Goal: Task Accomplishment & Management: Manage account settings

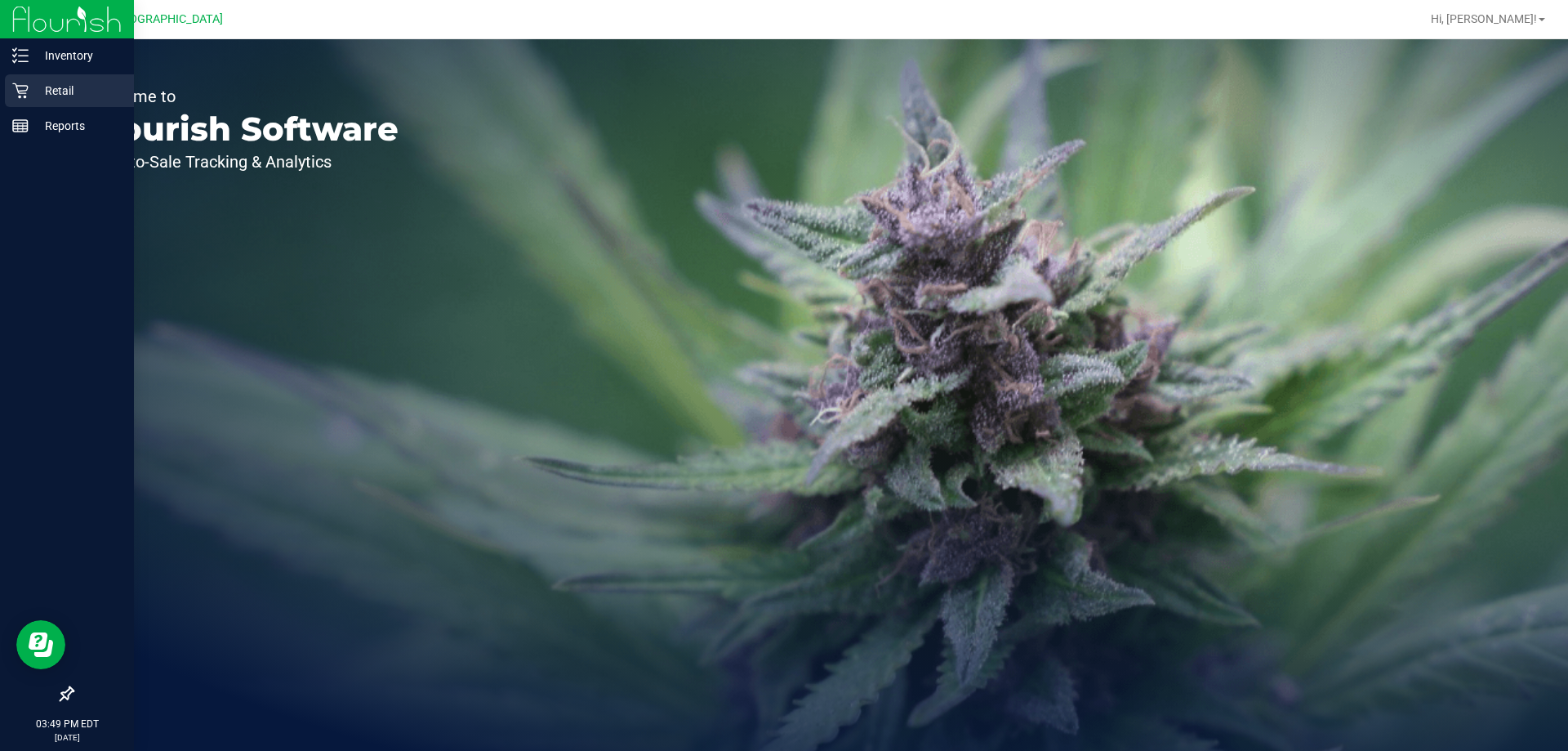
click at [97, 92] on p "Retail" at bounding box center [78, 91] width 98 height 20
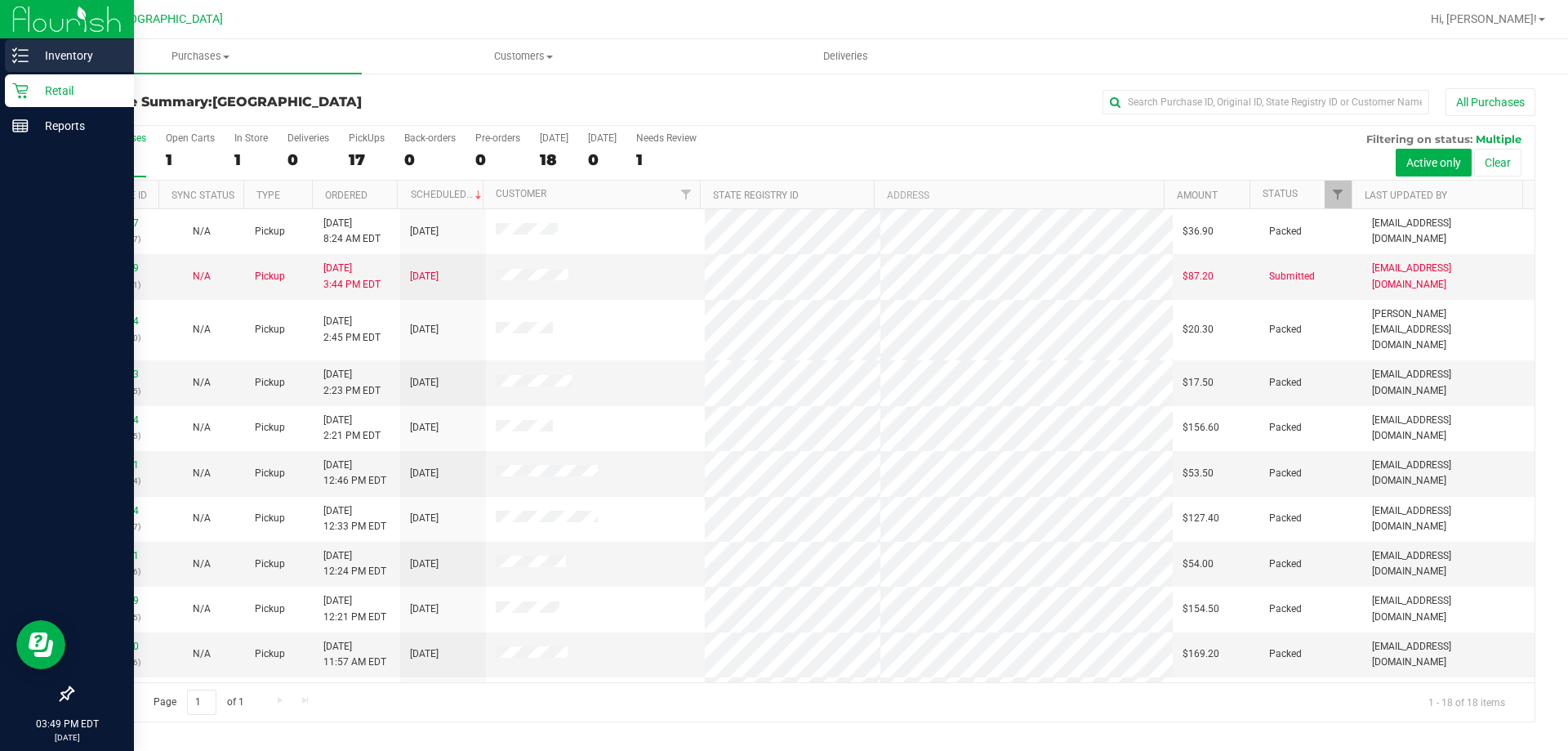
click at [54, 63] on p "Inventory" at bounding box center [78, 55] width 98 height 20
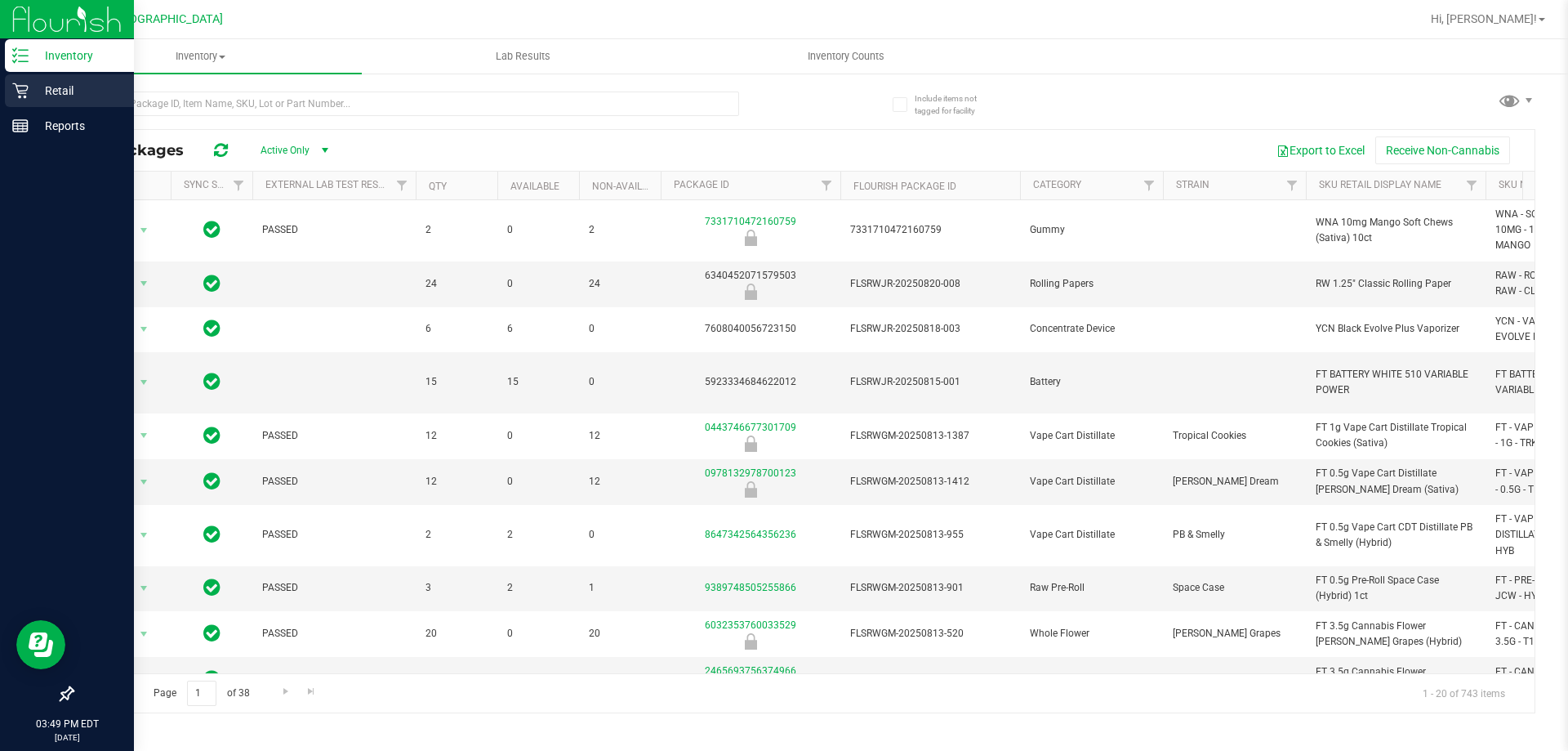
click at [75, 85] on p "Retail" at bounding box center [78, 91] width 98 height 20
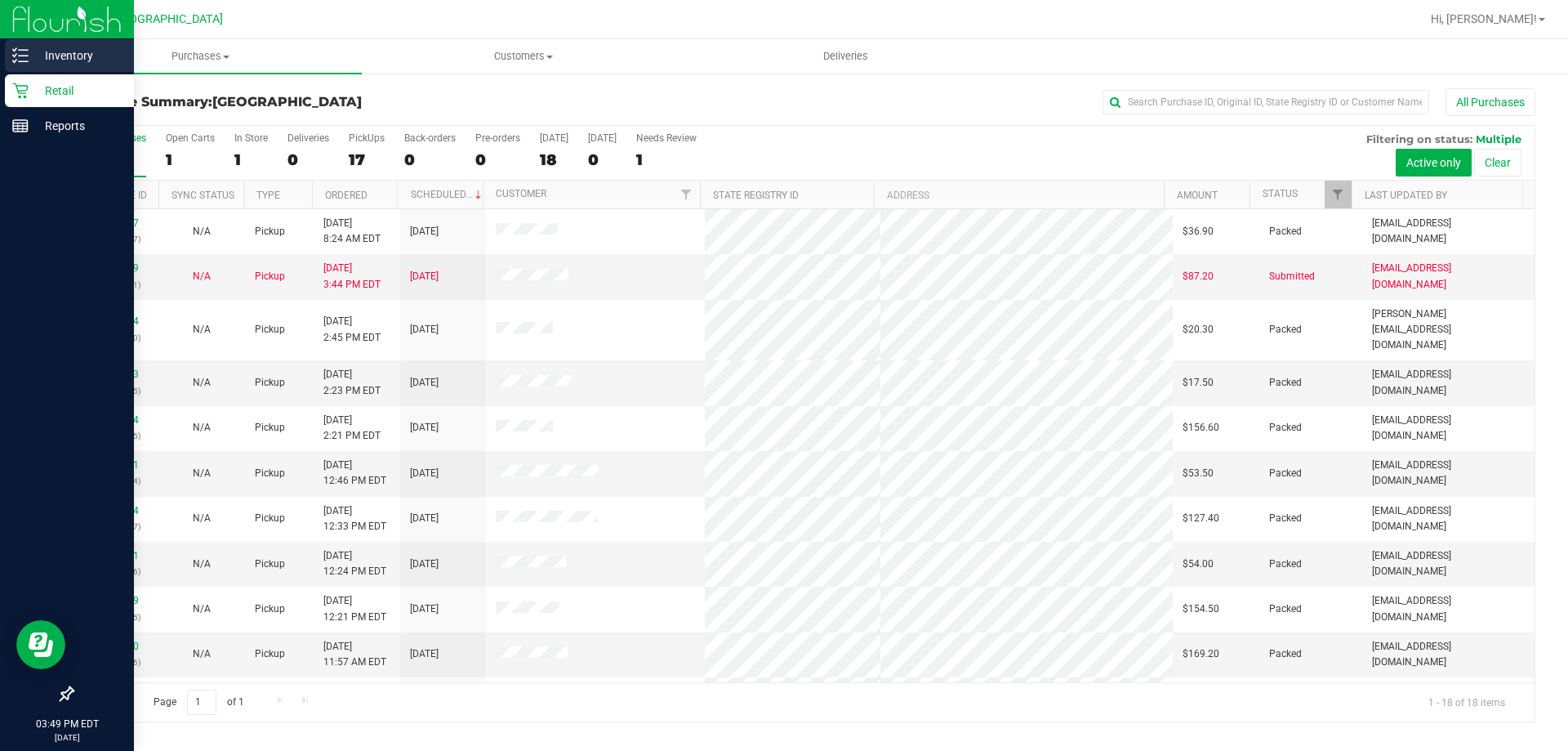
click at [75, 45] on div "Inventory" at bounding box center [69, 55] width 129 height 33
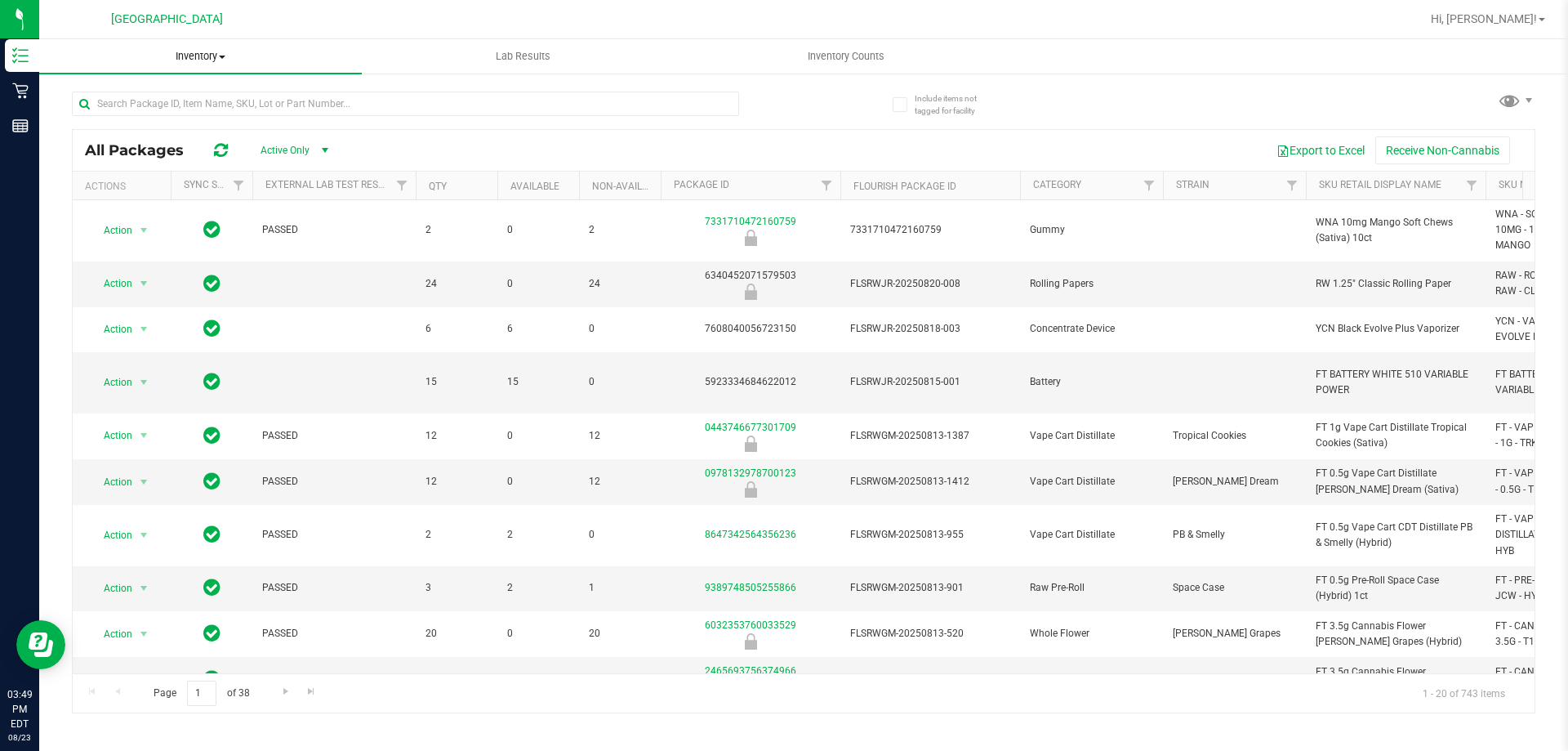
click at [225, 58] on span at bounding box center [221, 56] width 7 height 3
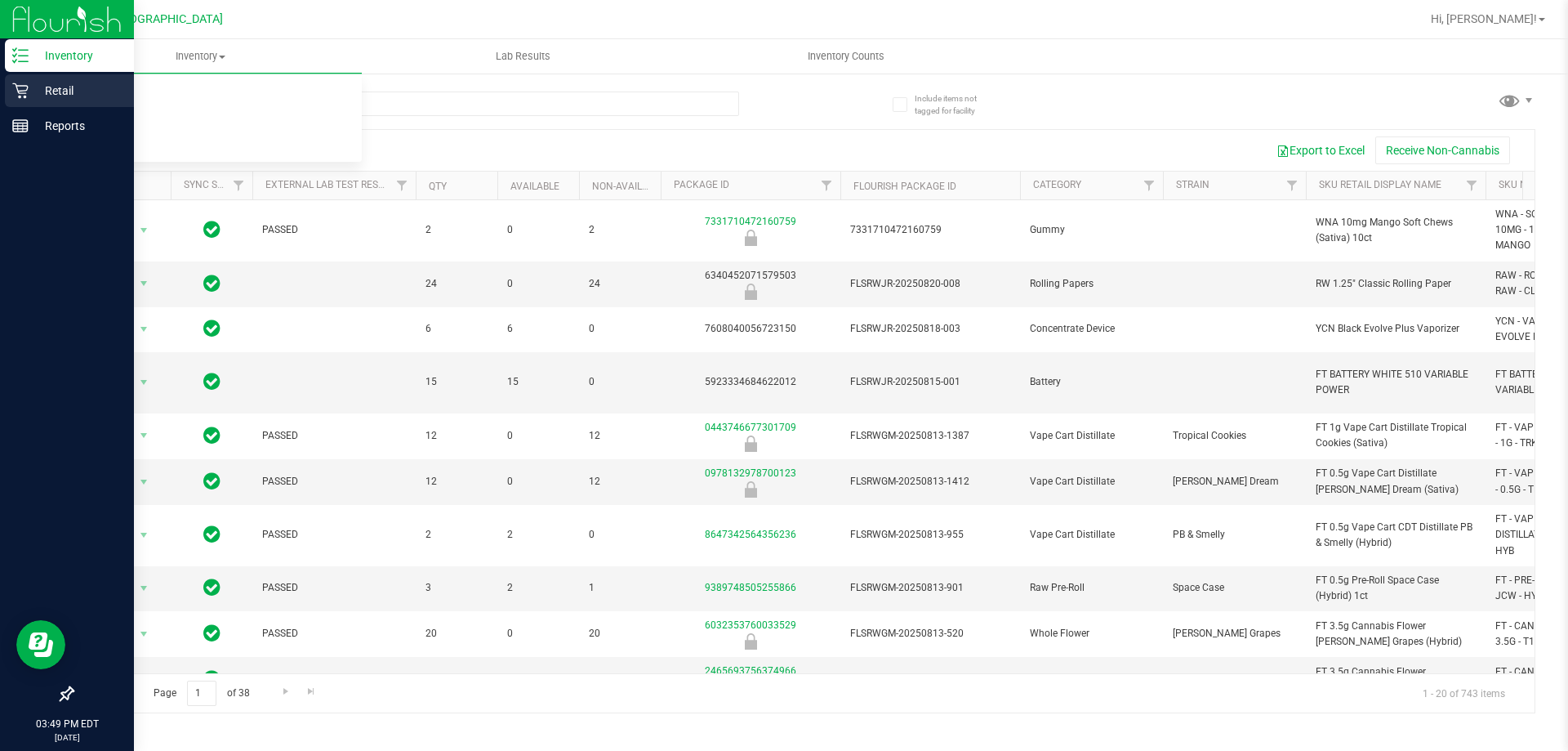
click at [60, 85] on p "Retail" at bounding box center [78, 91] width 98 height 20
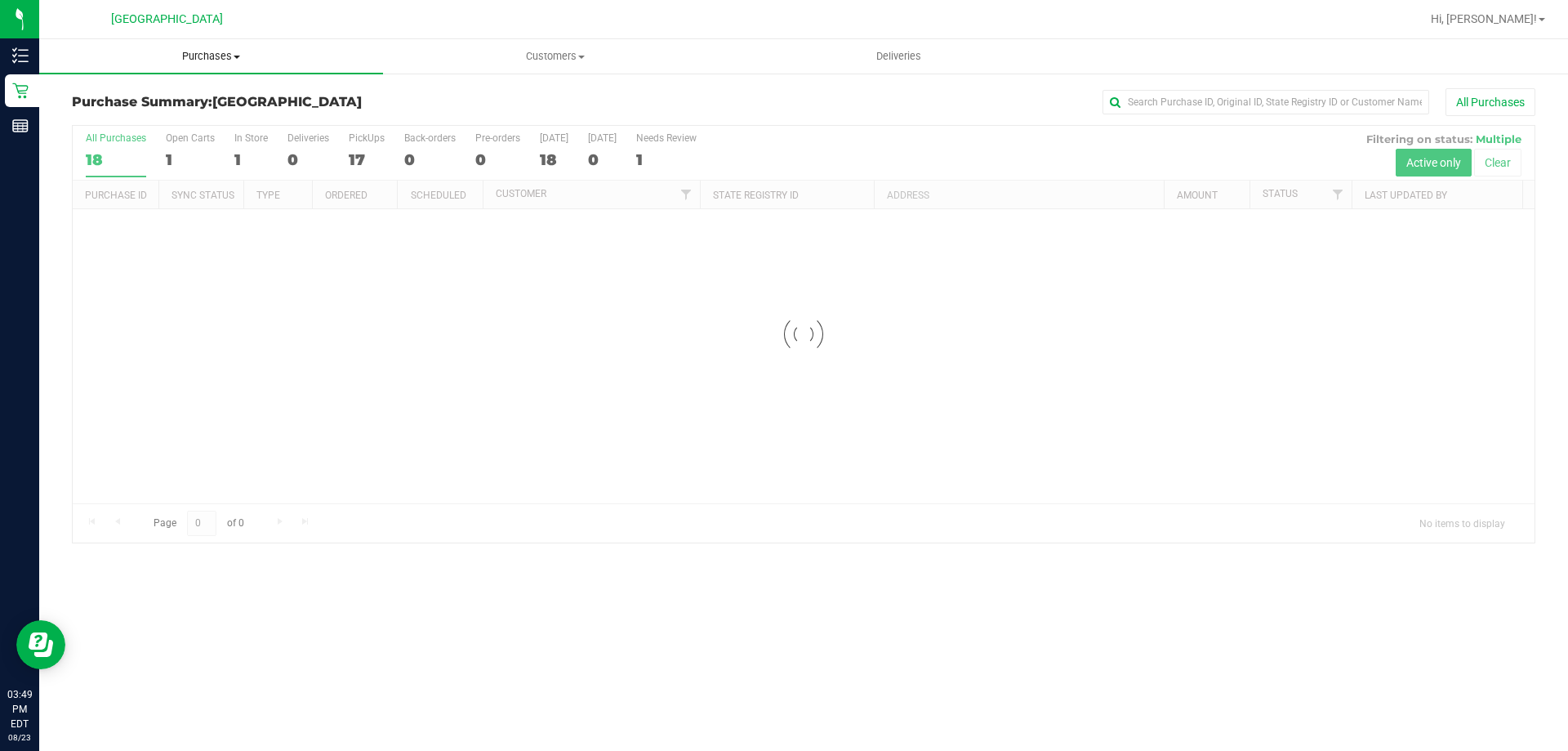
click at [225, 50] on span "Purchases" at bounding box center [211, 56] width 344 height 15
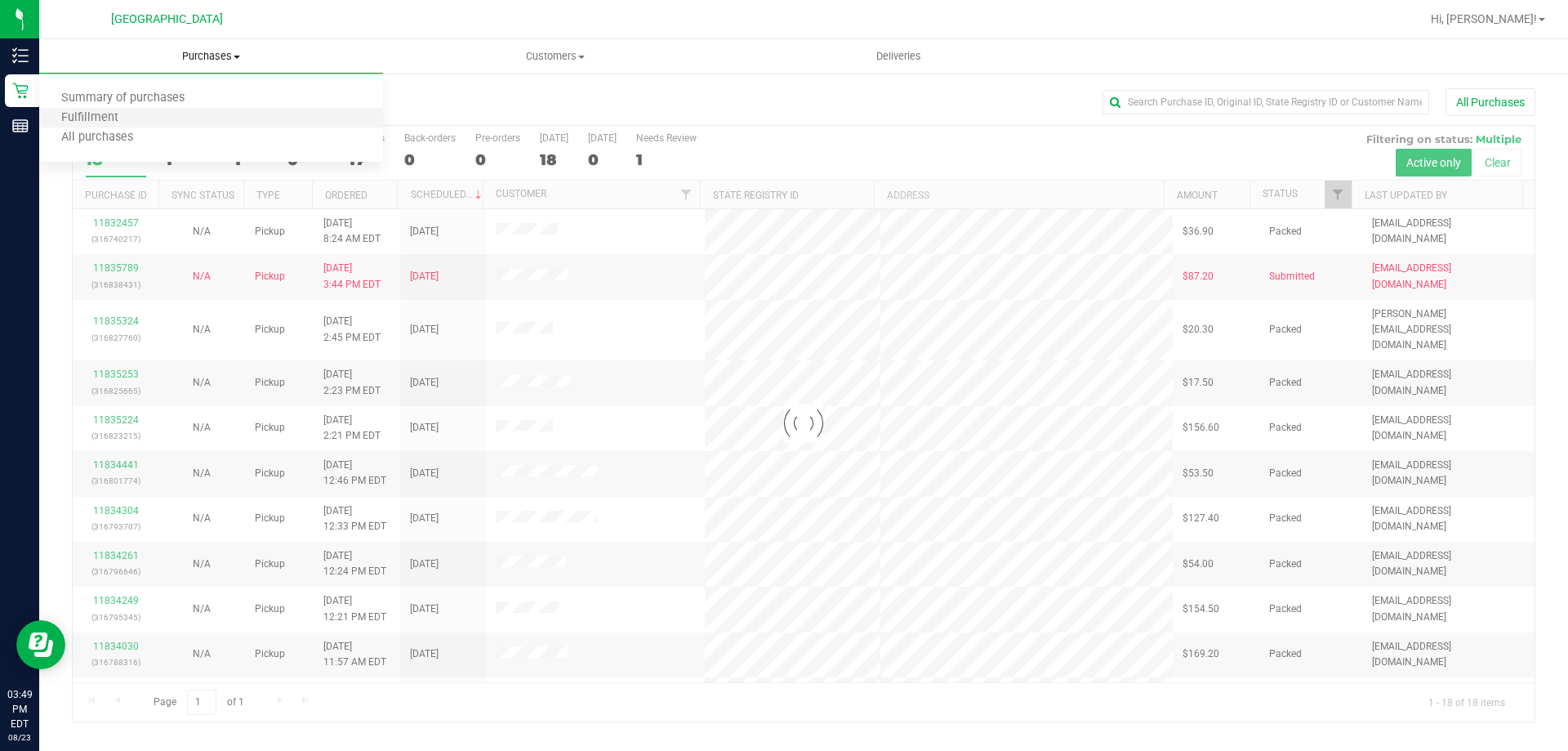
click at [207, 116] on li "Fulfillment" at bounding box center [211, 118] width 344 height 20
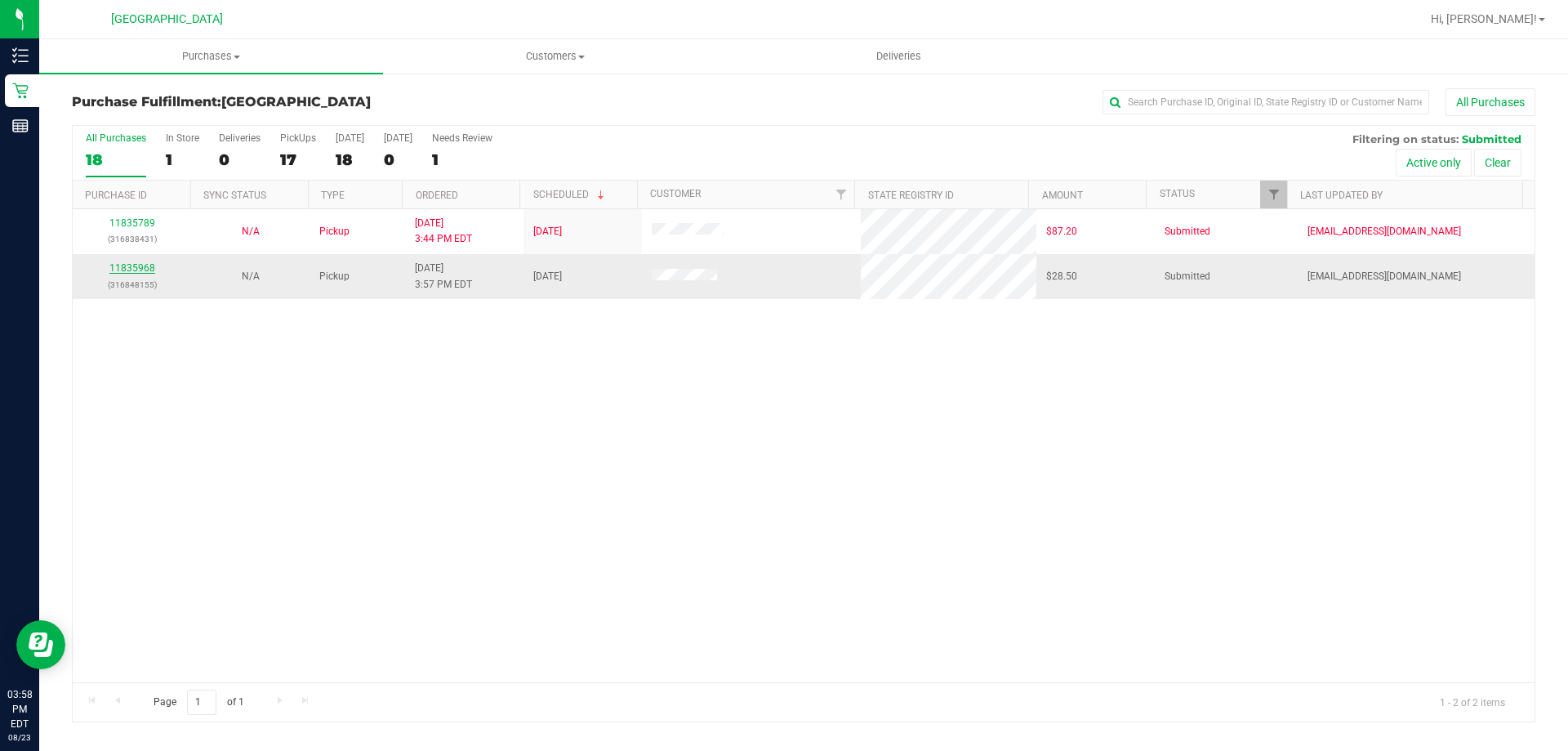
click at [134, 265] on link "11835968" at bounding box center [132, 268] width 46 height 11
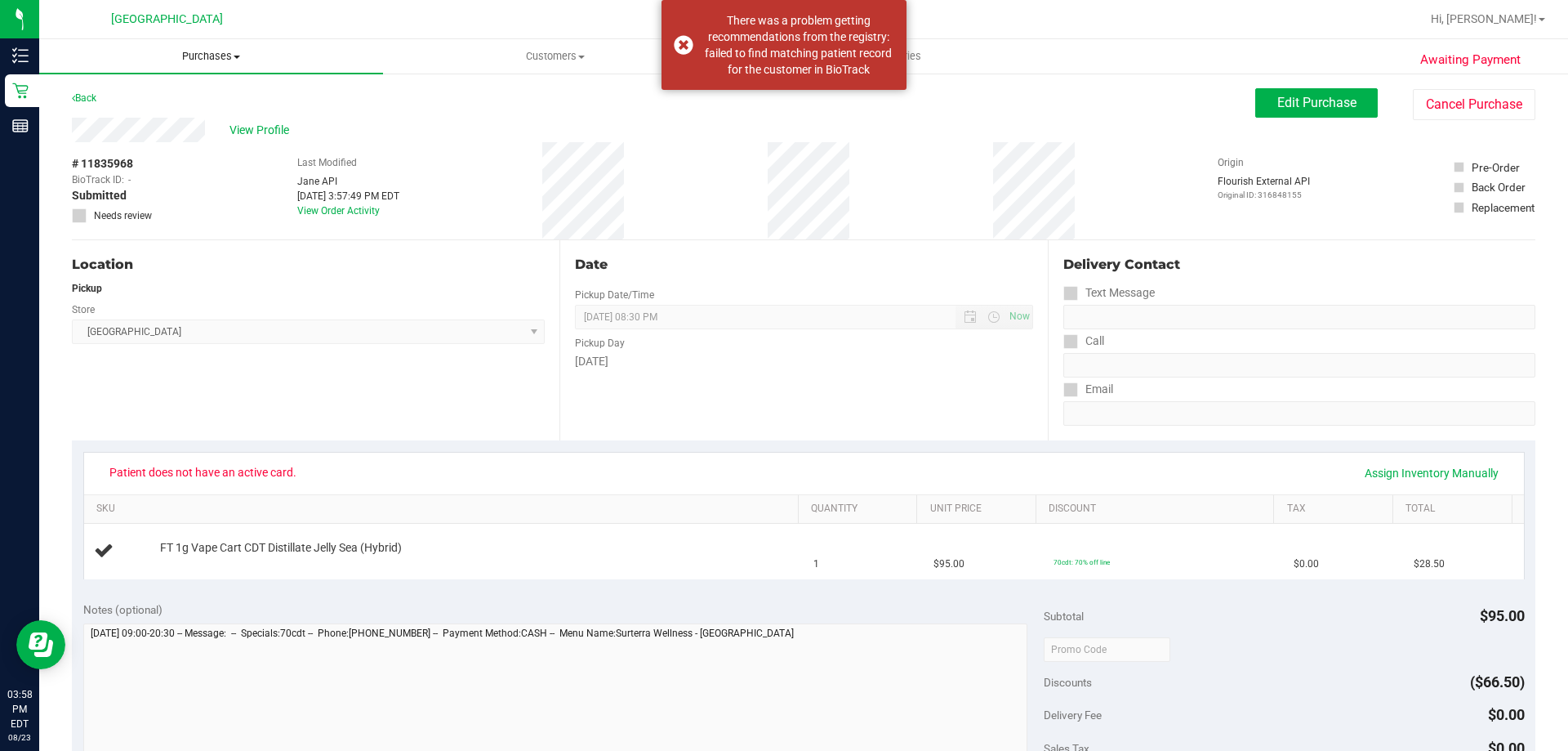
click at [197, 59] on span "Purchases" at bounding box center [211, 56] width 344 height 15
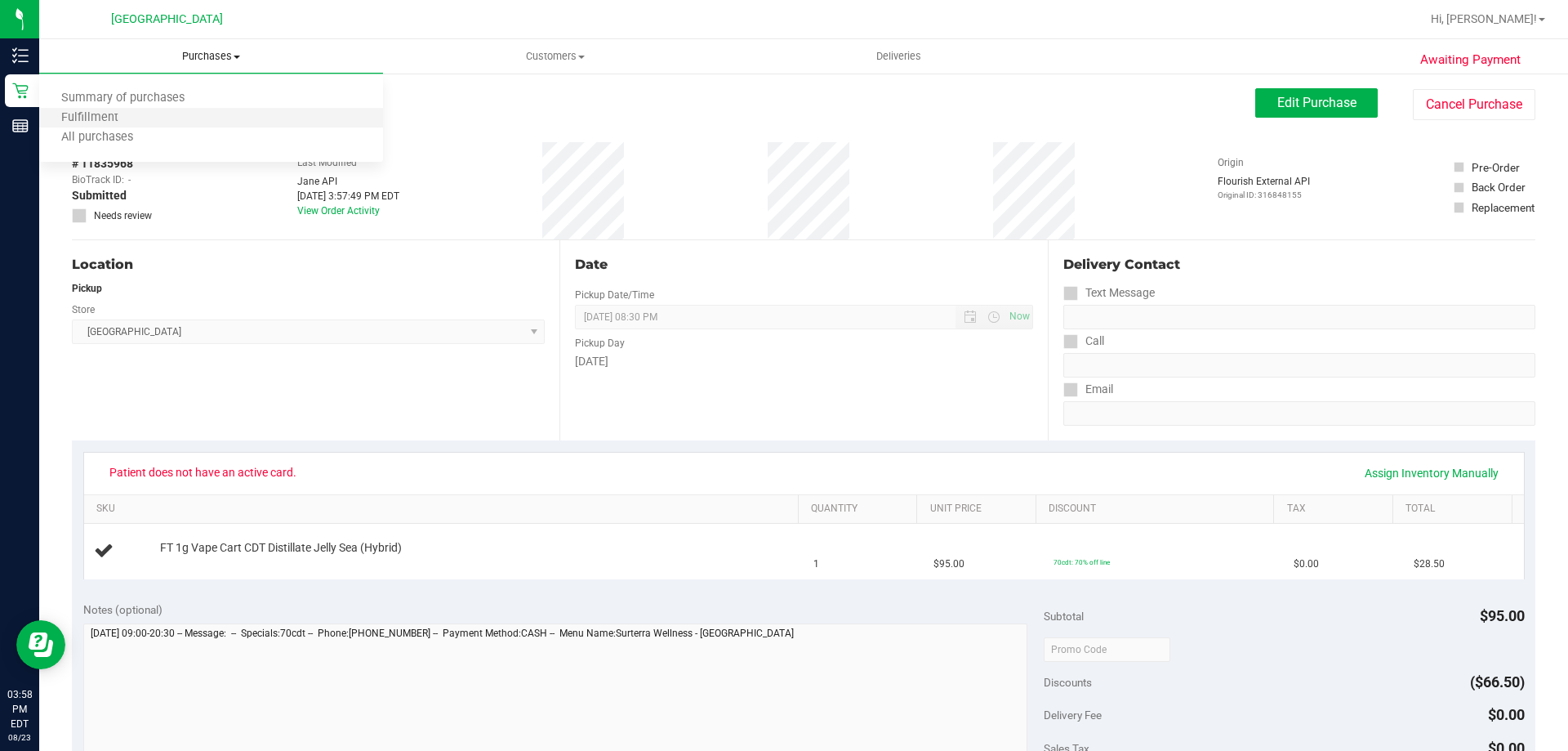
click at [211, 123] on li "Fulfillment" at bounding box center [211, 118] width 344 height 20
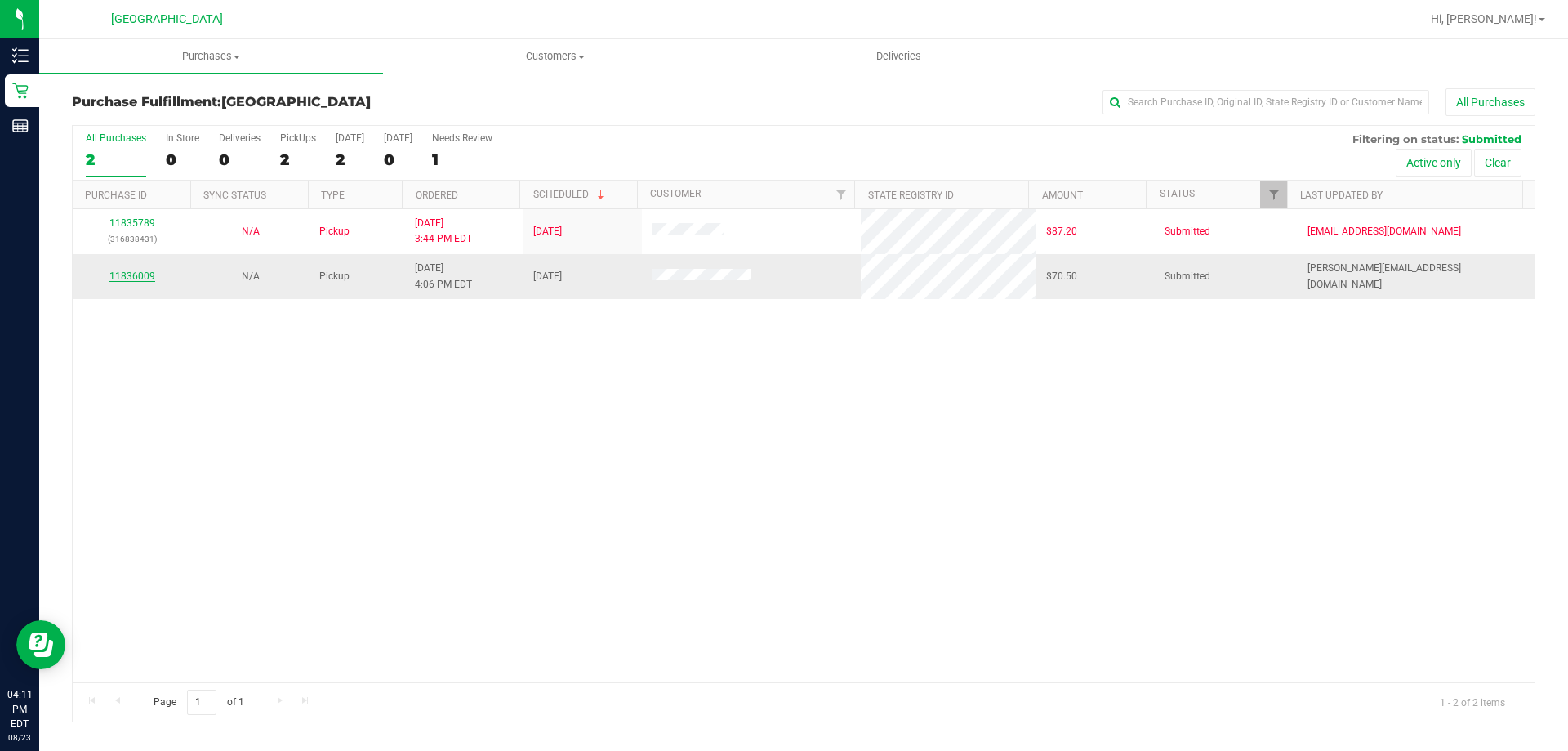
click at [134, 271] on link "11836009" at bounding box center [132, 276] width 46 height 11
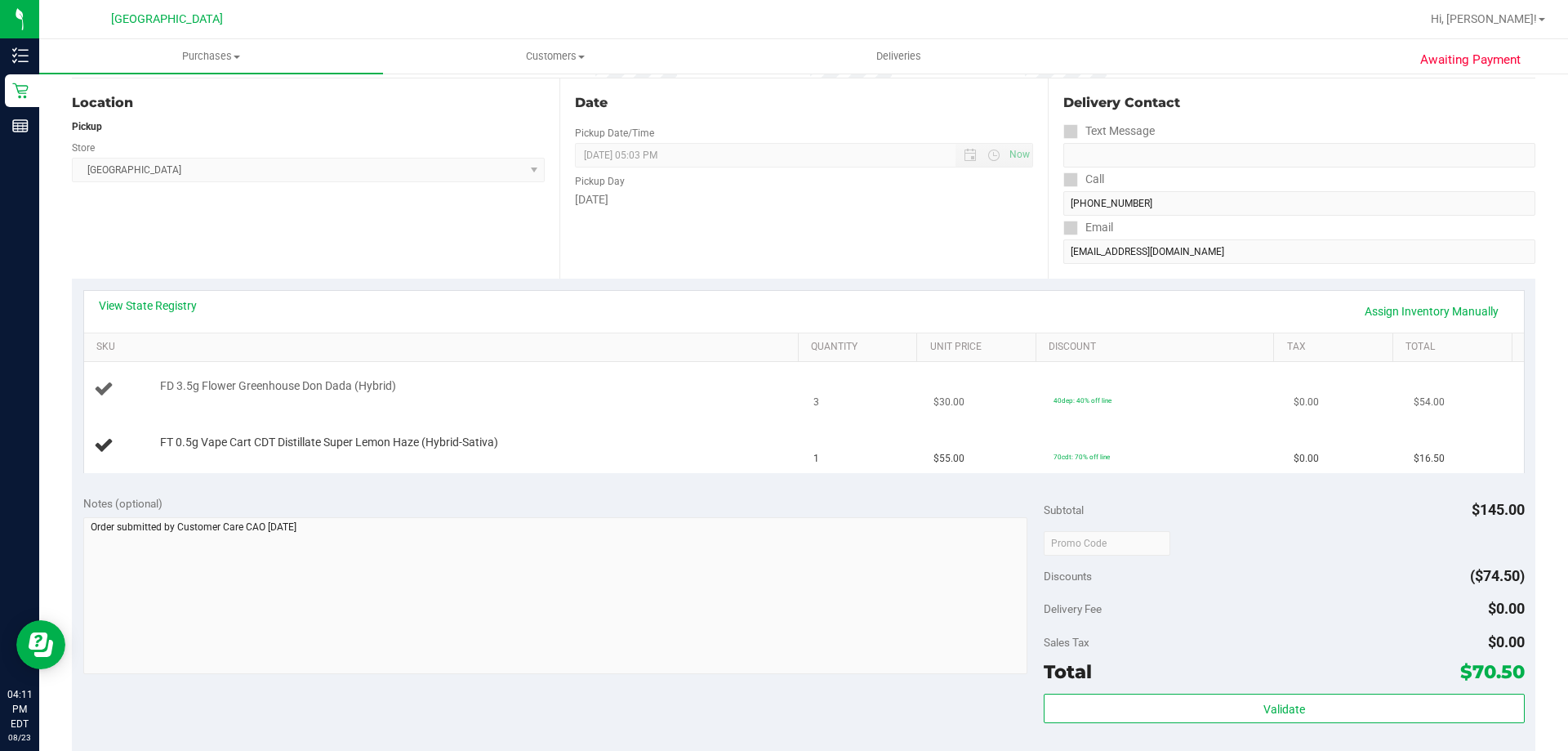
scroll to position [163, 0]
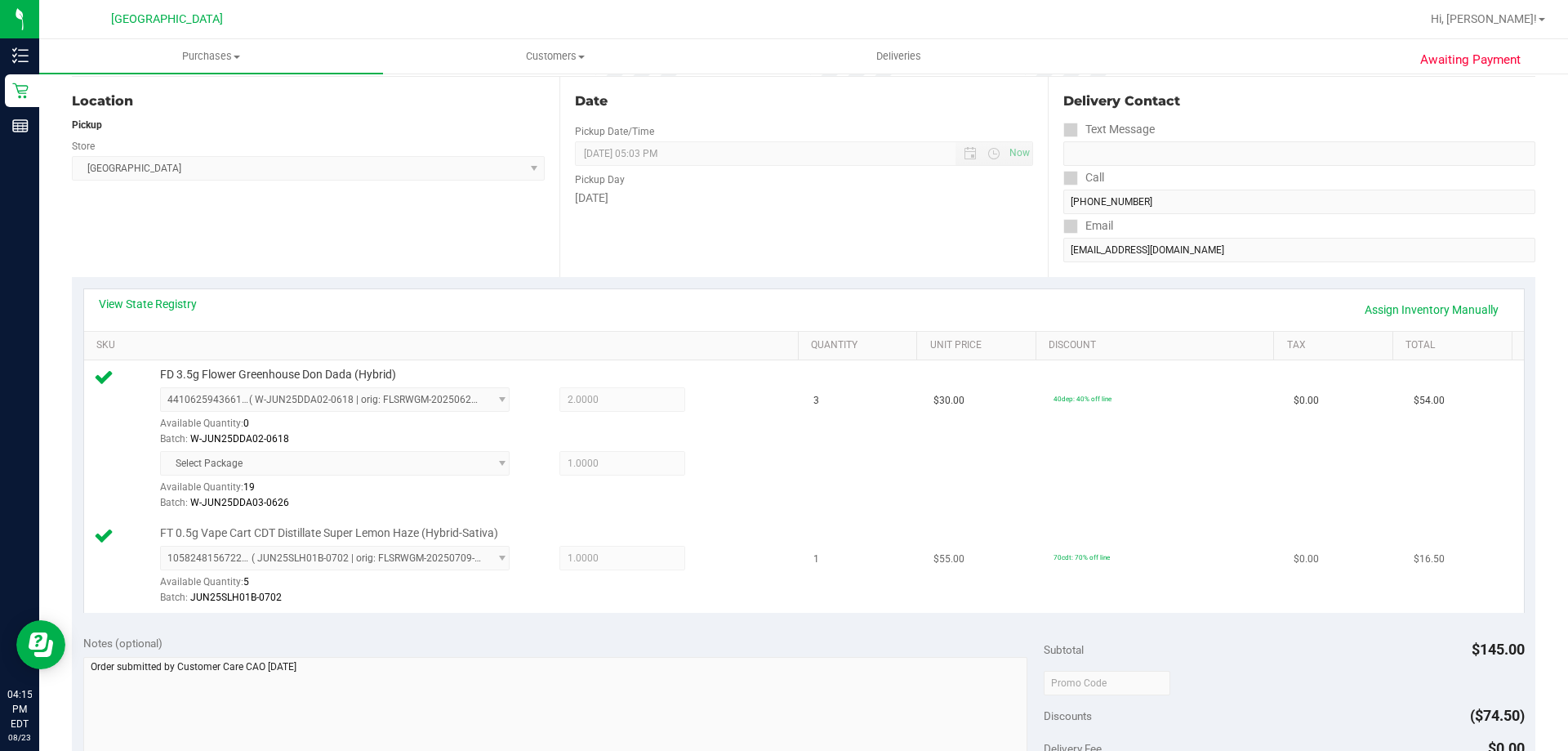
click at [924, 546] on td "$55.00" at bounding box center [983, 565] width 120 height 94
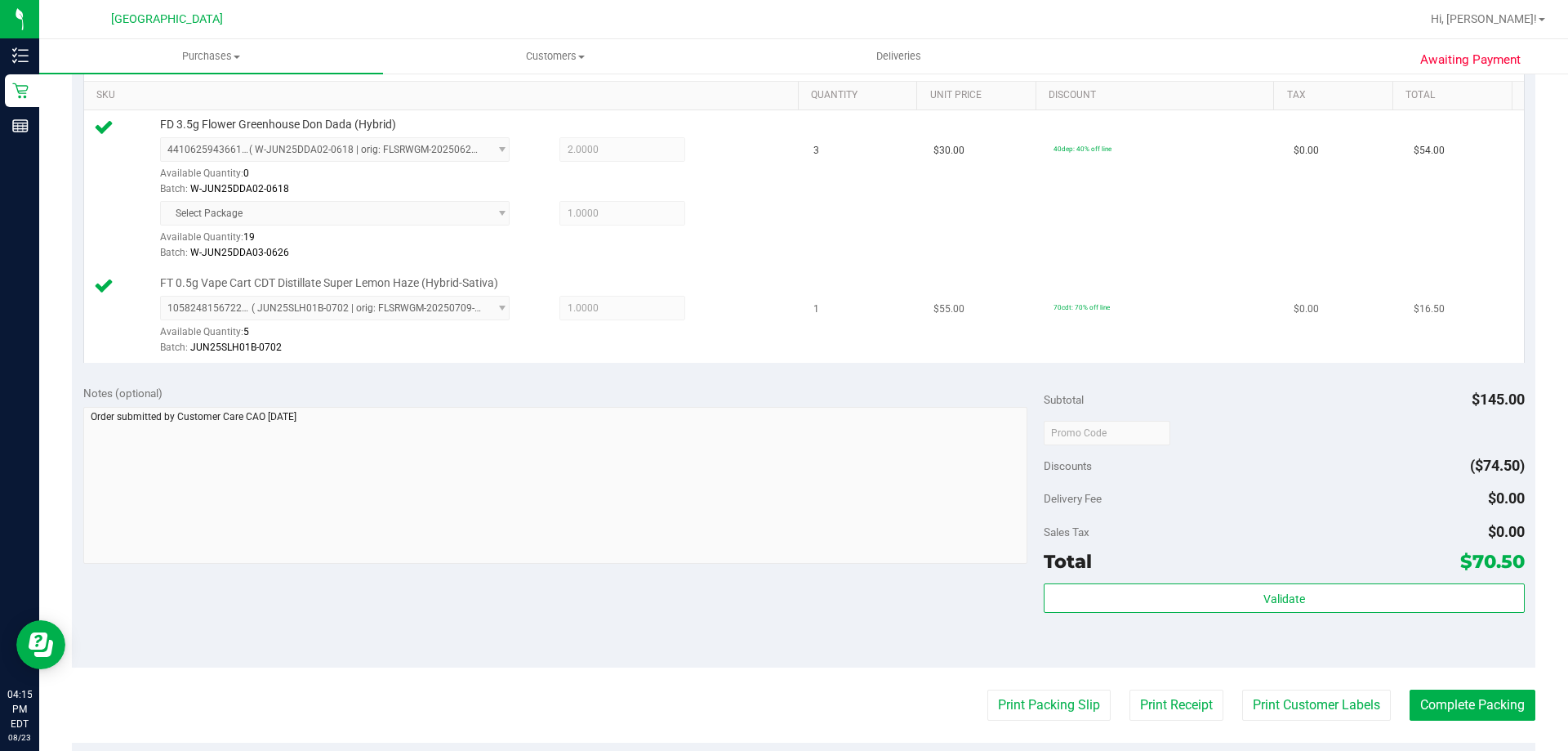
scroll to position [692, 0]
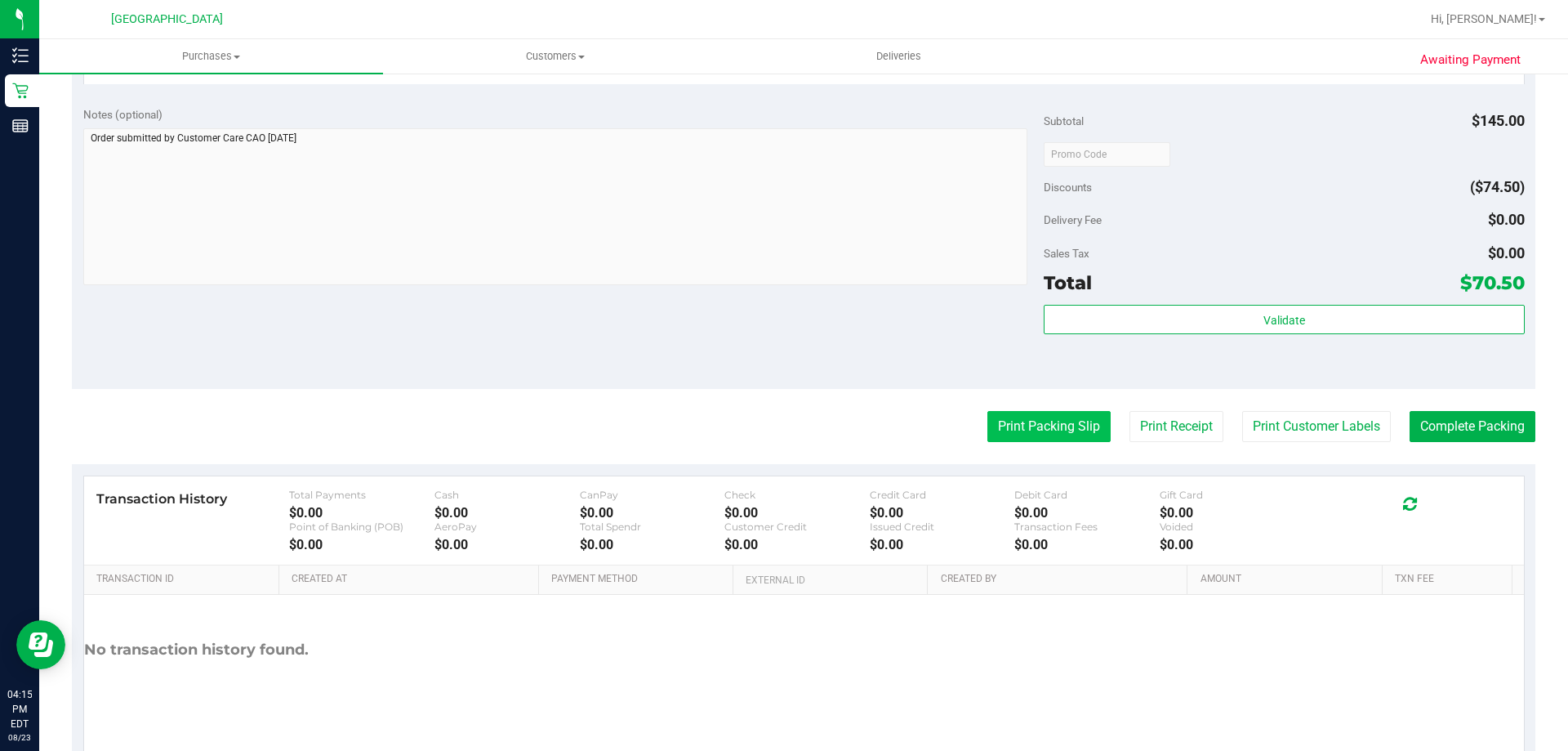
click at [1020, 442] on button "Print Packing Slip" at bounding box center [1049, 426] width 123 height 31
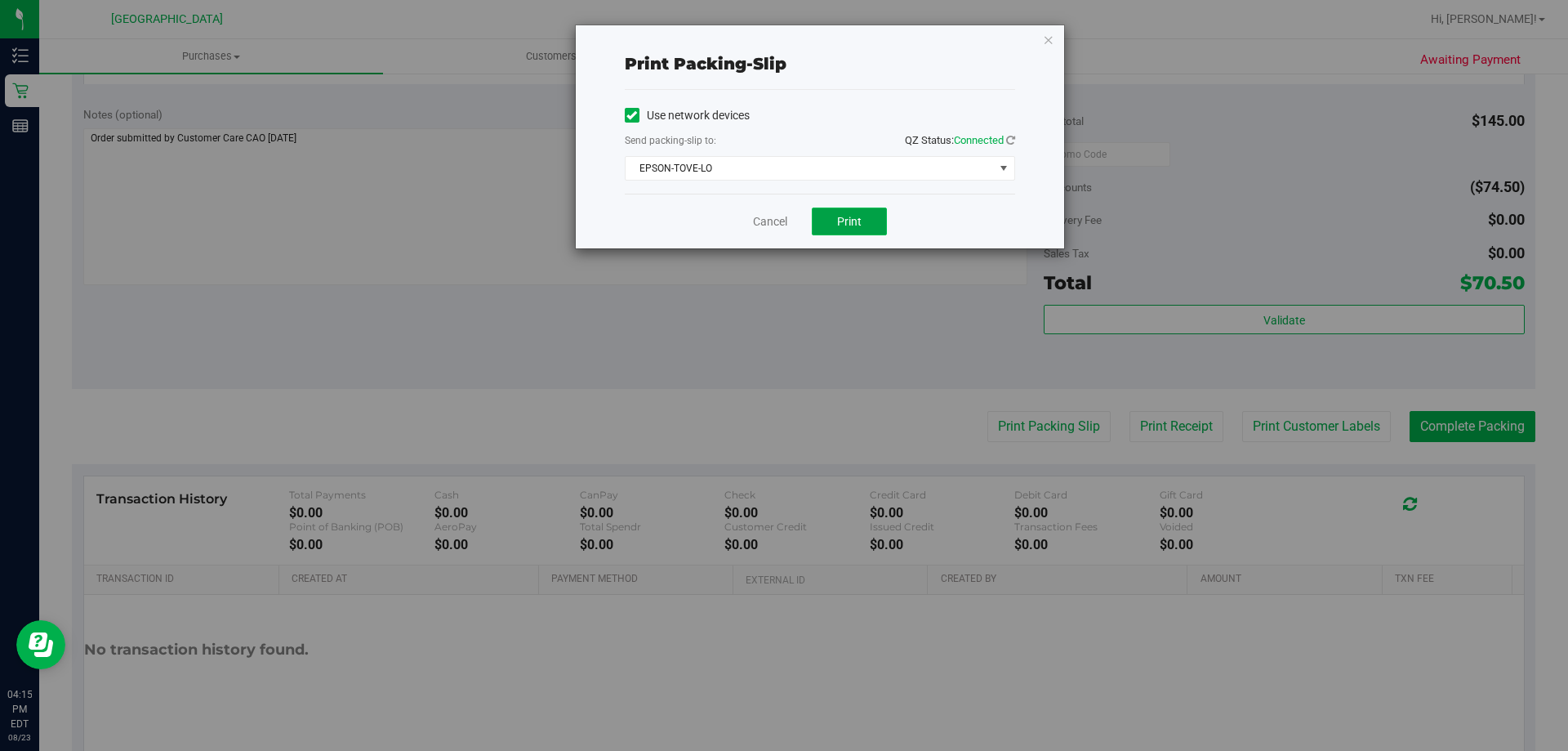
click at [853, 212] on button "Print" at bounding box center [849, 221] width 75 height 28
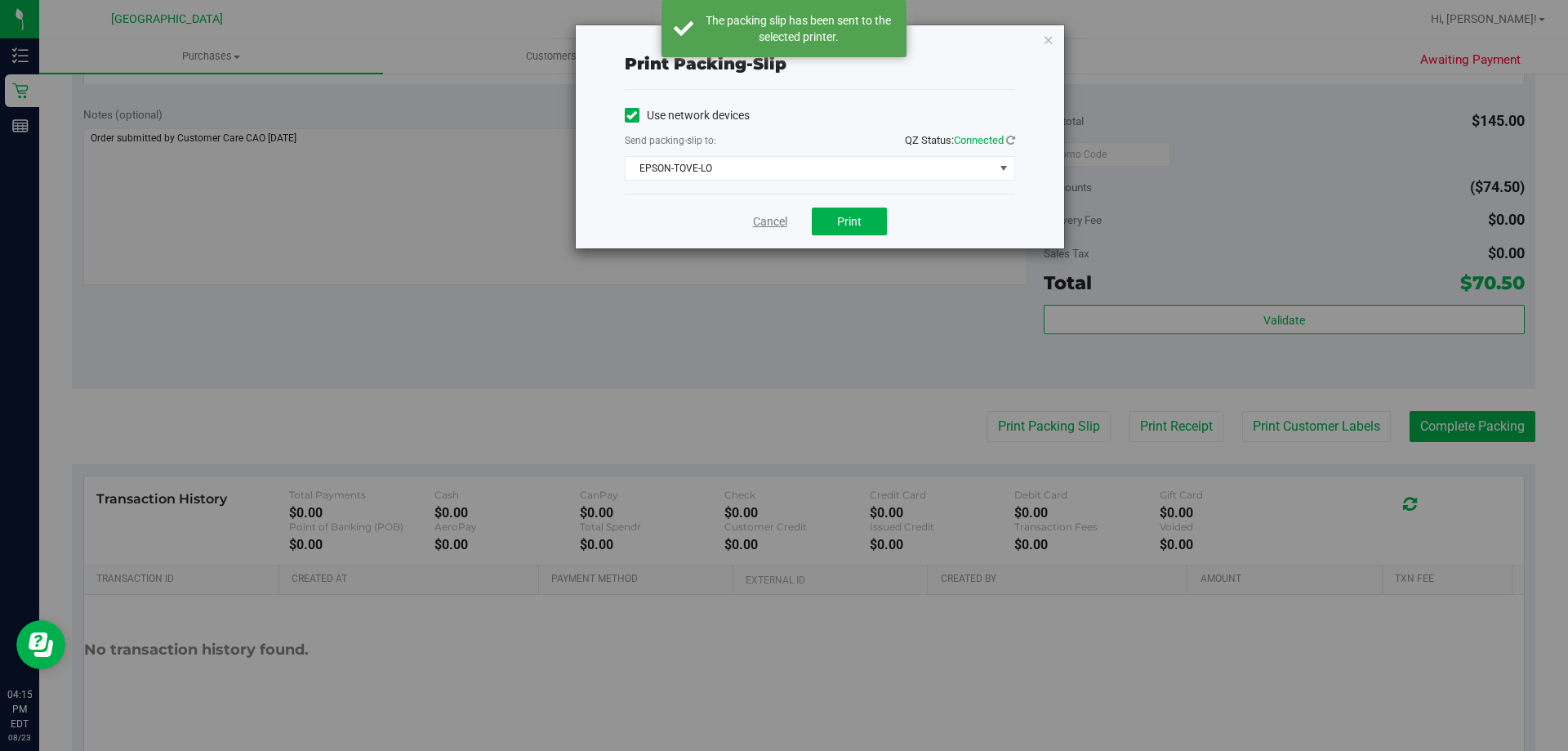
click at [779, 221] on link "Cancel" at bounding box center [770, 221] width 35 height 17
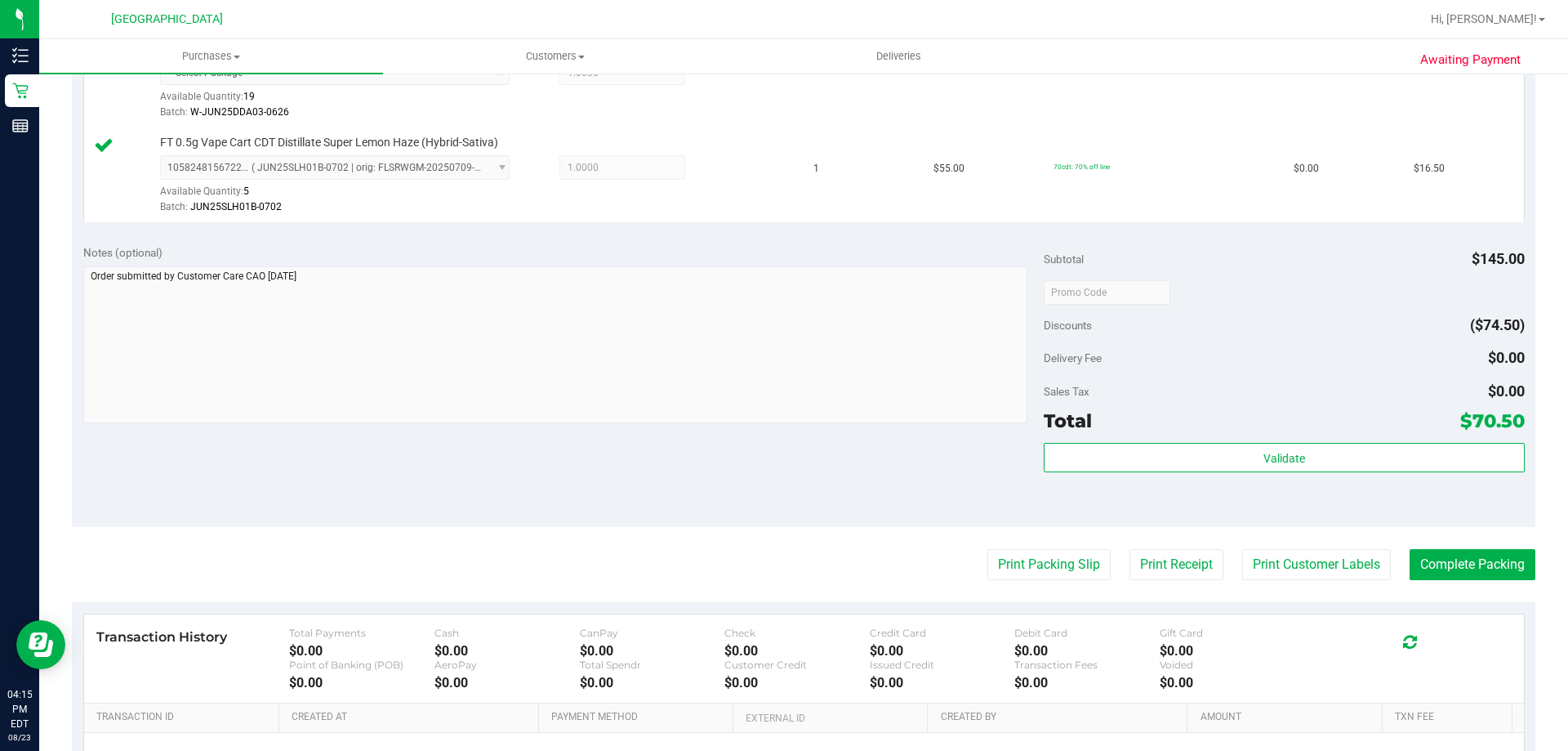
scroll to position [735, 0]
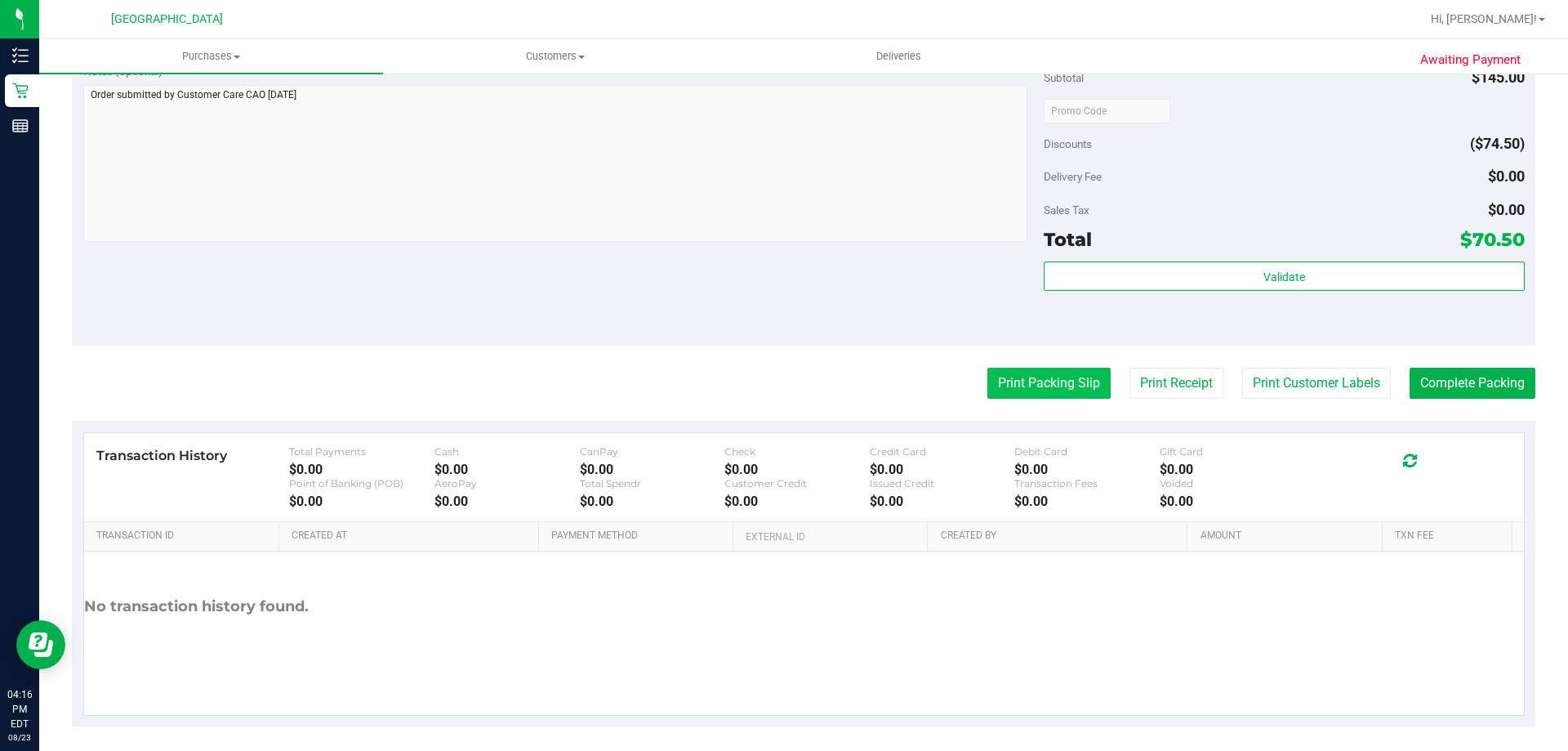
click at [1067, 376] on button "Print Packing Slip" at bounding box center [1049, 383] width 123 height 31
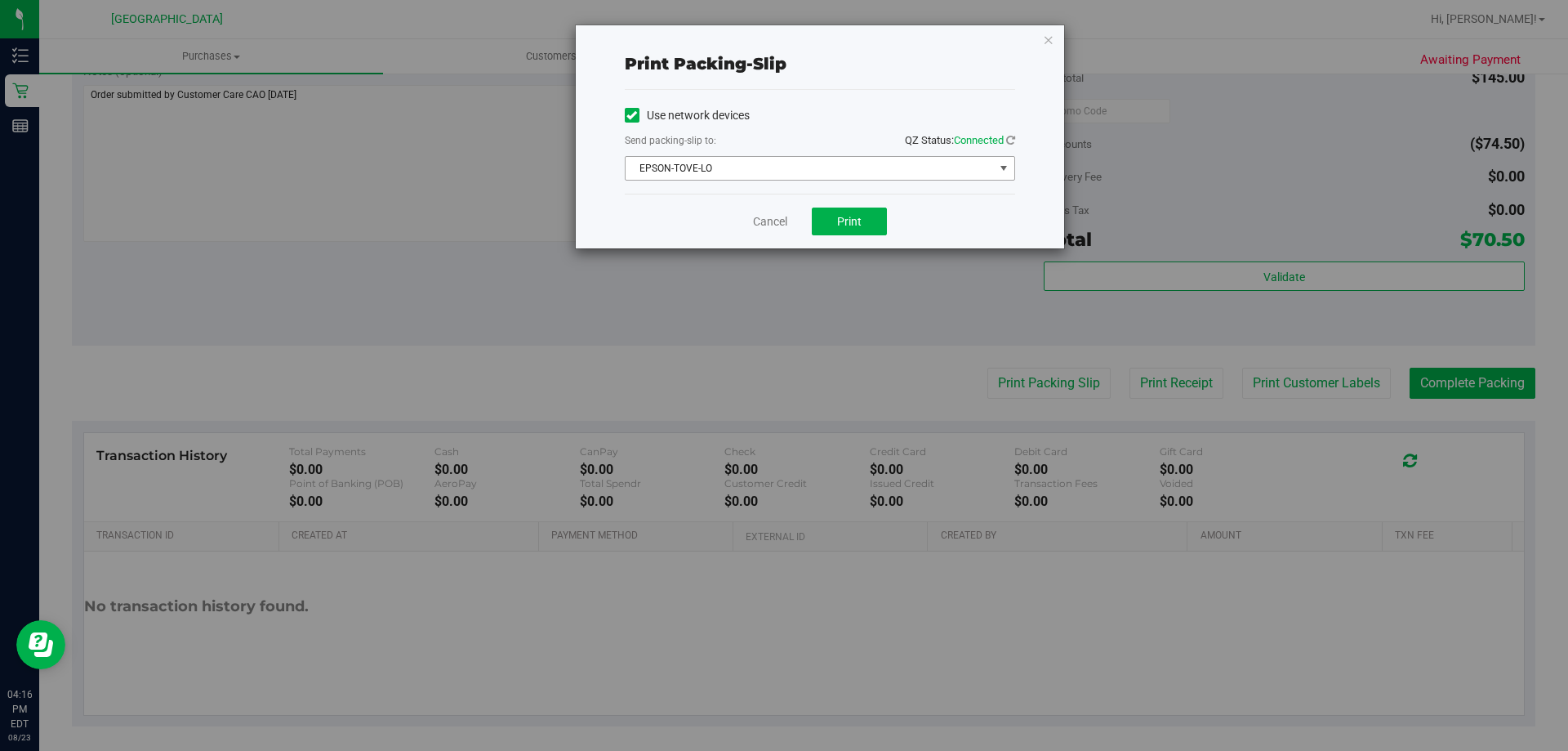
click at [813, 170] on span "EPSON-TOVE-LO" at bounding box center [810, 168] width 368 height 22
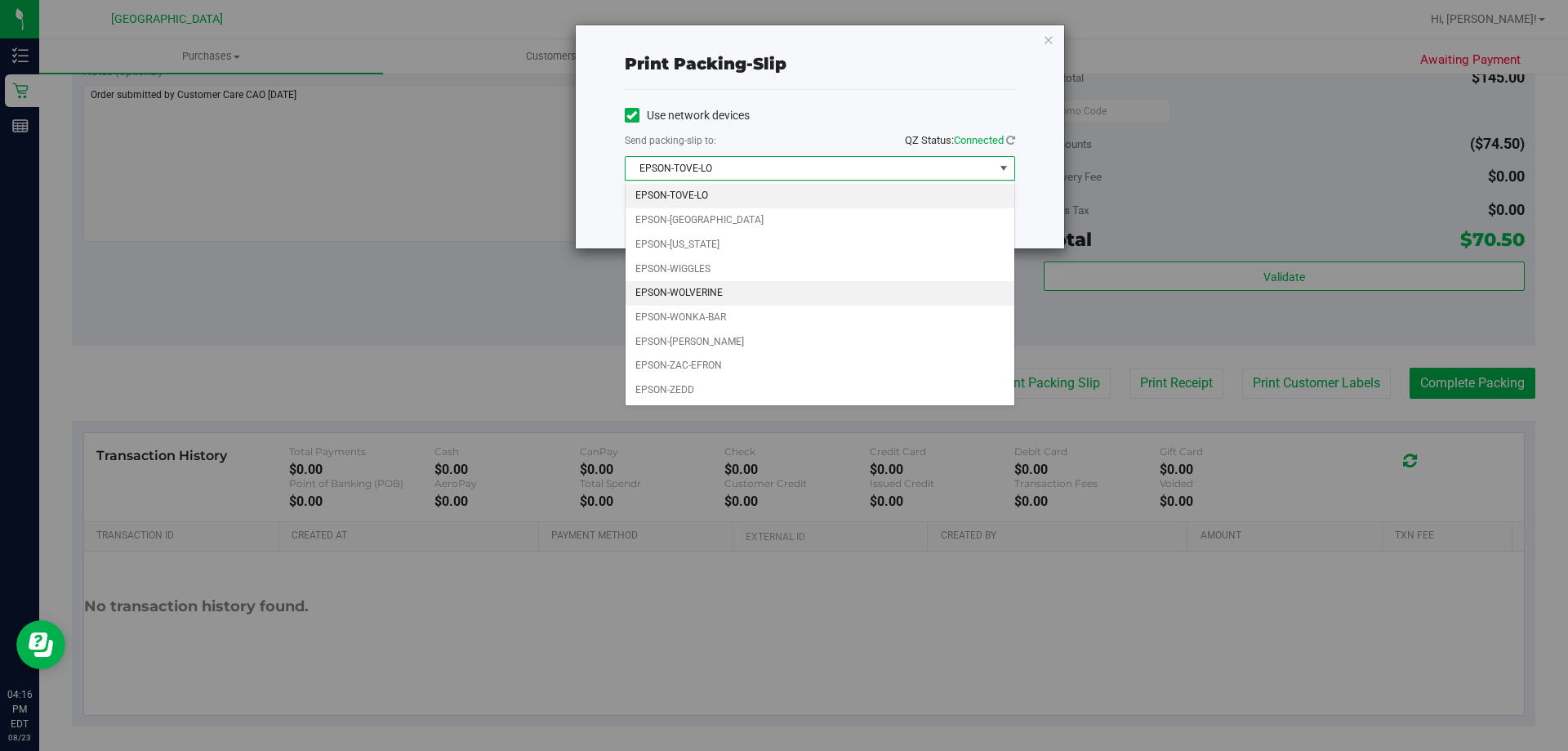
click at [770, 290] on li "EPSON-WOLVERINE" at bounding box center [820, 293] width 388 height 24
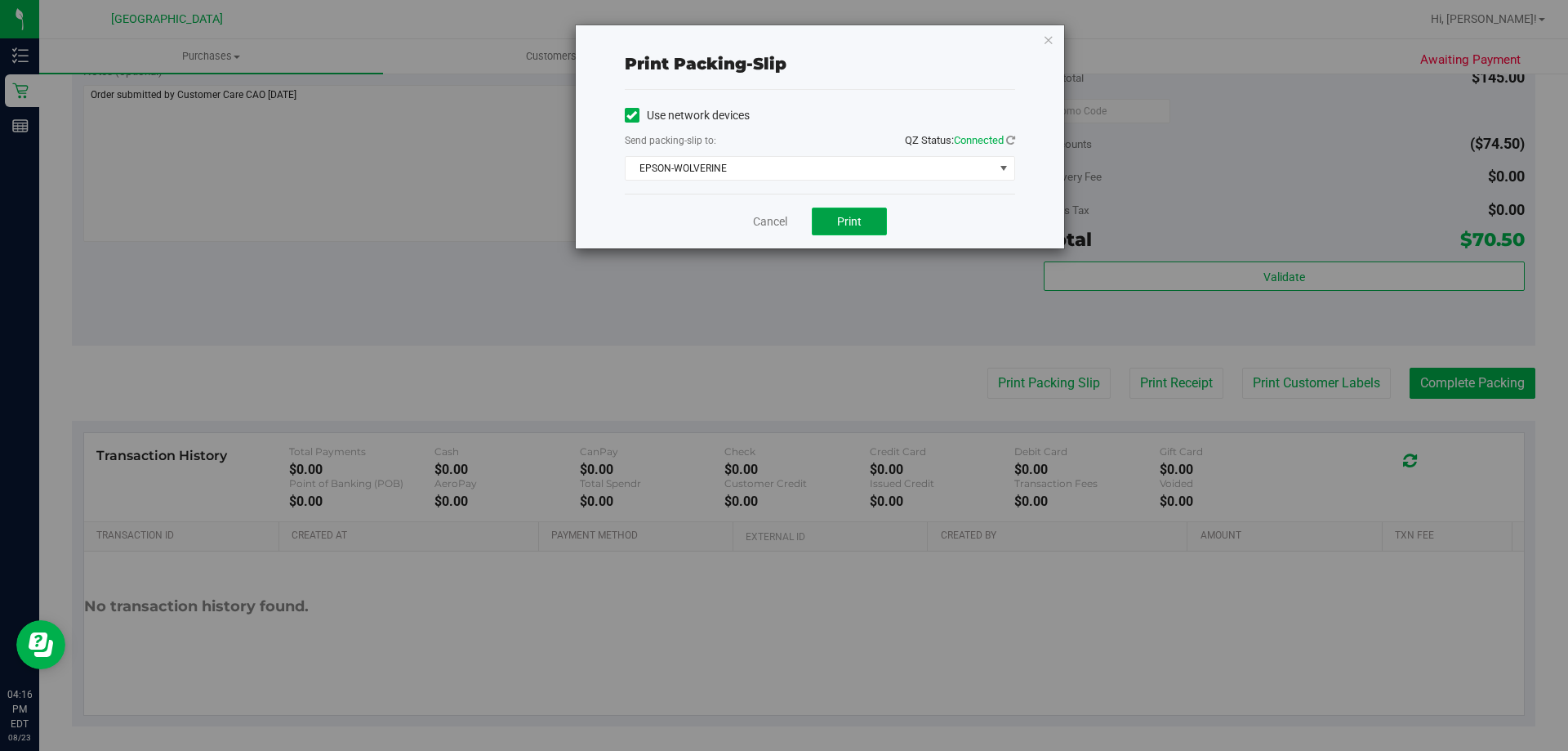
click at [828, 215] on button "Print" at bounding box center [849, 221] width 75 height 28
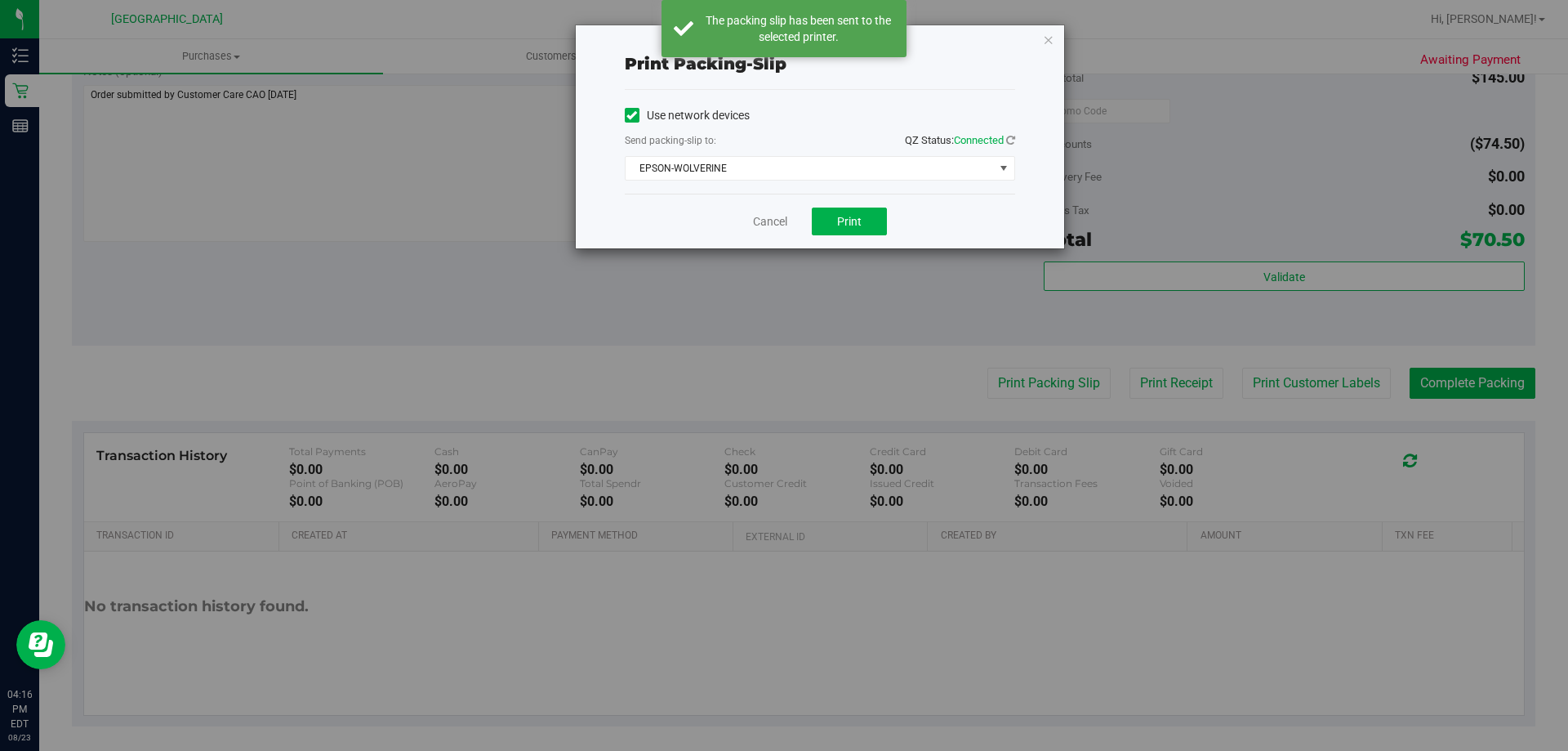
click at [758, 212] on div "Cancel Print" at bounding box center [820, 220] width 390 height 55
click at [763, 218] on link "Cancel" at bounding box center [770, 221] width 35 height 17
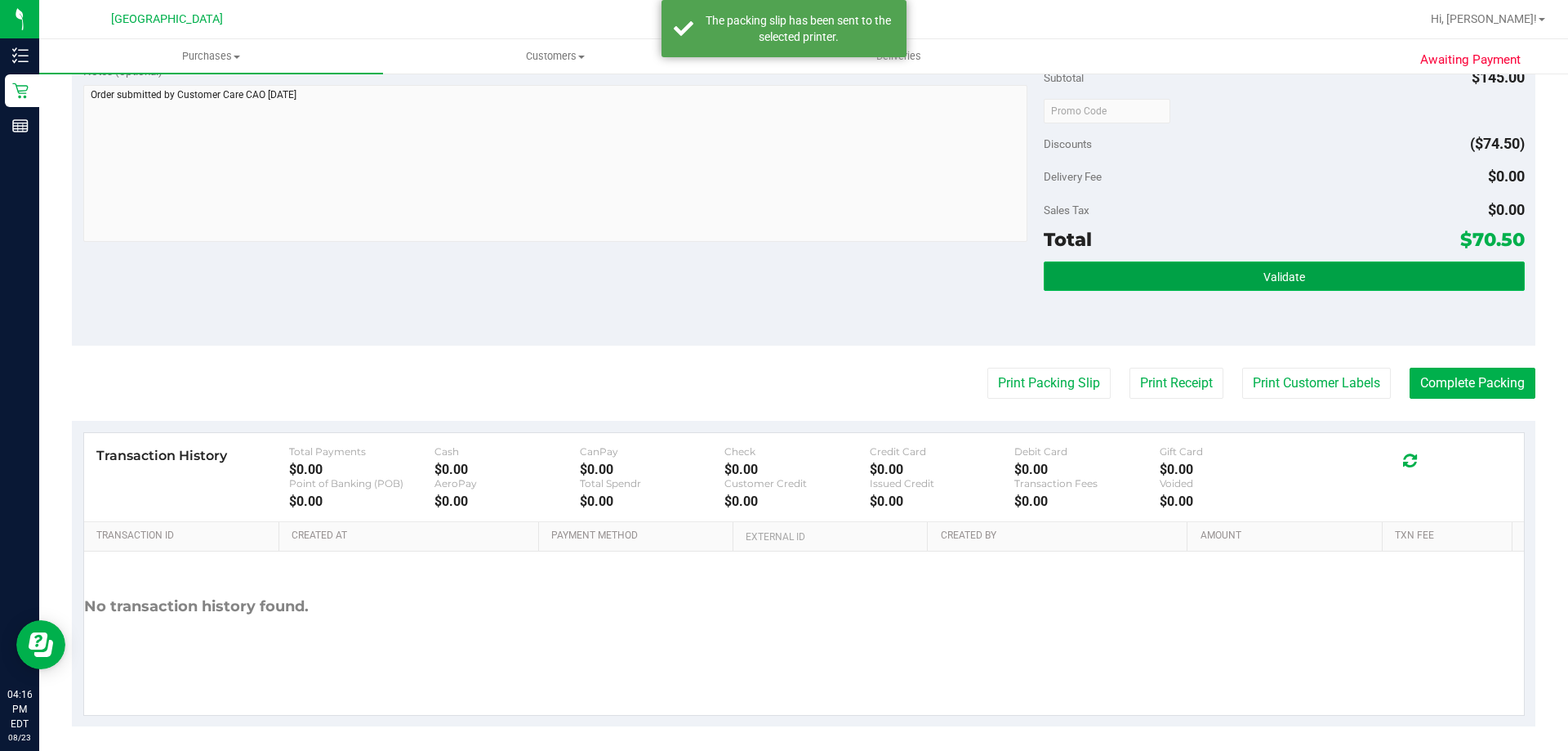
click at [1285, 290] on button "Validate" at bounding box center [1284, 276] width 480 height 29
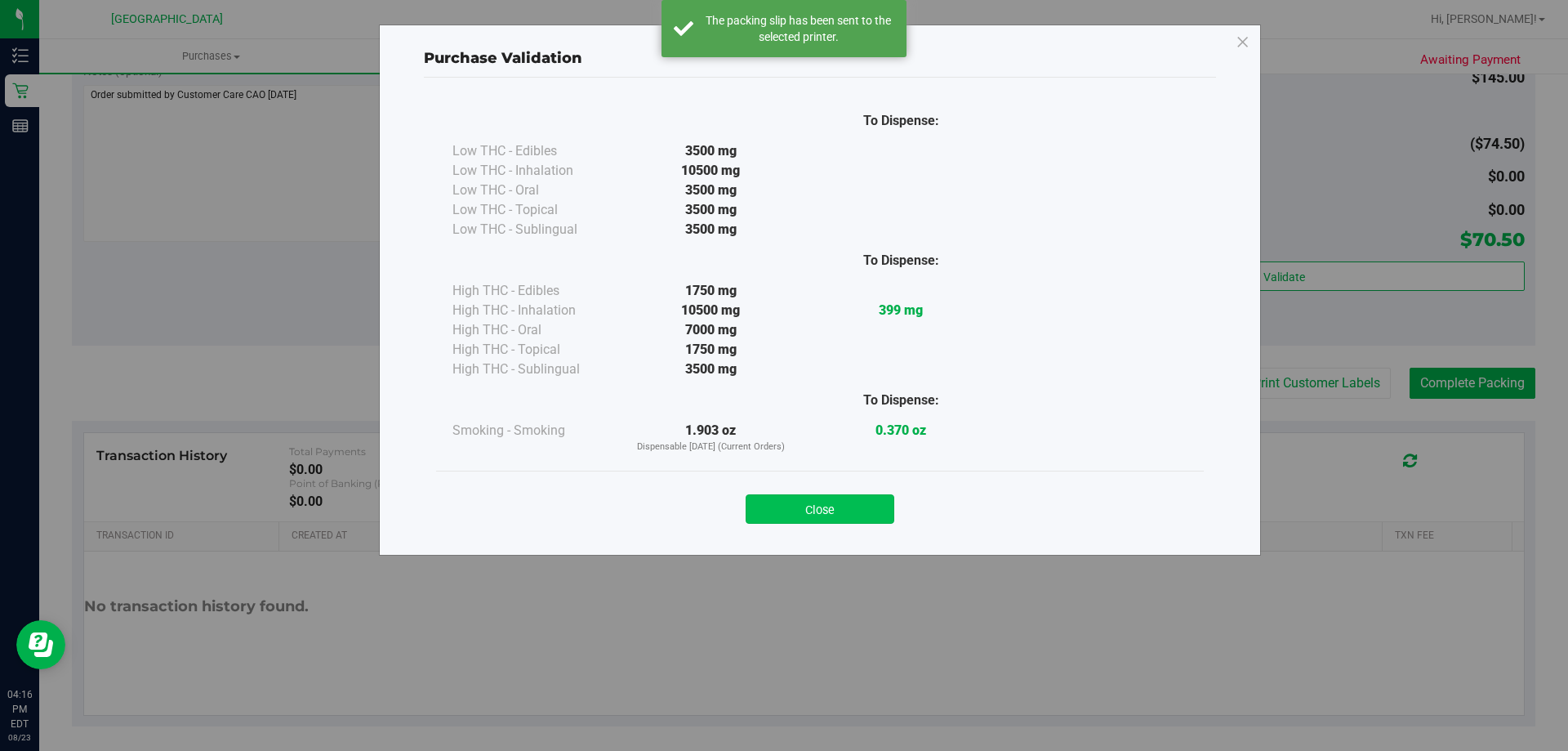
click at [831, 499] on button "Close" at bounding box center [820, 508] width 148 height 29
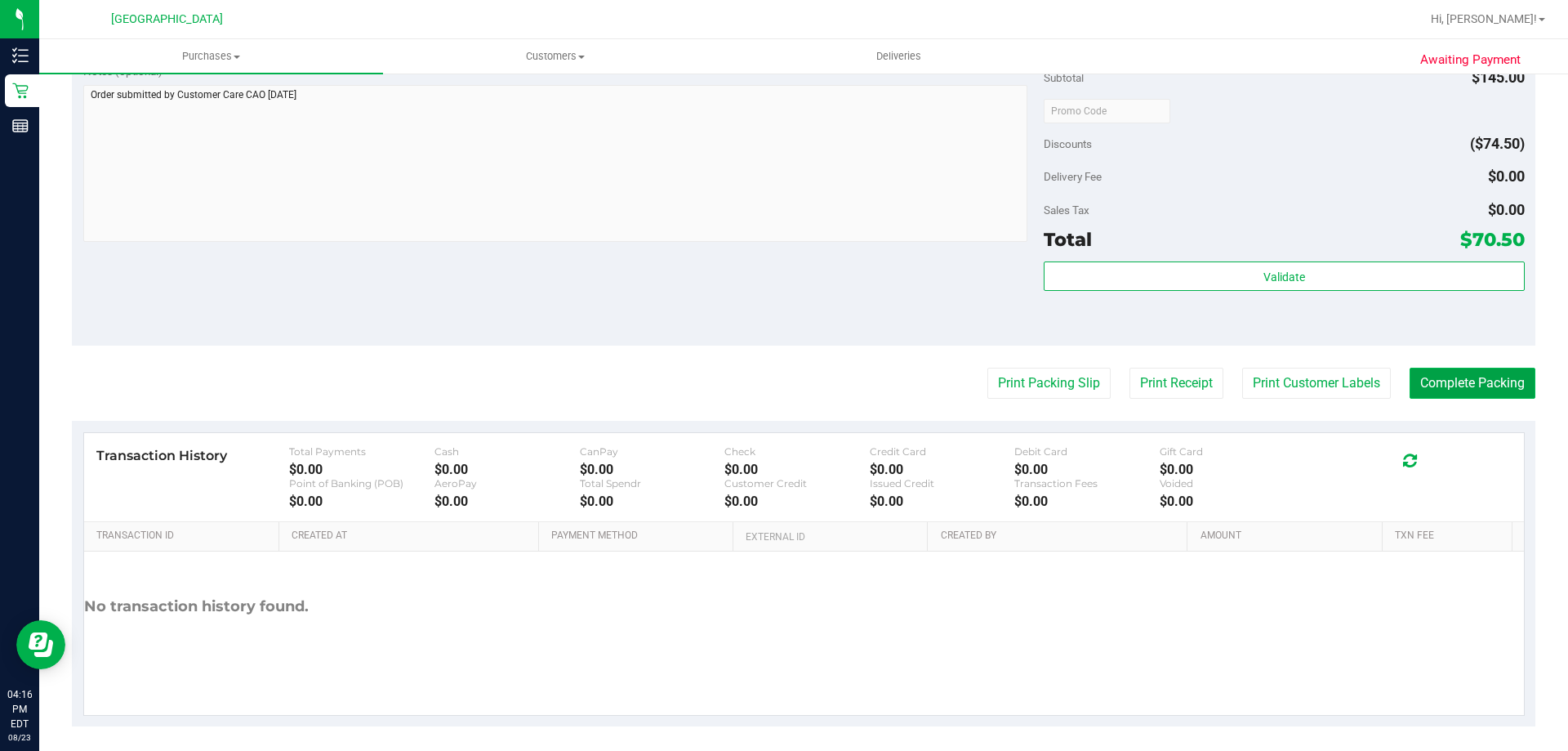
click at [1448, 369] on button "Complete Packing" at bounding box center [1473, 383] width 126 height 31
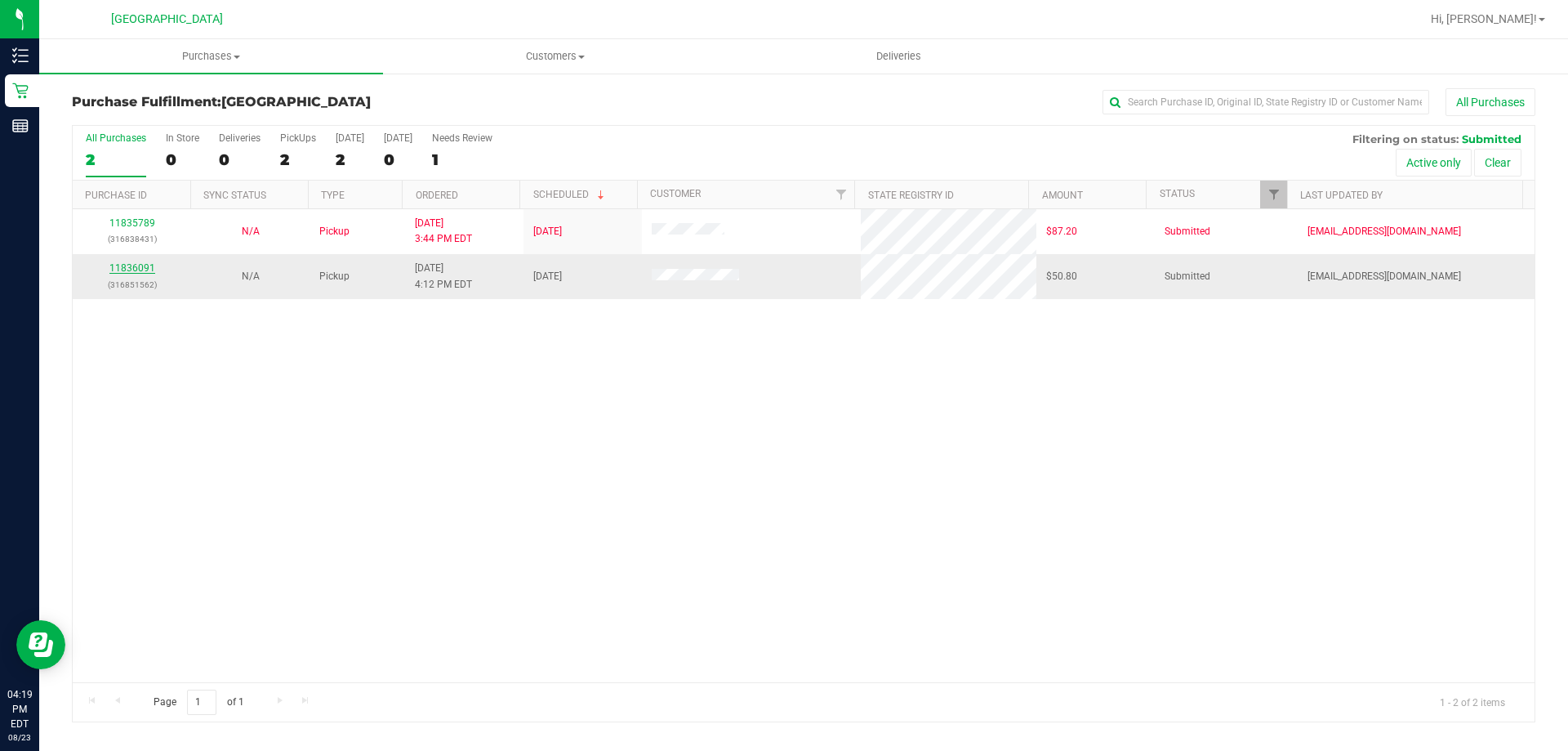
click at [134, 268] on link "11836091" at bounding box center [132, 268] width 46 height 11
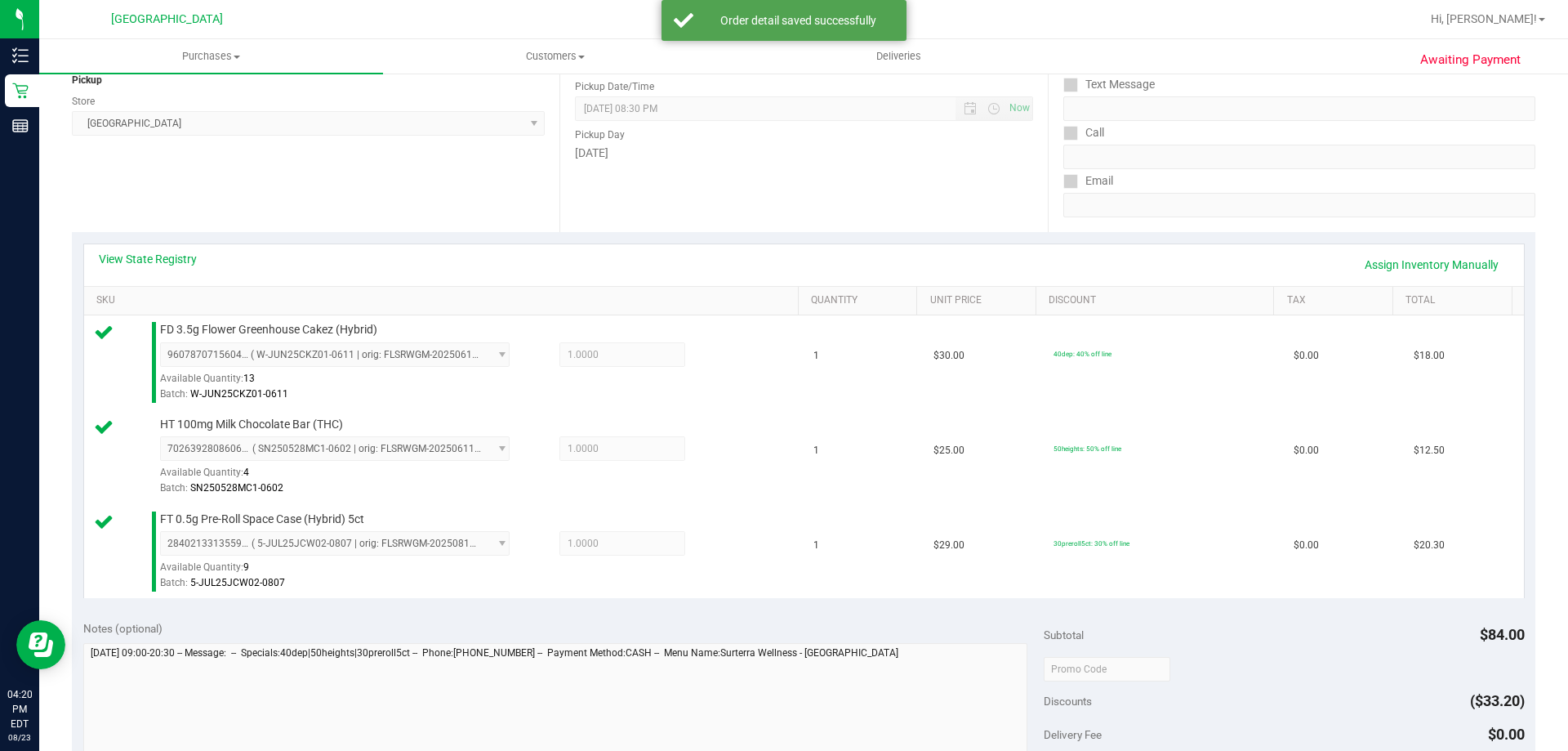
scroll to position [490, 0]
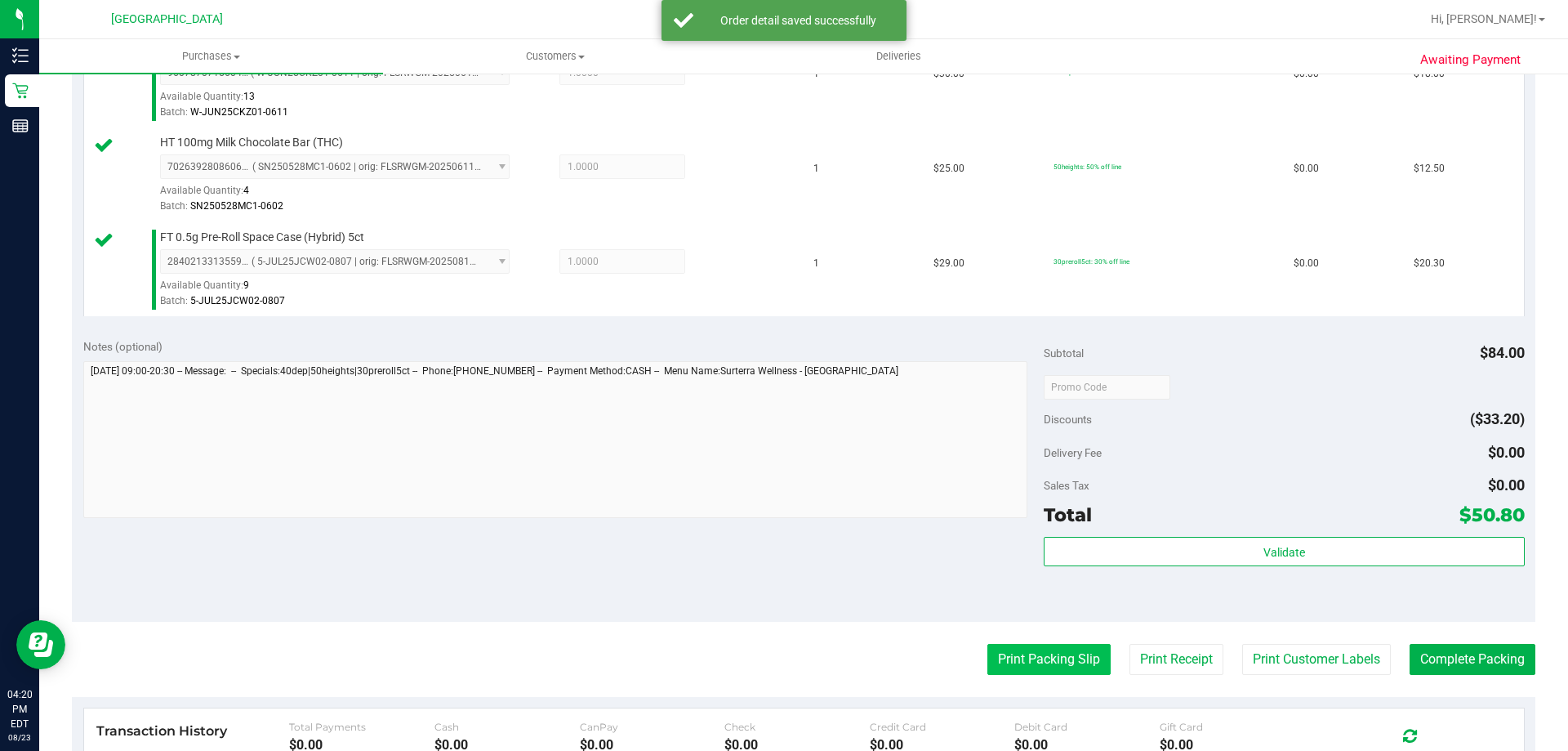
click at [1038, 656] on button "Print Packing Slip" at bounding box center [1049, 659] width 123 height 31
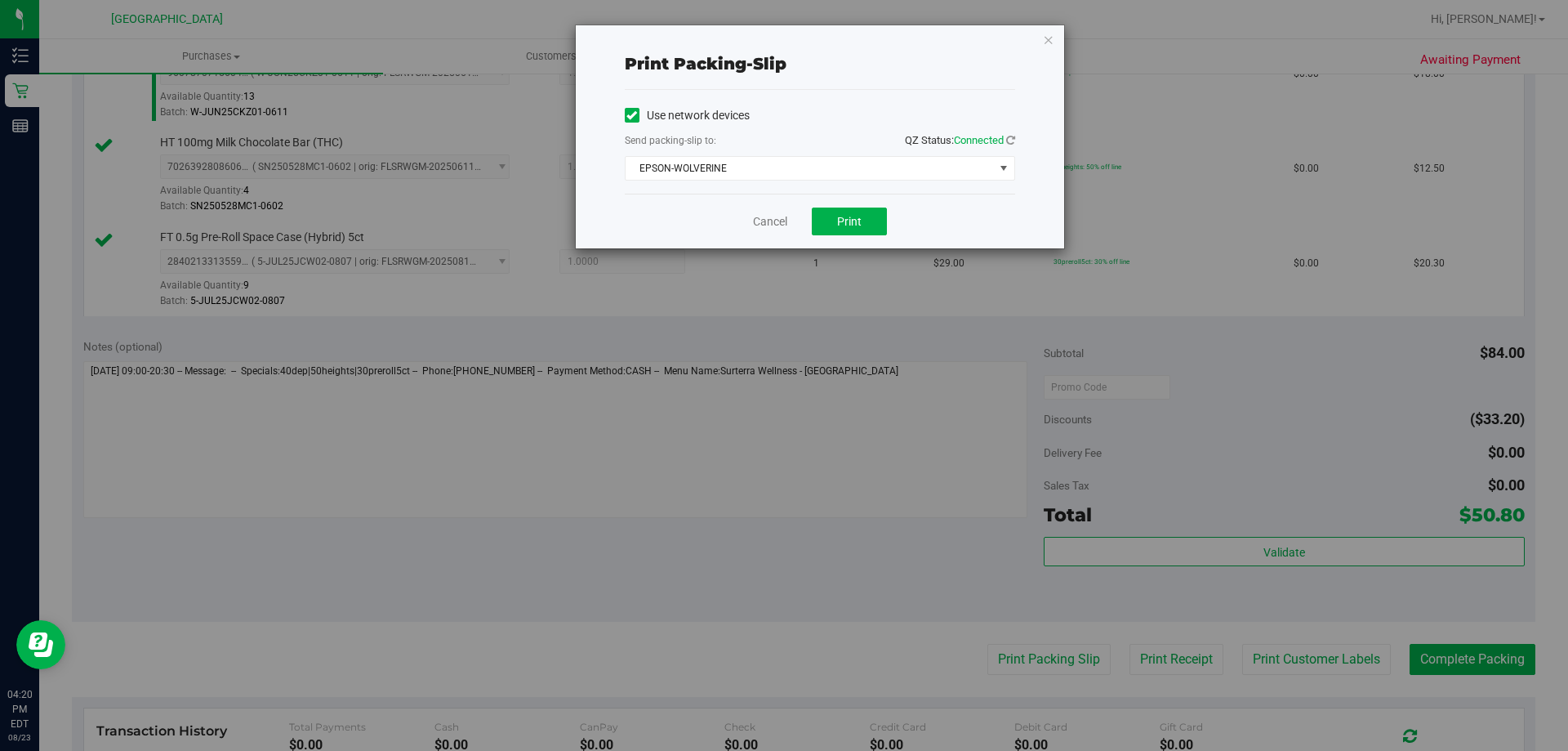
click at [852, 205] on div "Cancel Print" at bounding box center [820, 220] width 390 height 55
click at [857, 218] on span "Print" at bounding box center [850, 221] width 24 height 13
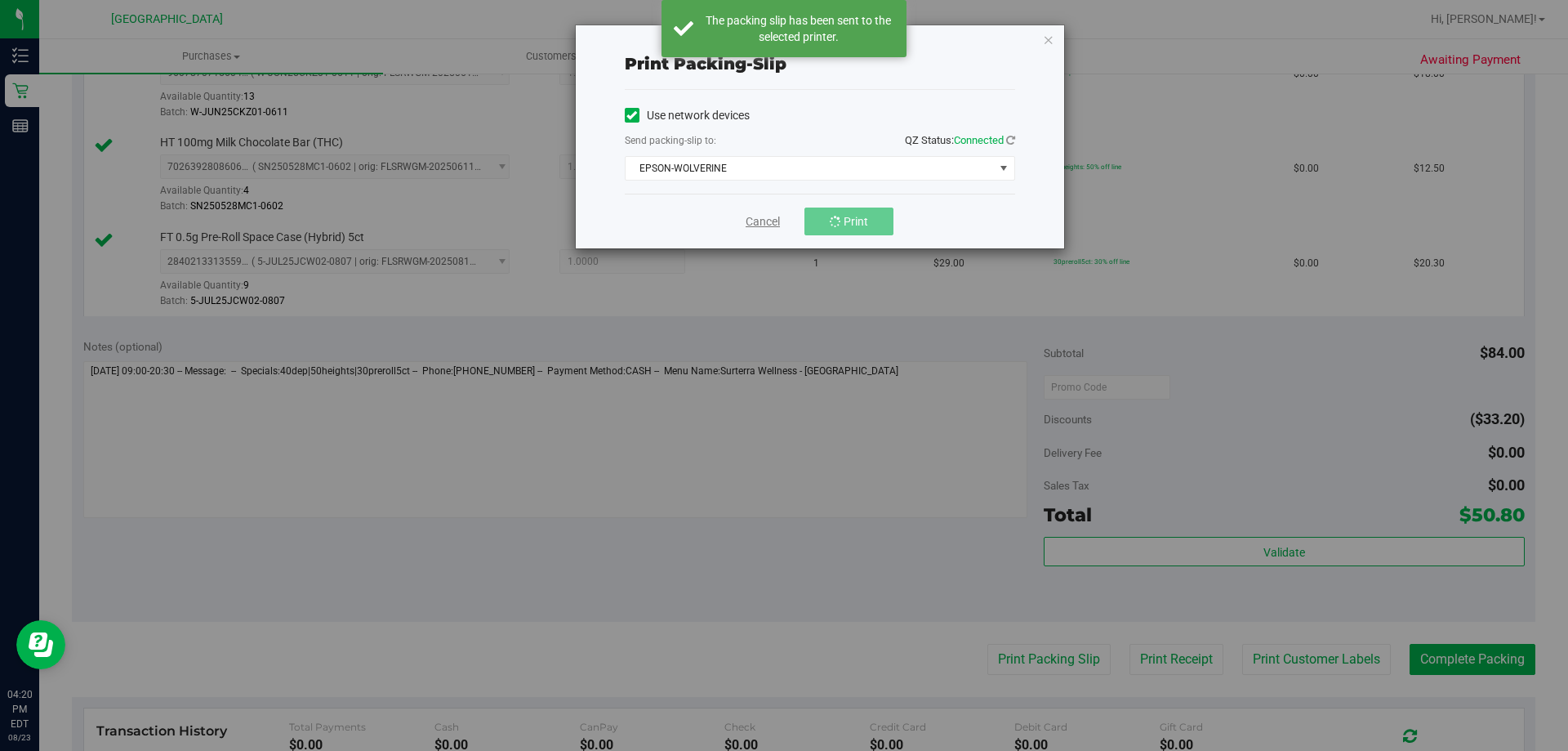
click at [759, 224] on link "Cancel" at bounding box center [763, 221] width 35 height 17
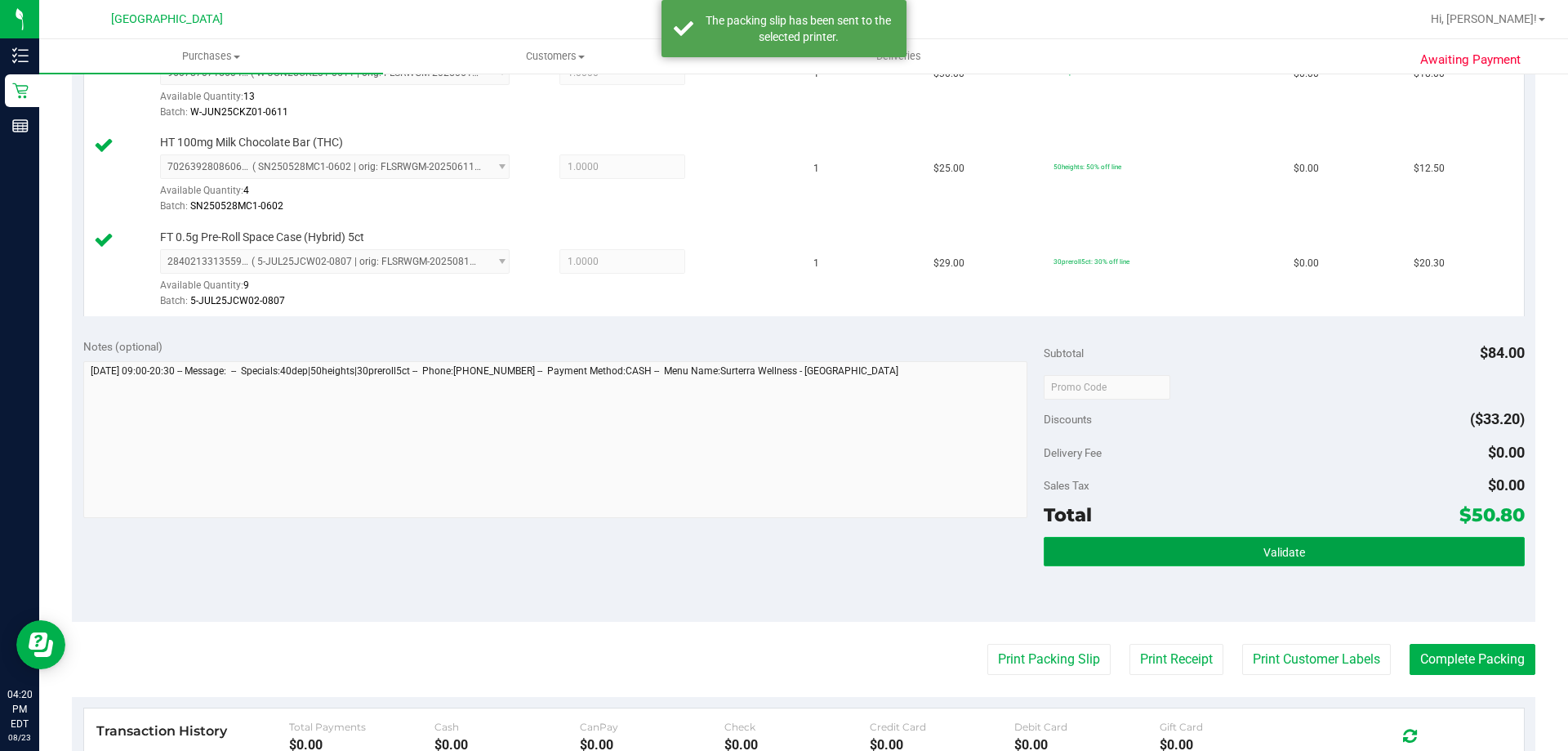
click at [1328, 559] on button "Validate" at bounding box center [1284, 551] width 480 height 29
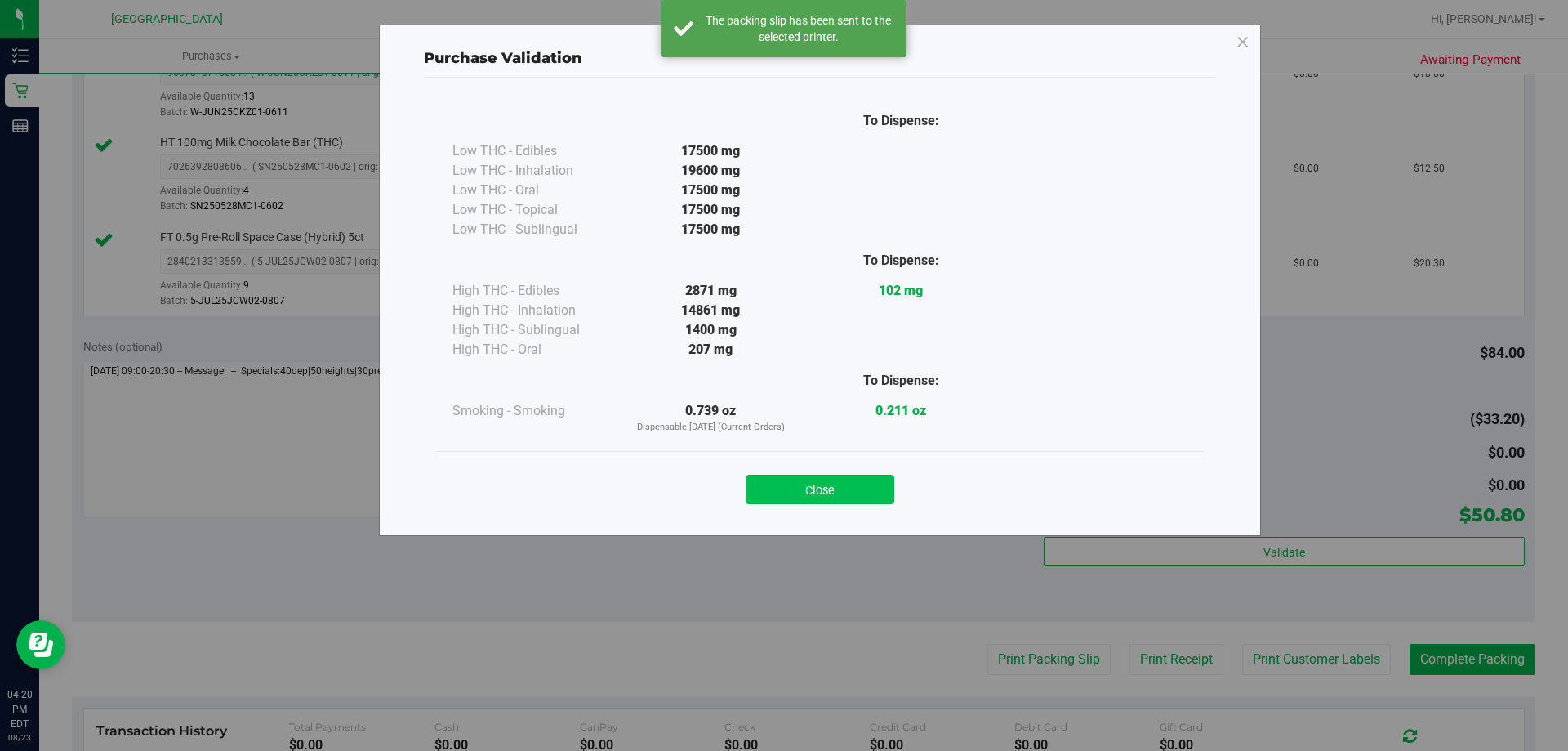
click at [855, 490] on button "Close" at bounding box center [820, 489] width 148 height 29
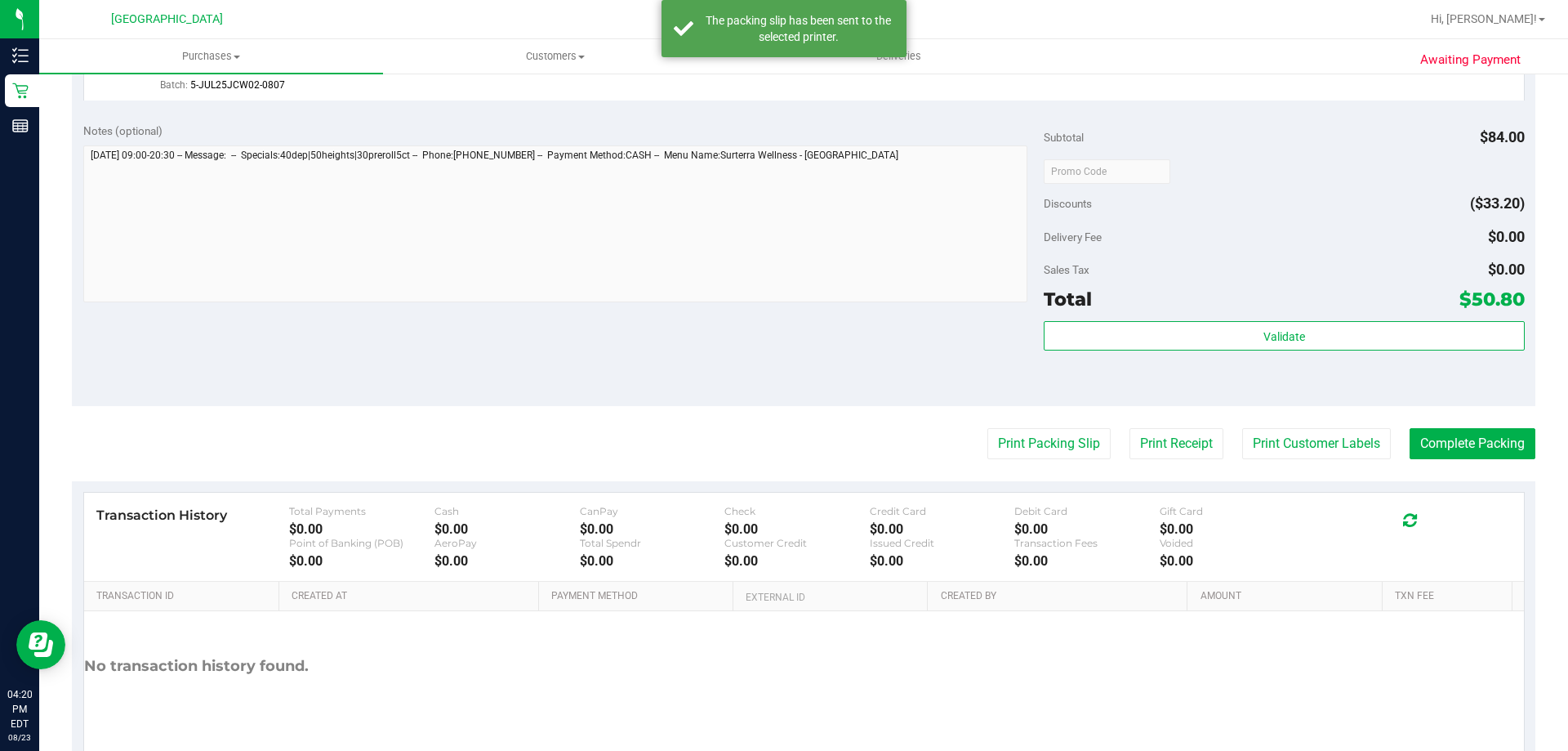
scroll to position [774, 0]
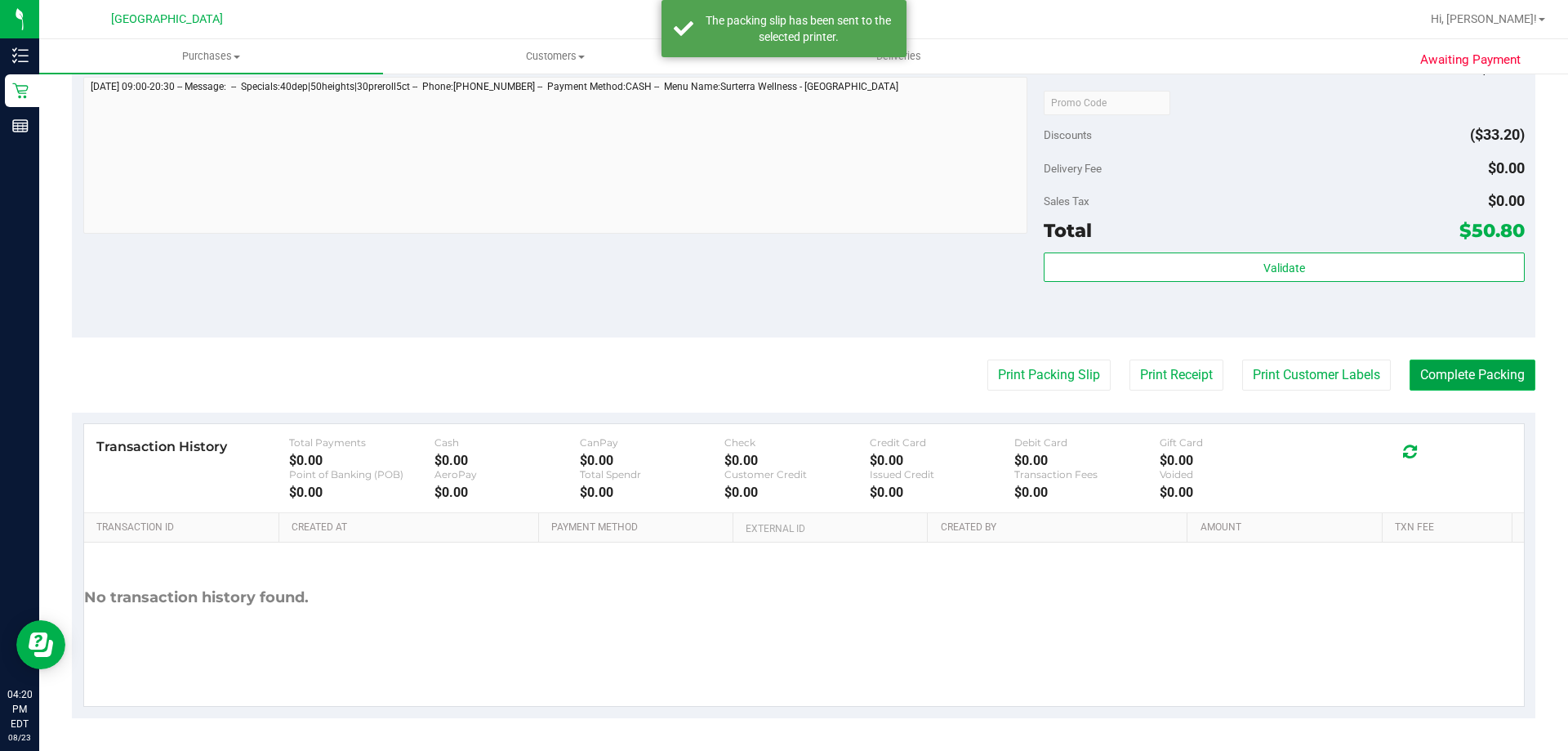
click at [1481, 376] on button "Complete Packing" at bounding box center [1473, 375] width 126 height 31
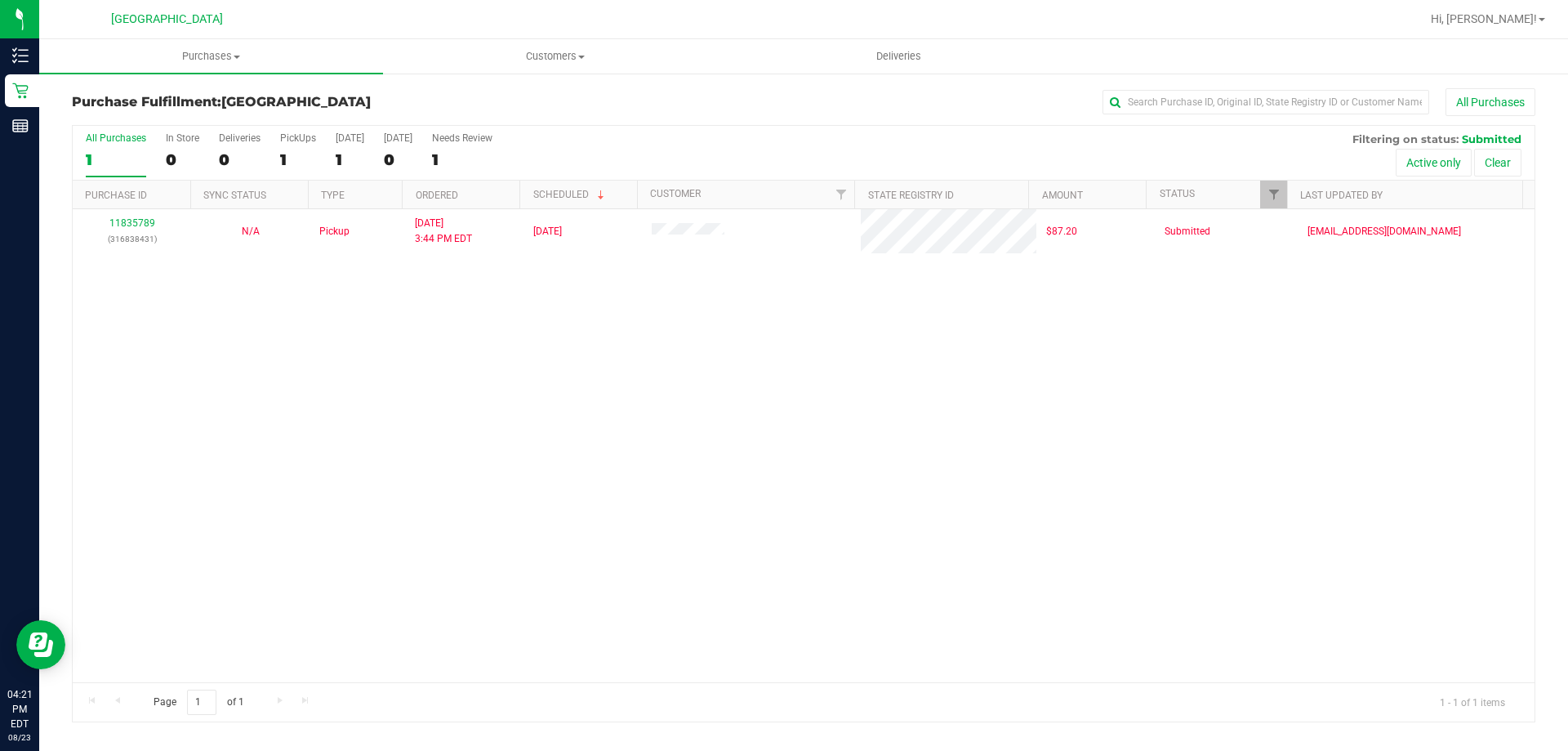
drag, startPoint x: 984, startPoint y: 377, endPoint x: 989, endPoint y: 351, distance: 26.5
click at [989, 351] on div "11835789 (316838431) N/A Pickup 8/23/2025 3:44 PM EDT 8/23/2025 $87.20 Submitte…" at bounding box center [804, 446] width 1462 height 473
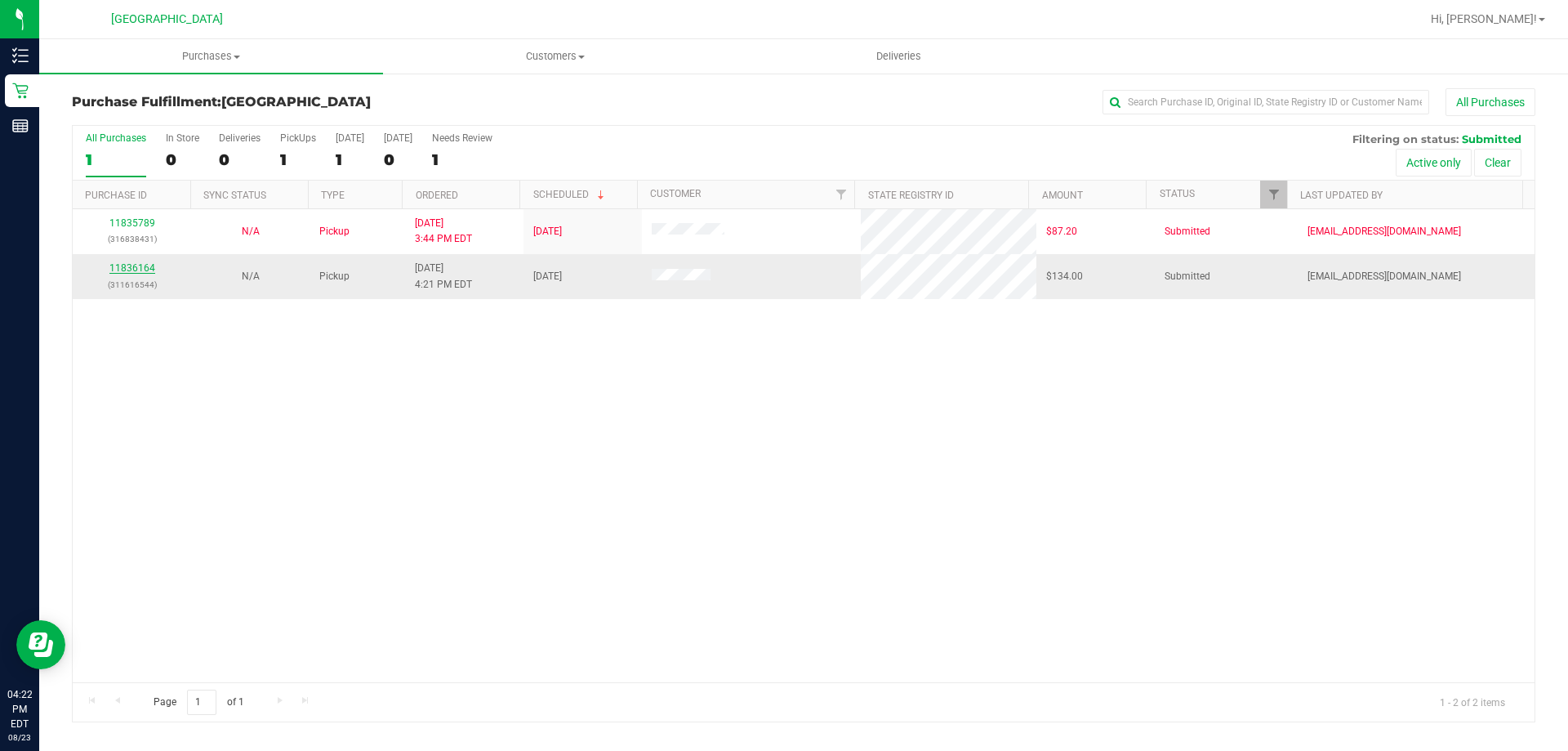
click at [140, 271] on link "11836164" at bounding box center [132, 268] width 46 height 11
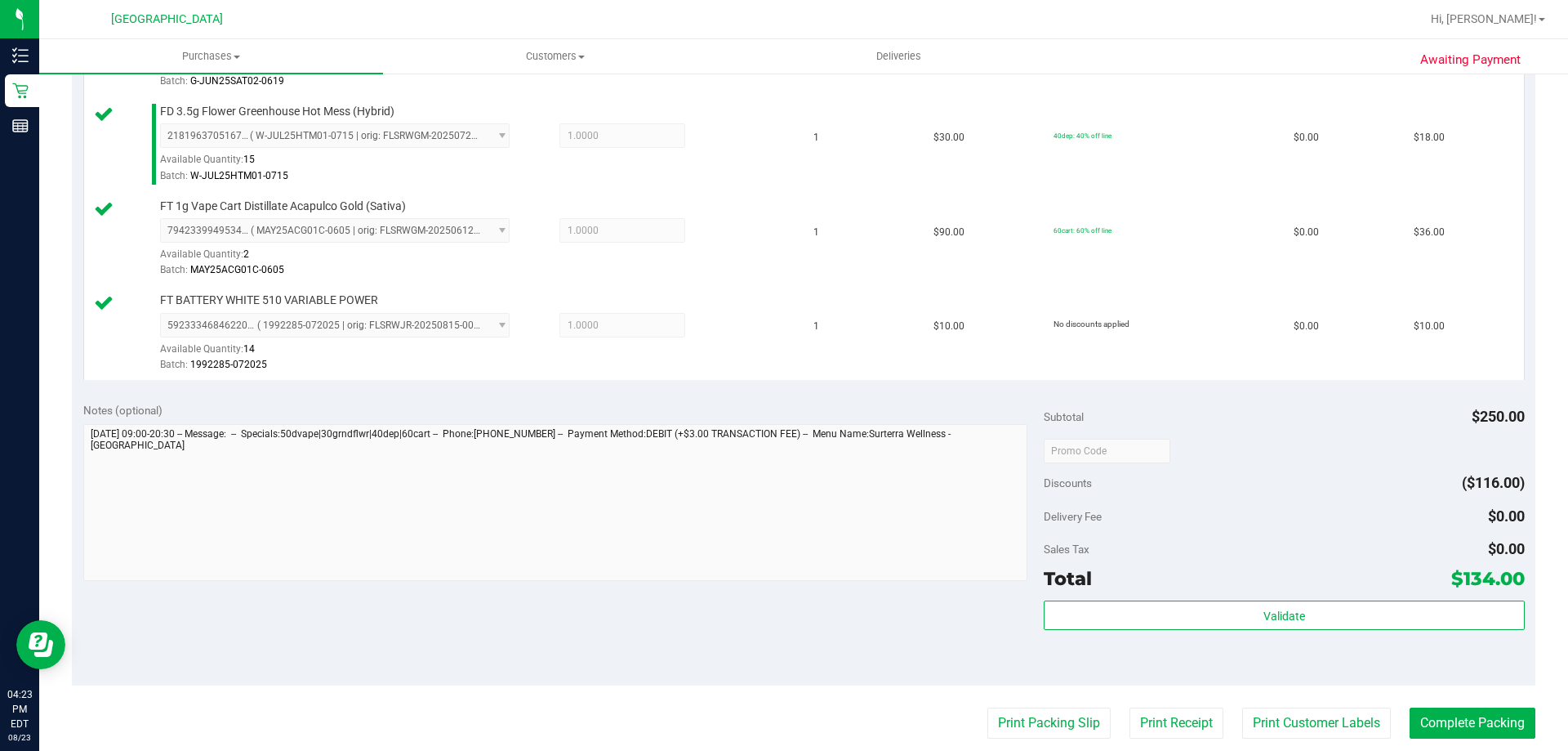
scroll to position [735, 0]
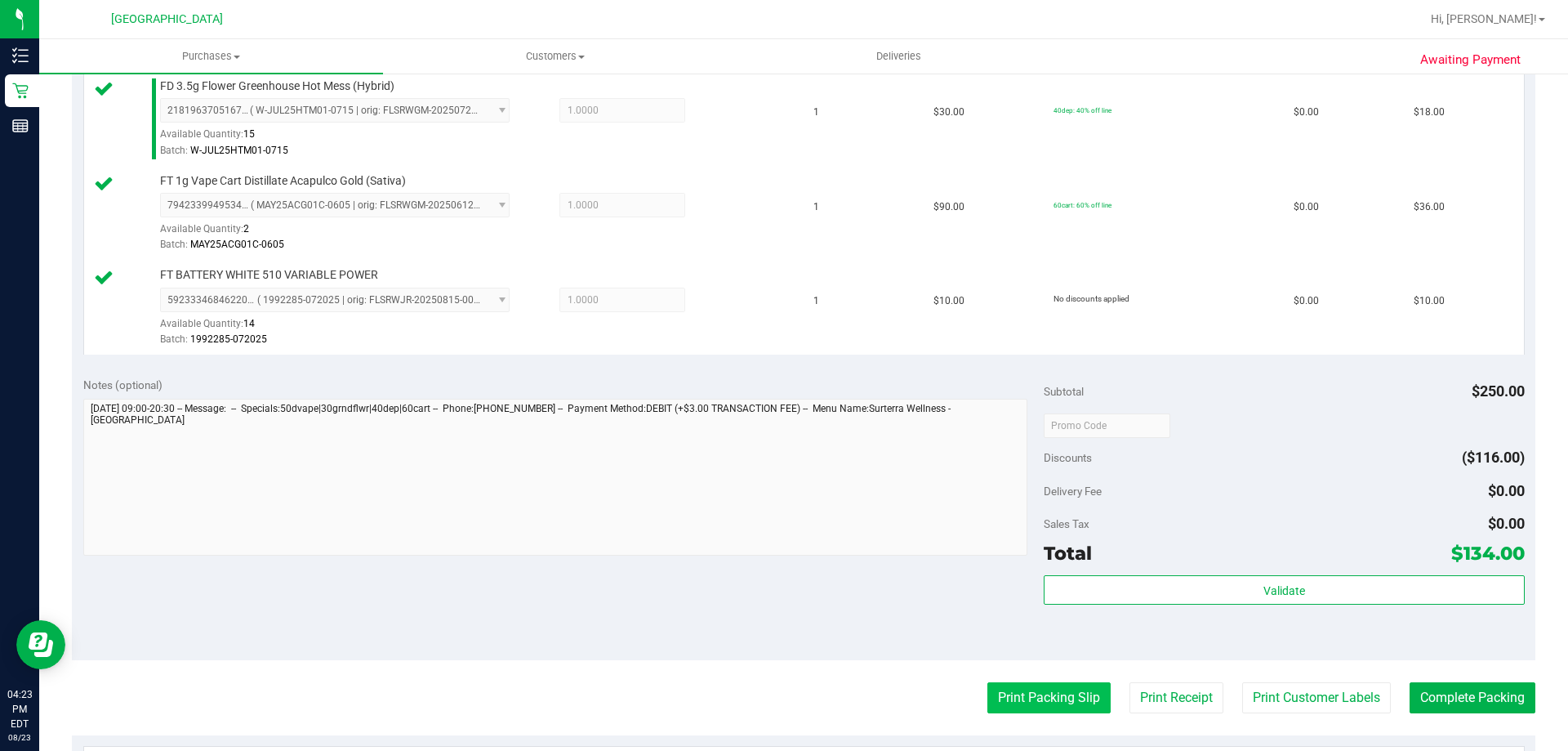
click at [1007, 692] on button "Print Packing Slip" at bounding box center [1049, 697] width 123 height 31
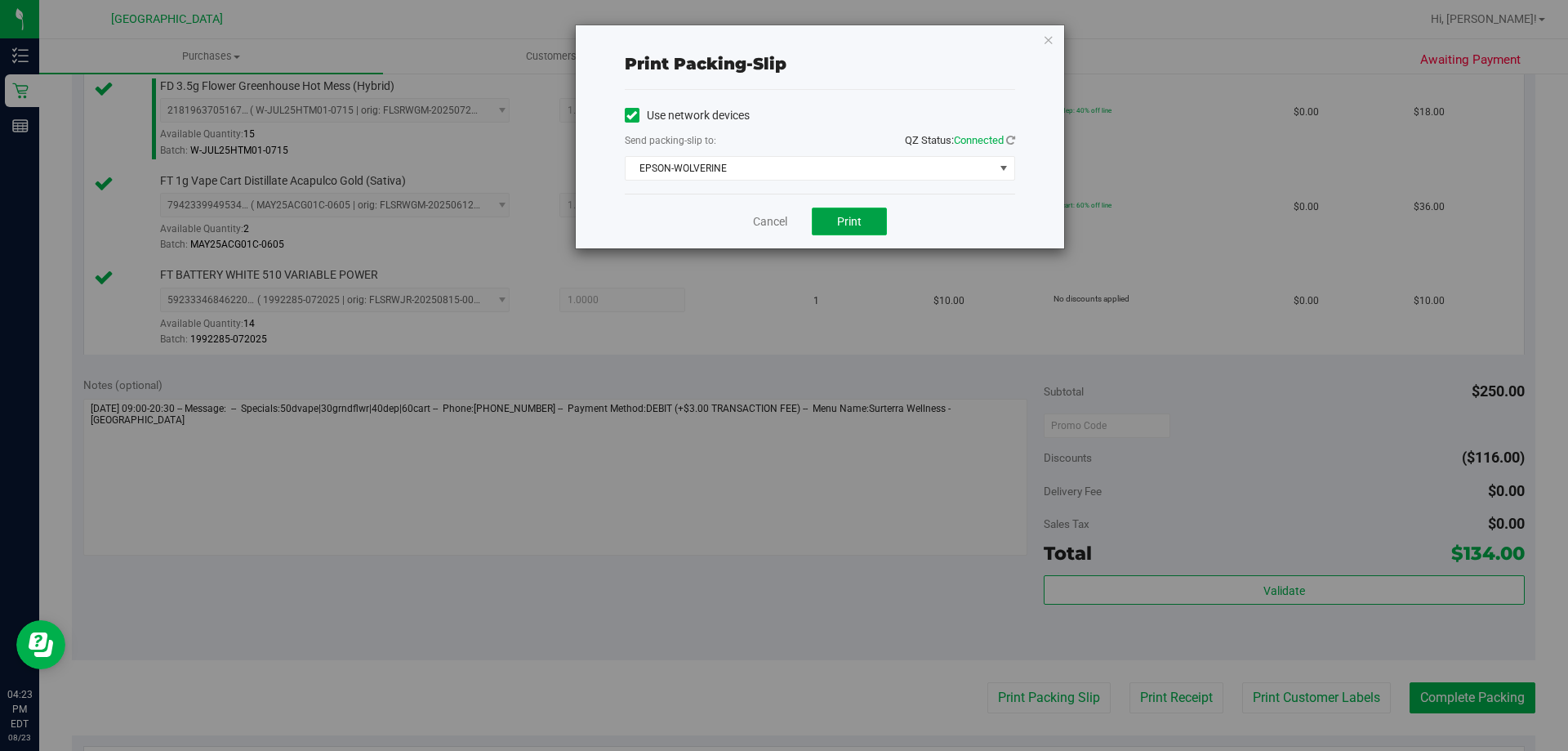
click at [844, 224] on span "Print" at bounding box center [850, 221] width 24 height 13
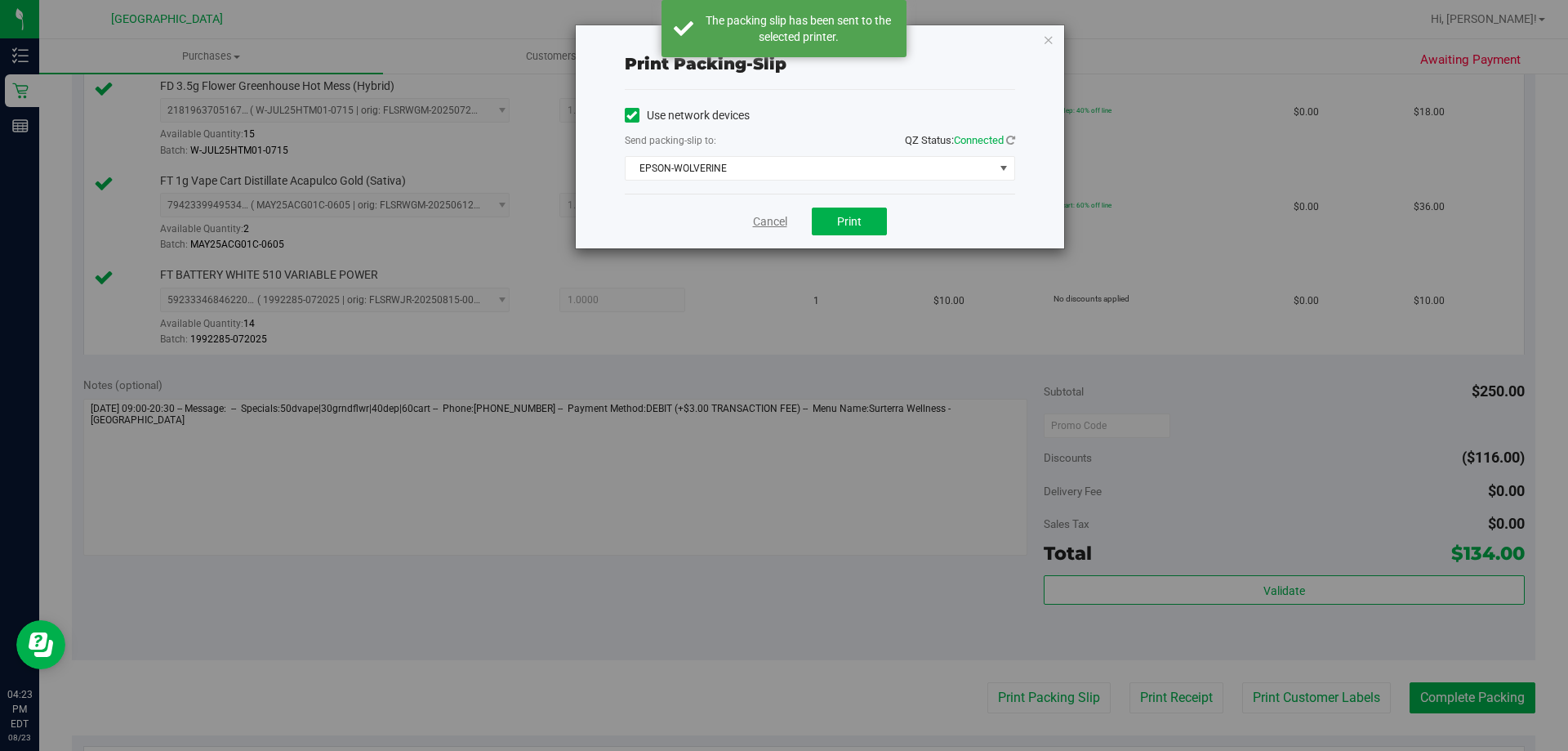
click at [770, 223] on link "Cancel" at bounding box center [770, 221] width 35 height 17
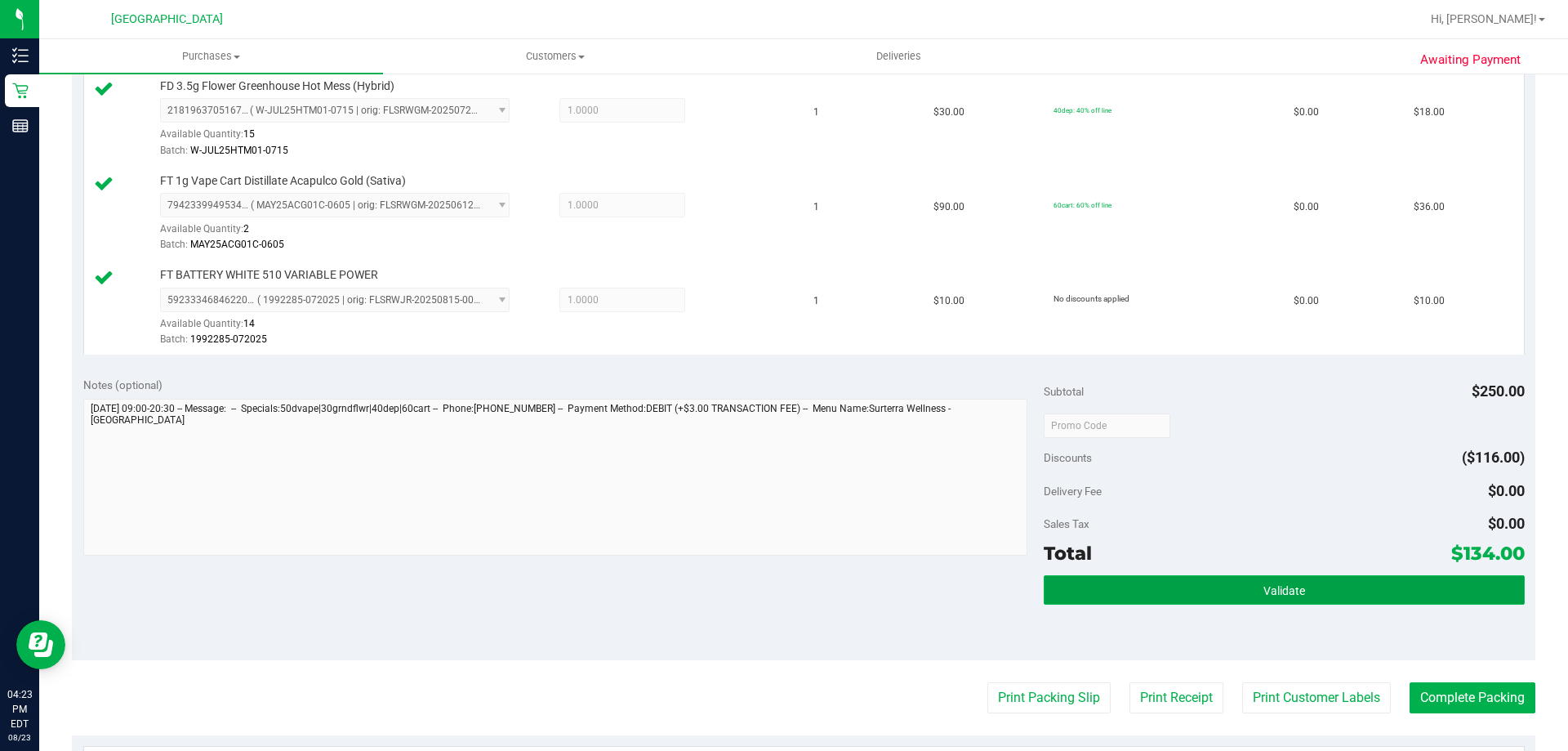
click at [1277, 604] on button "Validate" at bounding box center [1284, 589] width 480 height 29
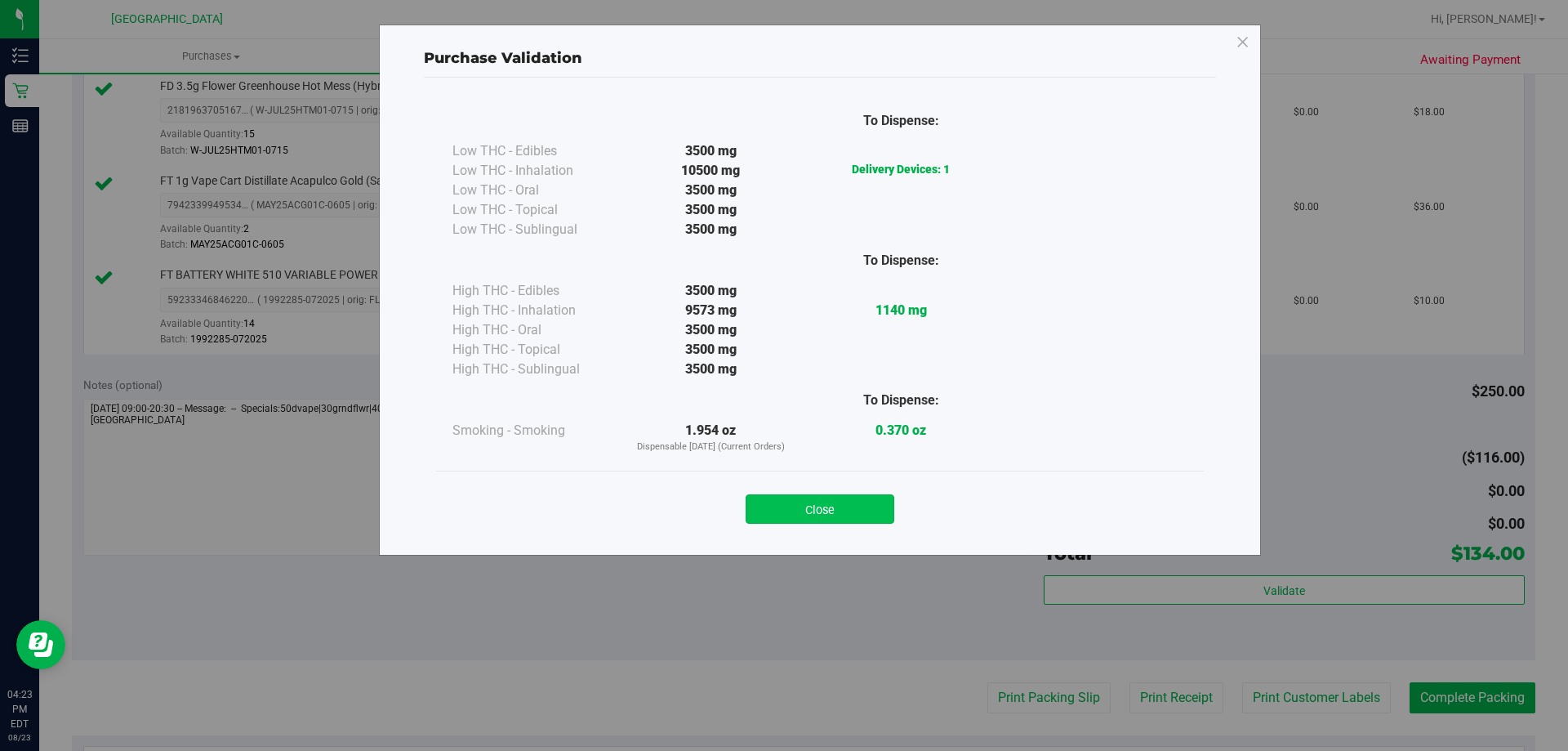
click at [839, 522] on button "Close" at bounding box center [820, 508] width 148 height 29
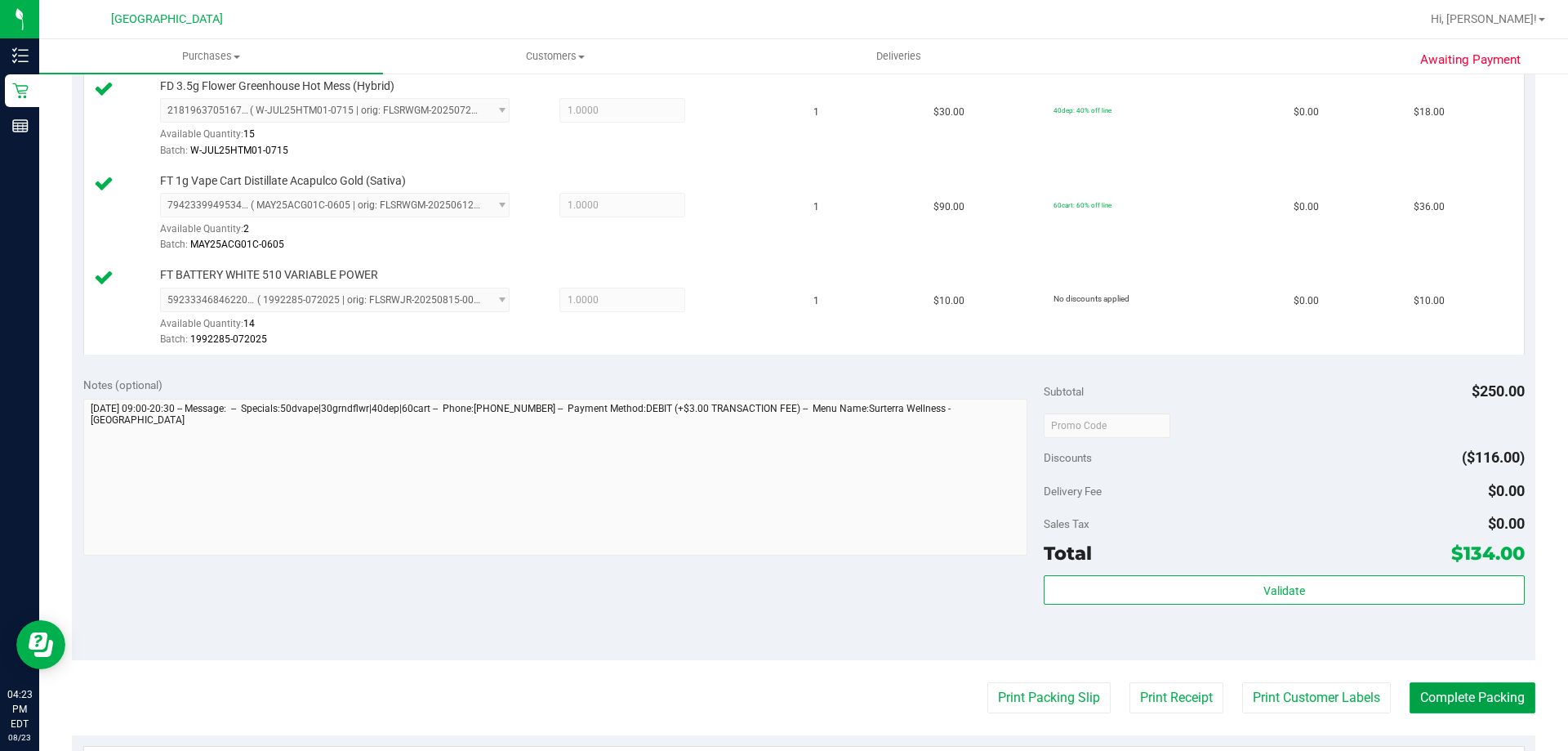
click at [1458, 693] on button "Complete Packing" at bounding box center [1473, 697] width 126 height 31
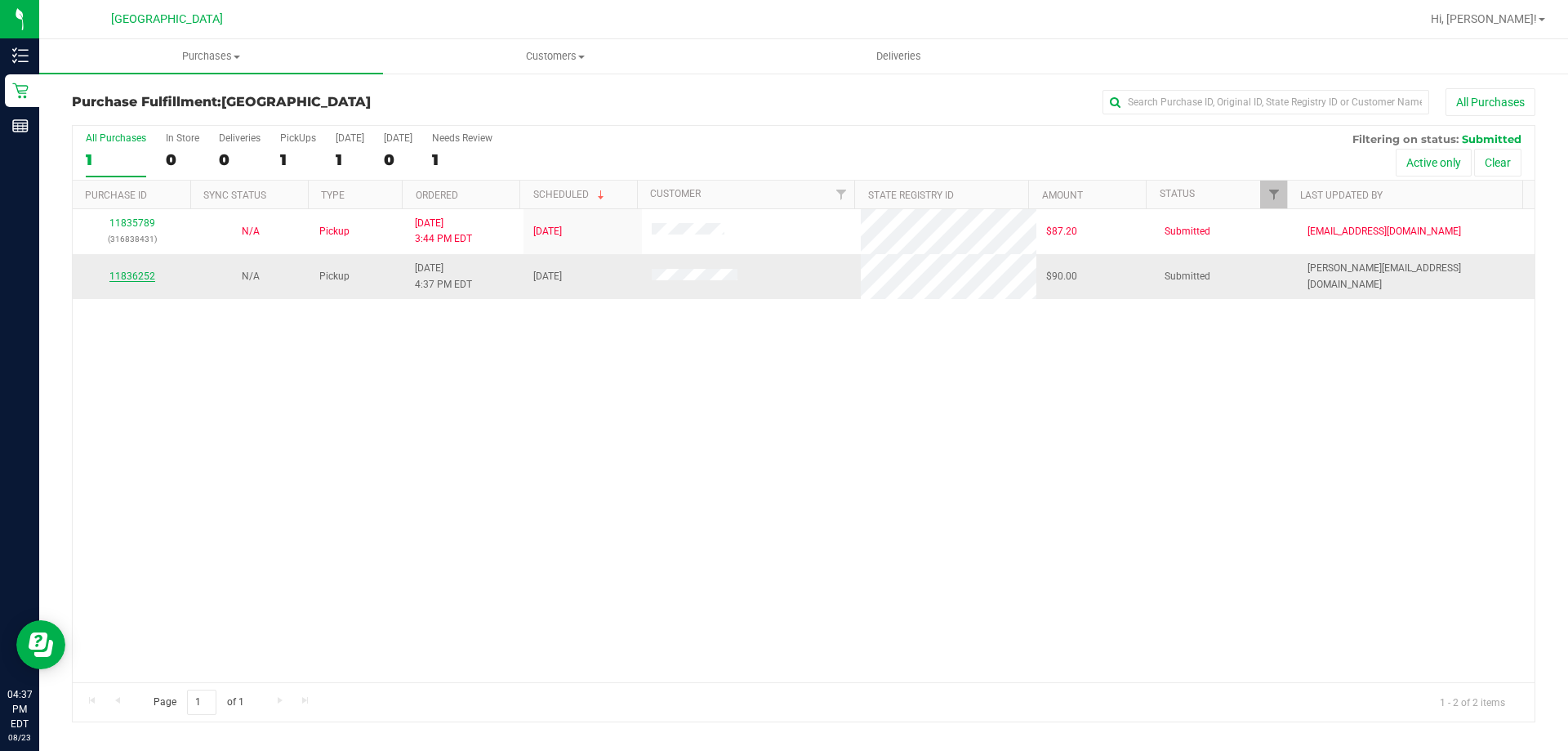
click at [133, 278] on link "11836252" at bounding box center [132, 276] width 46 height 11
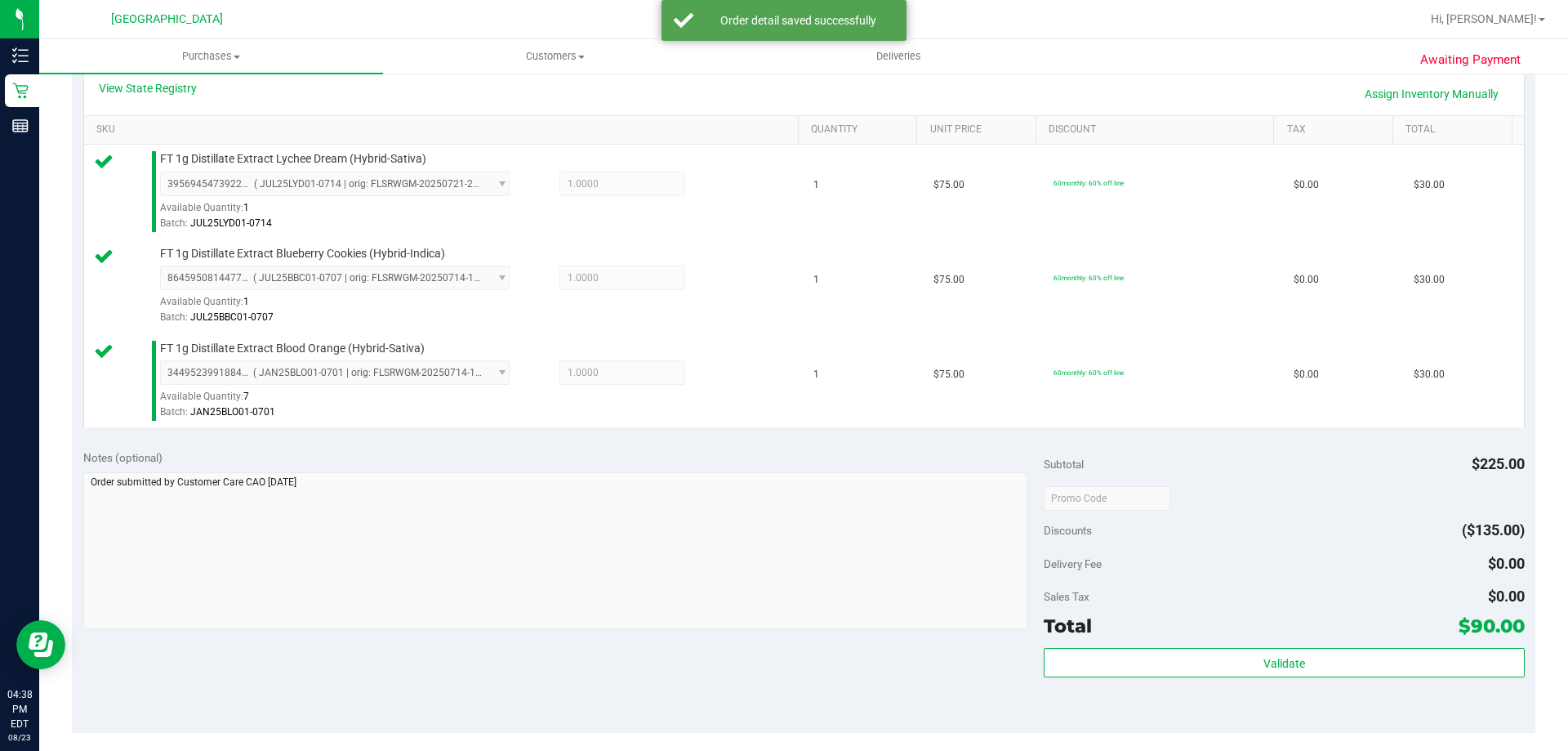
scroll to position [735, 0]
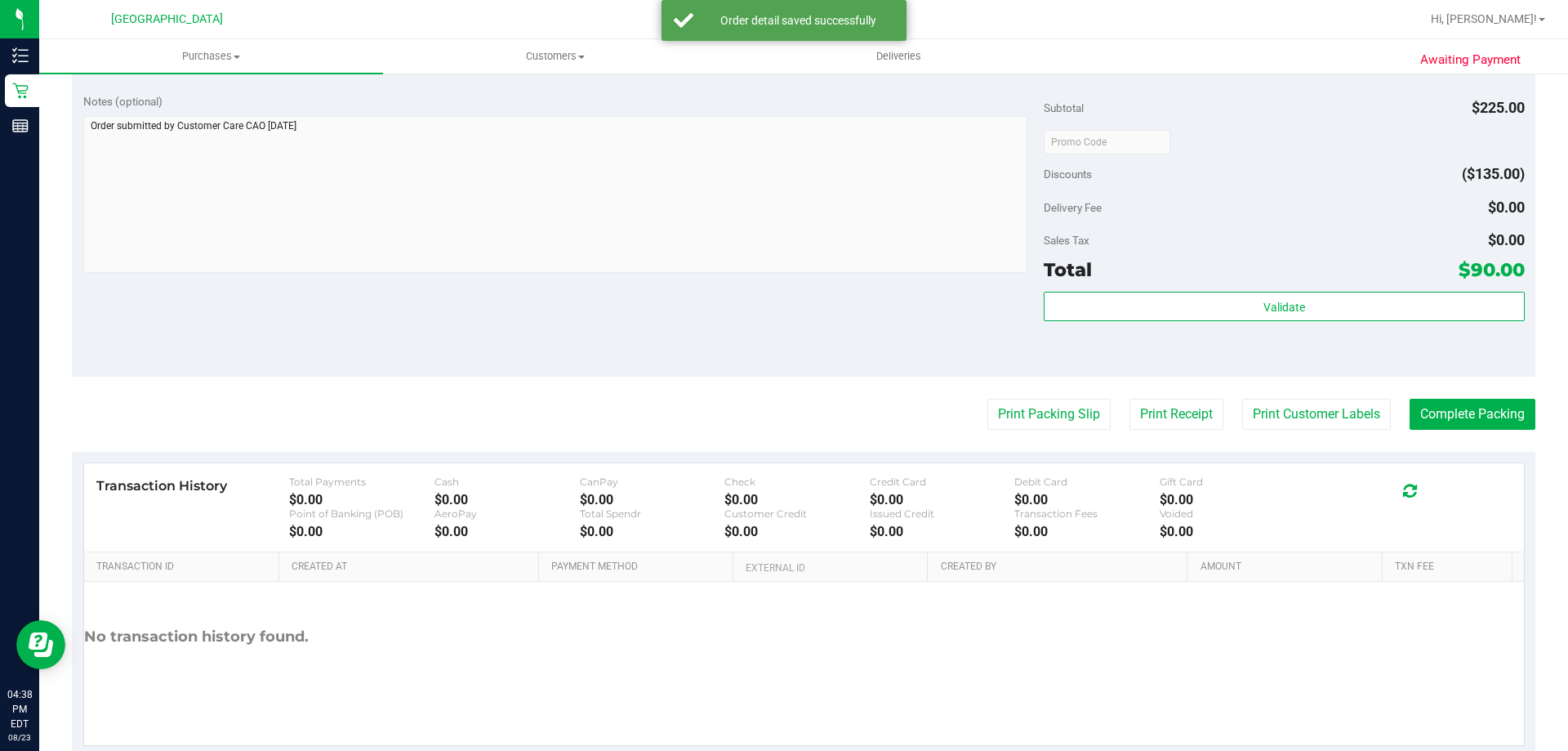
click at [1032, 430] on purchase-details "Back Edit Purchase Cancel Purchase View Profile # 11836252 BioTrack ID: - Submi…" at bounding box center [803, 55] width 1463 height 1405
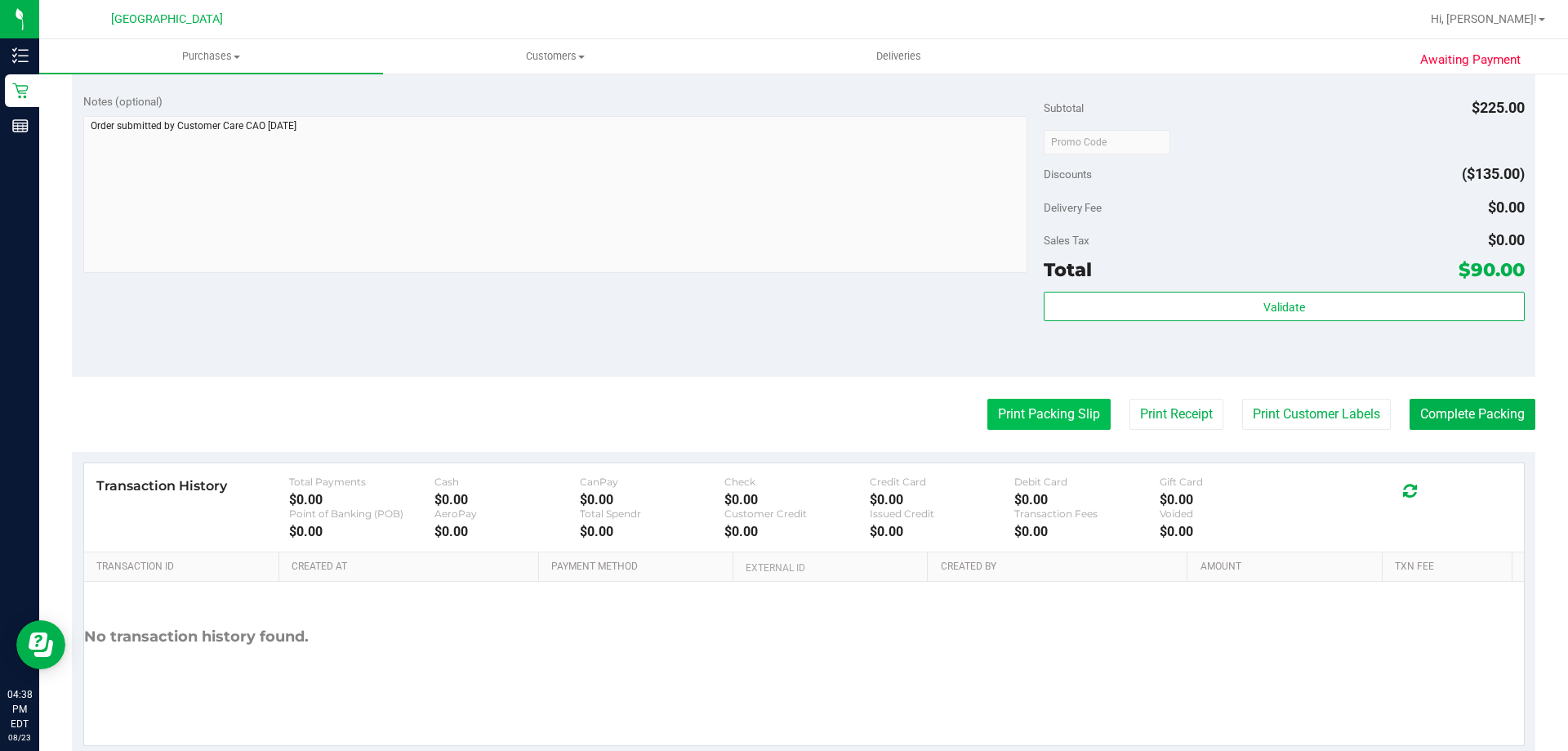
click at [1033, 413] on button "Print Packing Slip" at bounding box center [1049, 414] width 123 height 31
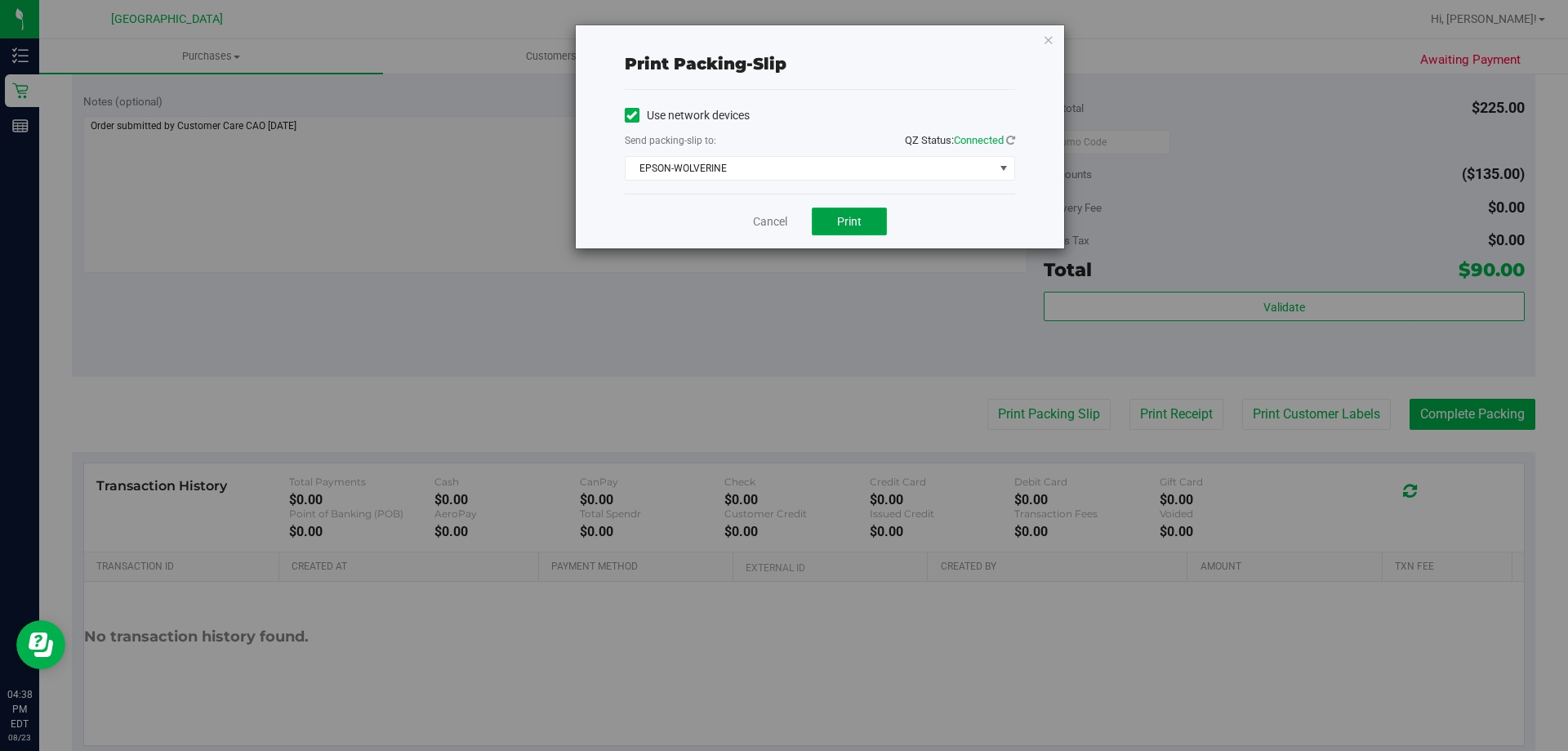
click at [850, 225] on span "Print" at bounding box center [850, 221] width 24 height 13
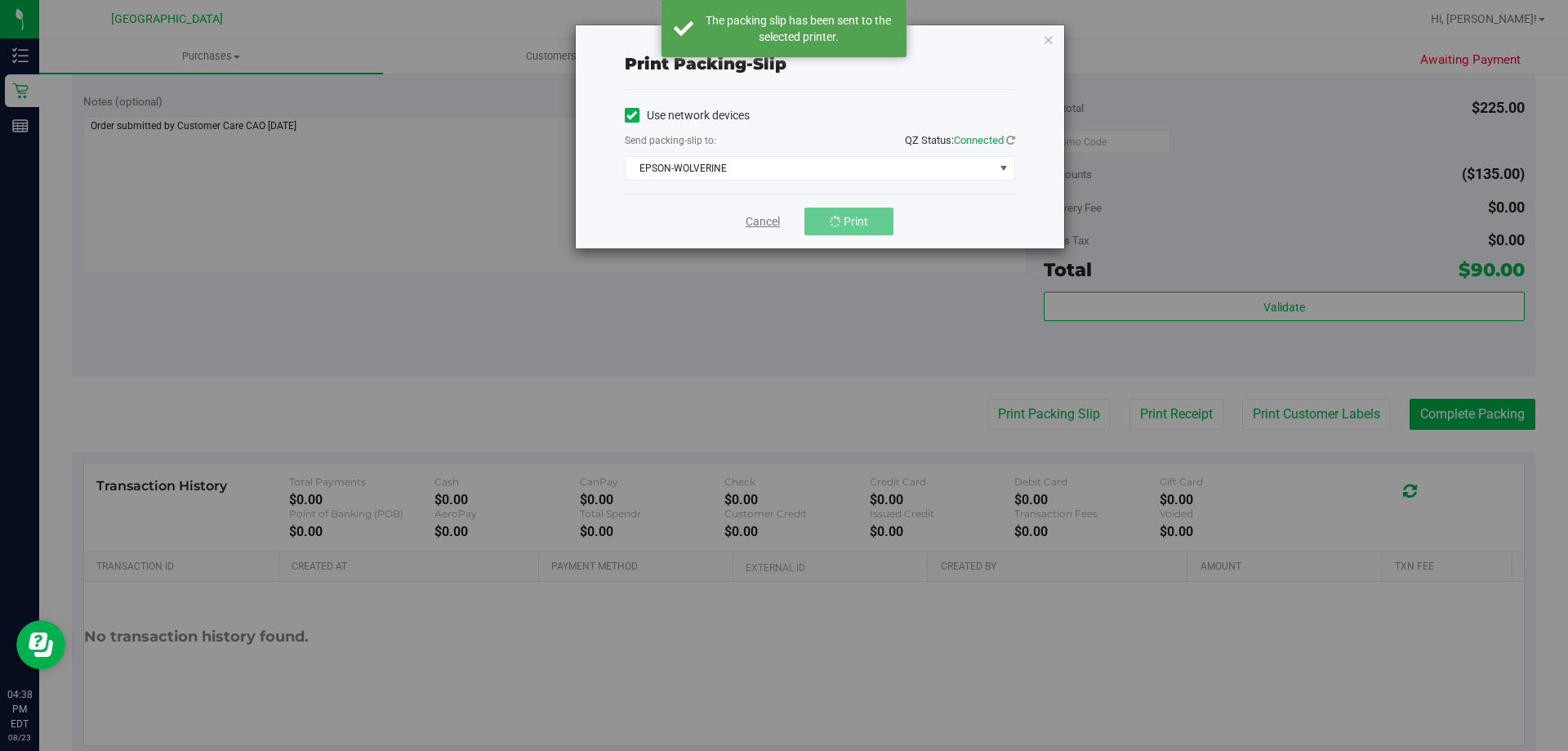
click at [776, 223] on link "Cancel" at bounding box center [763, 221] width 35 height 17
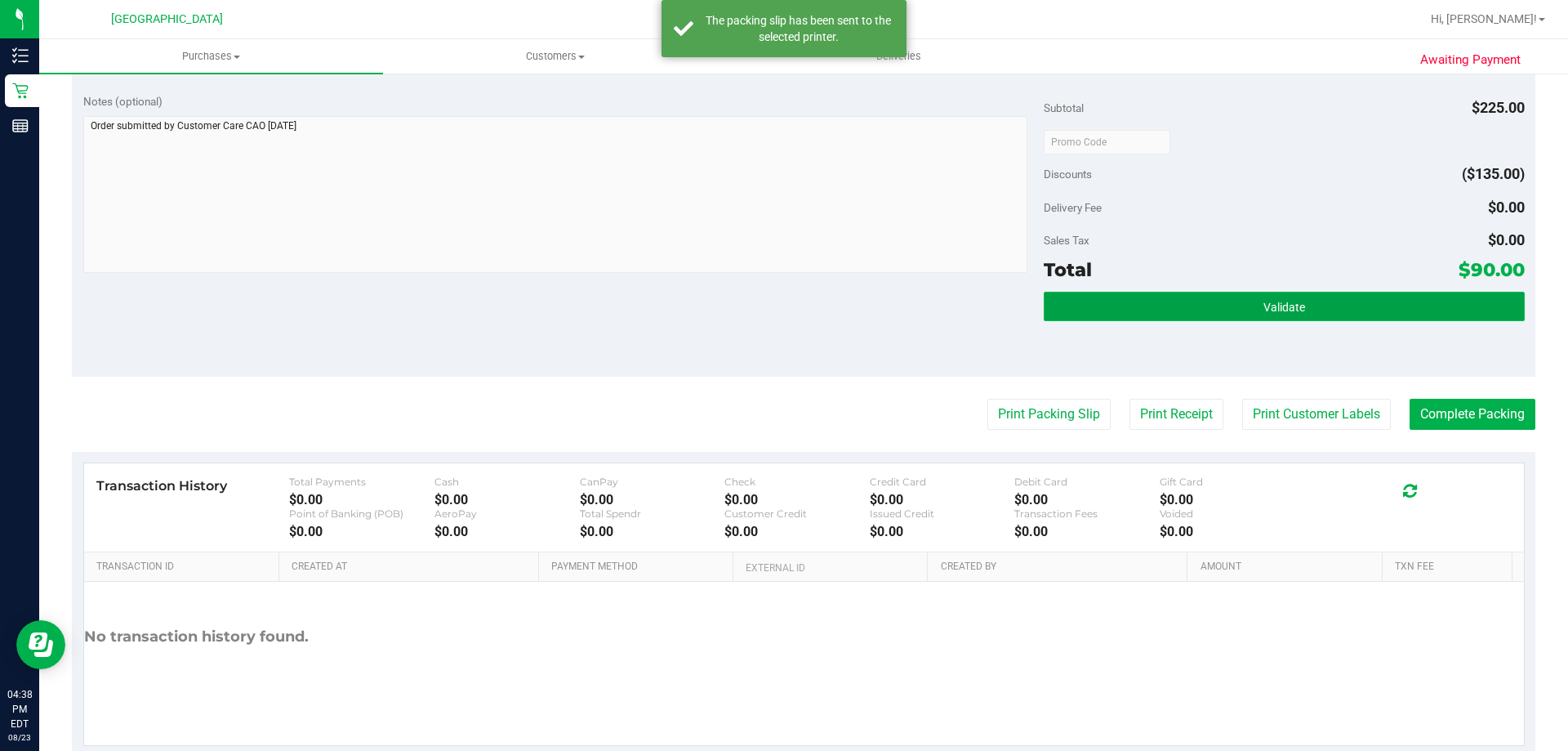
click at [1293, 315] on button "Validate" at bounding box center [1284, 305] width 480 height 29
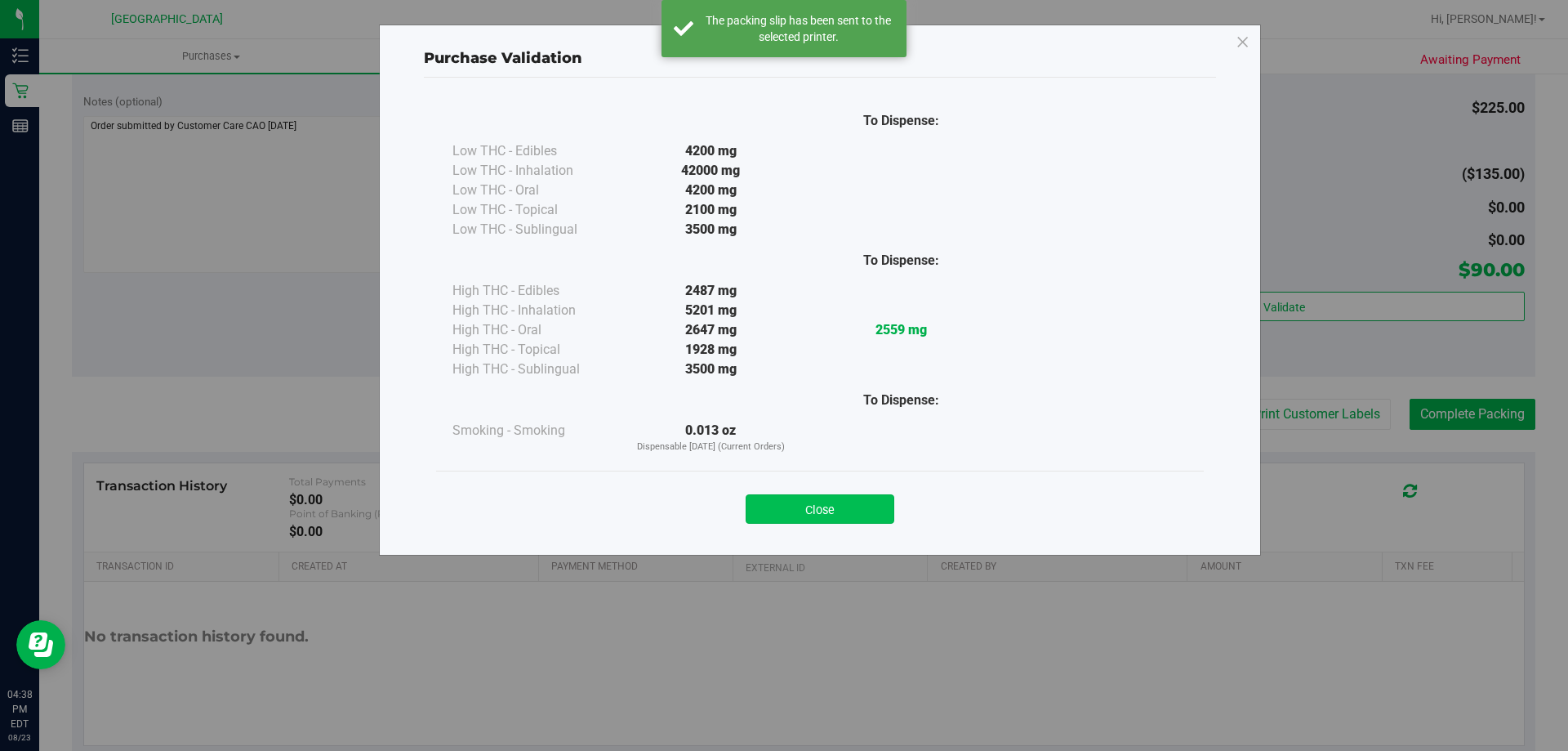
click at [841, 505] on button "Close" at bounding box center [820, 508] width 148 height 29
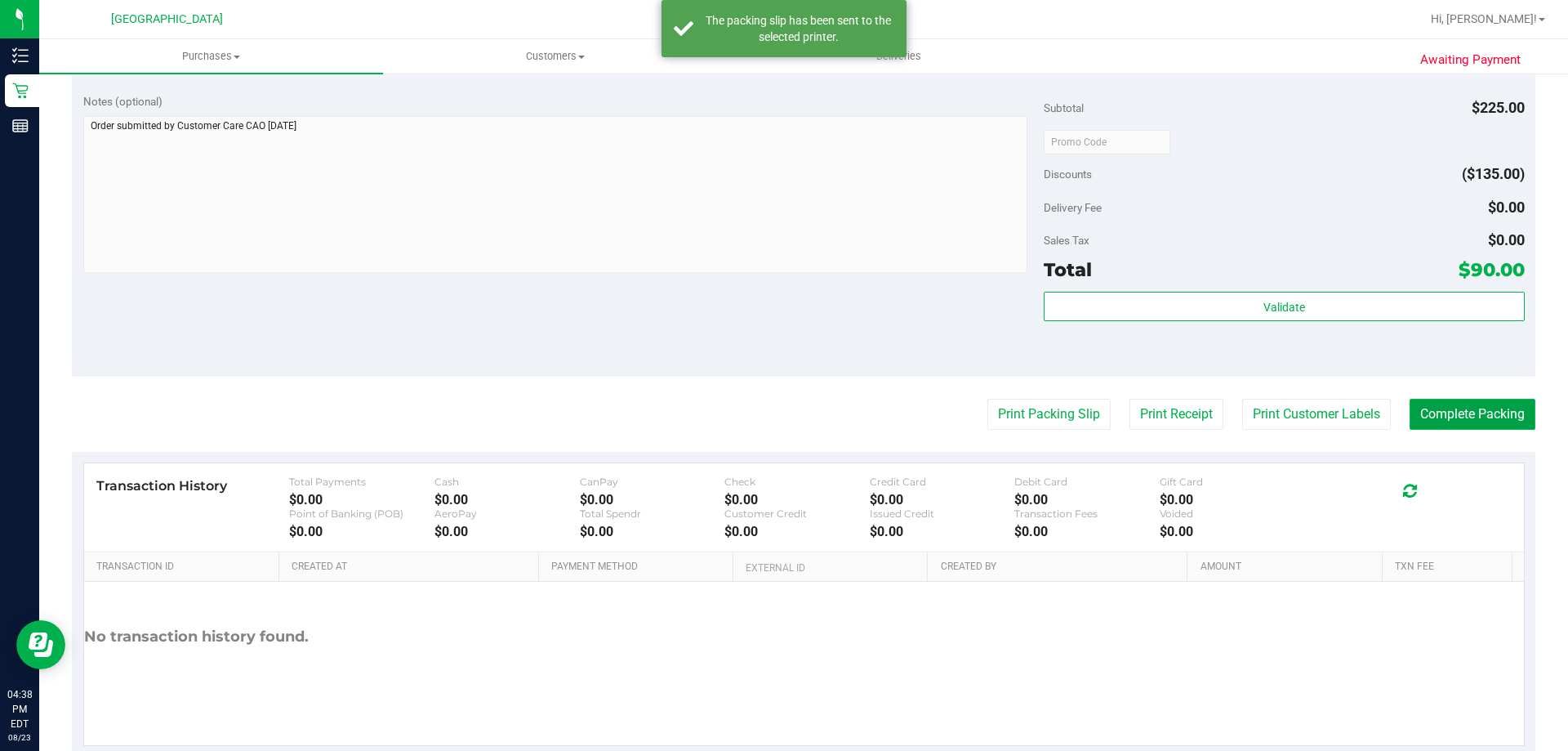
click at [1450, 420] on button "Complete Packing" at bounding box center [1473, 414] width 126 height 31
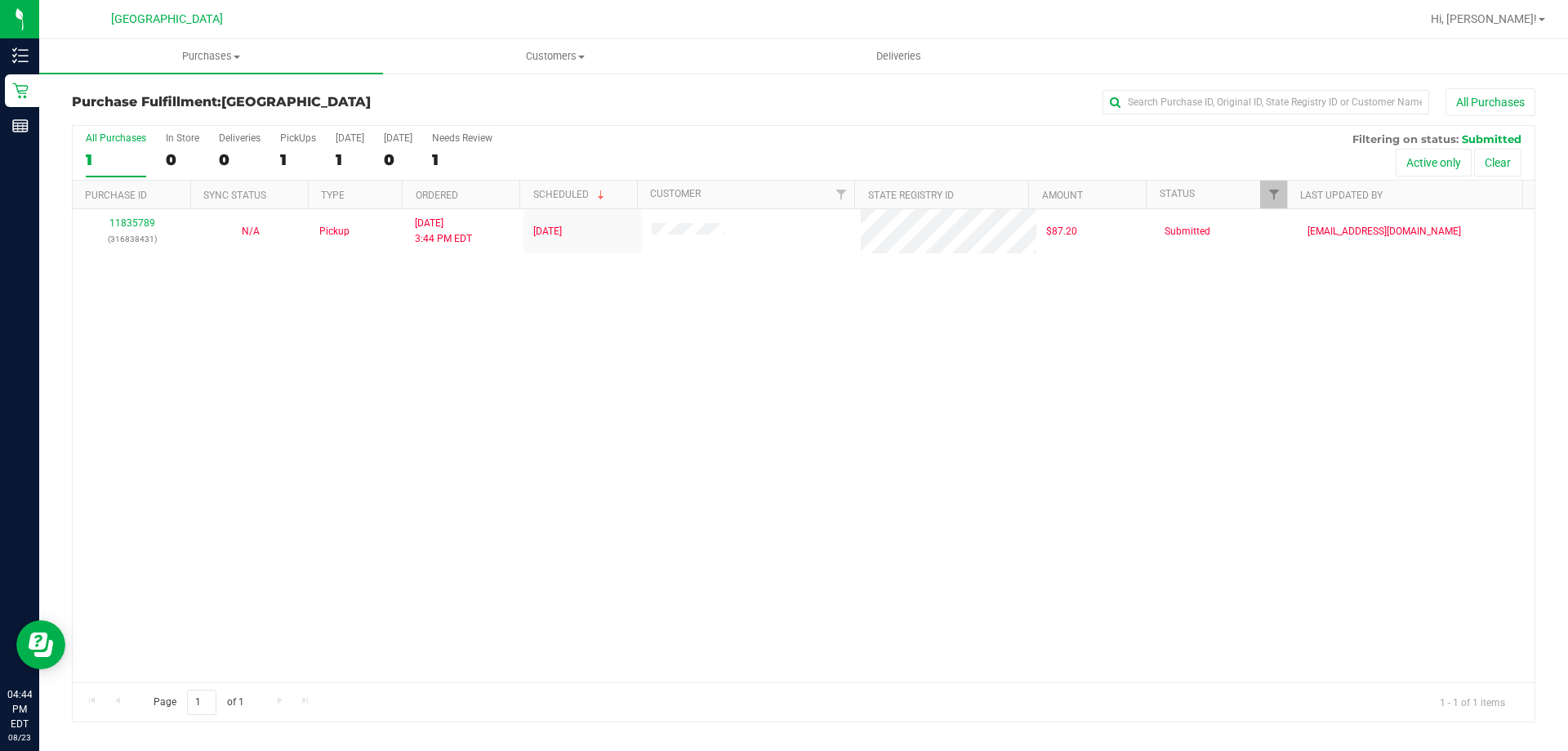
click at [694, 503] on div "11835789 (316838431) N/A Pickup 8/23/2025 3:44 PM EDT 8/23/2025 $87.20 Submitte…" at bounding box center [804, 446] width 1462 height 473
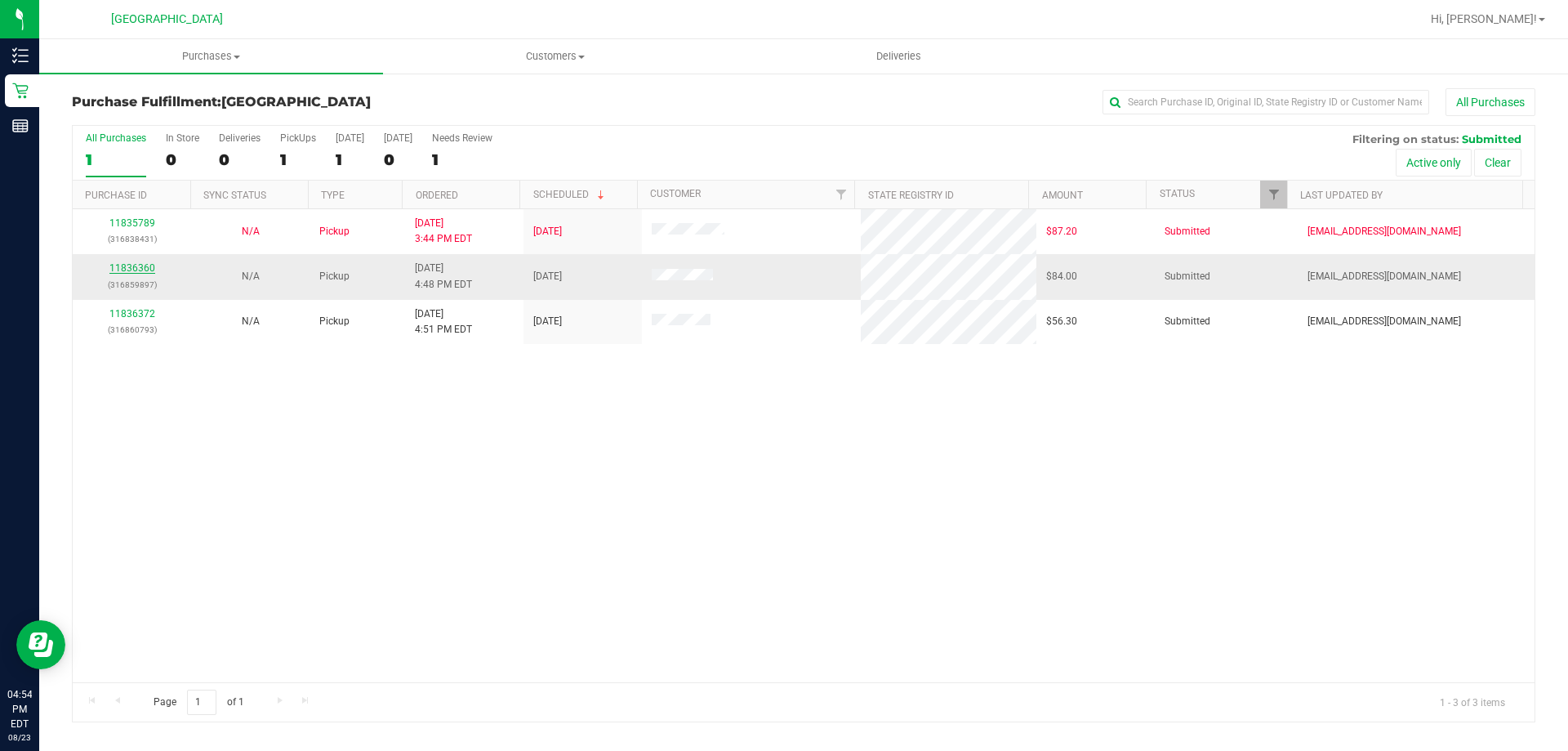
click at [147, 265] on link "11836360" at bounding box center [132, 268] width 46 height 11
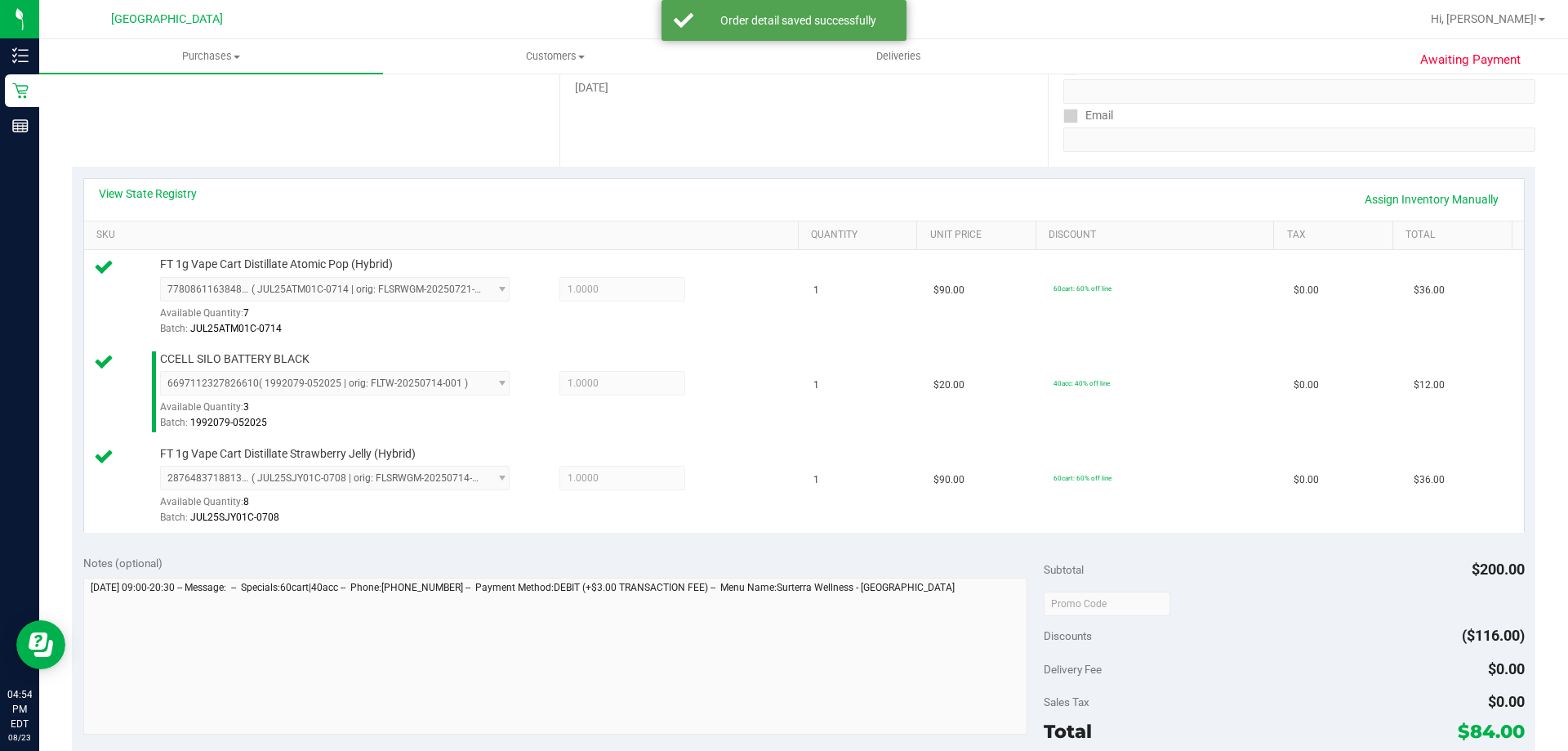
scroll to position [654, 0]
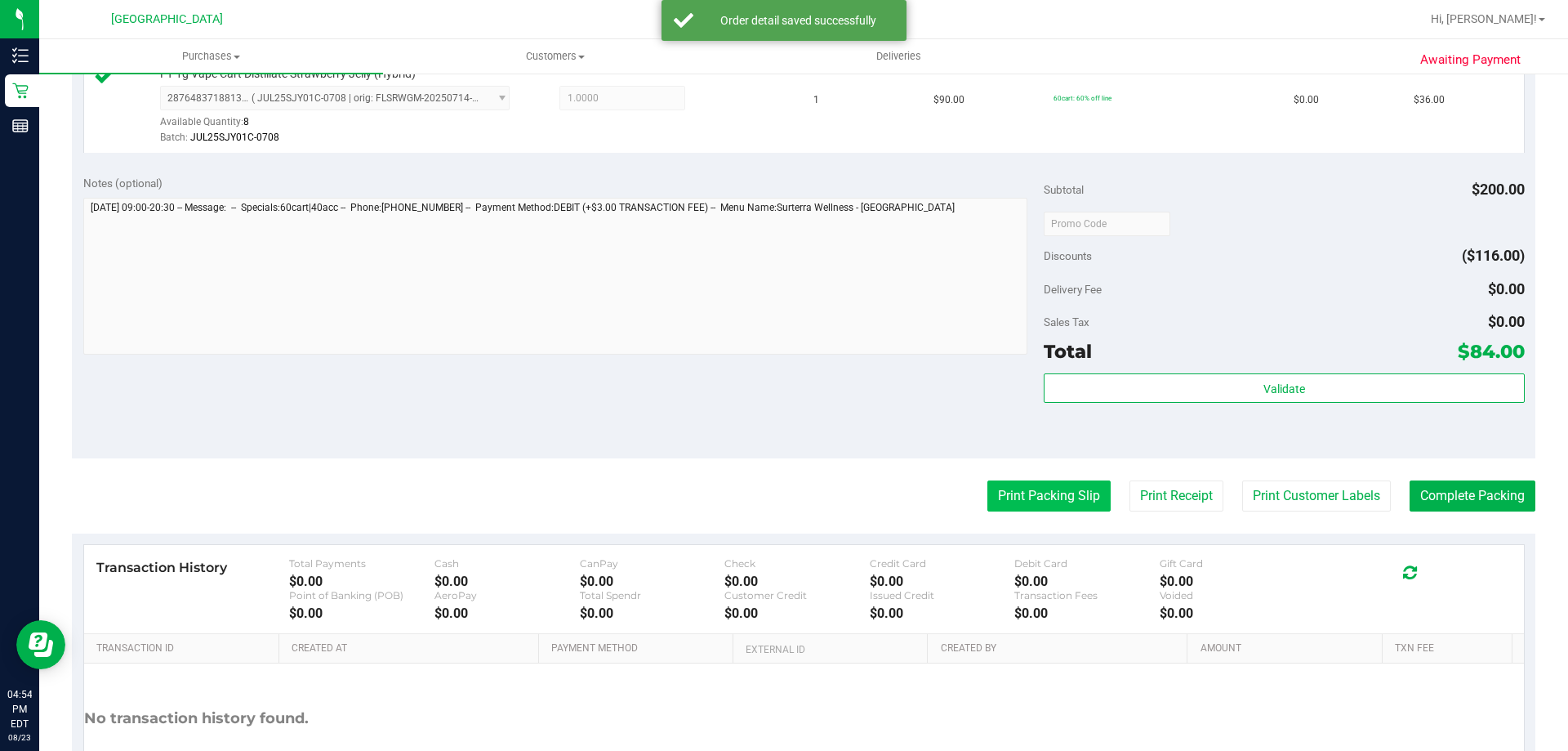
click at [1030, 495] on button "Print Packing Slip" at bounding box center [1049, 495] width 123 height 31
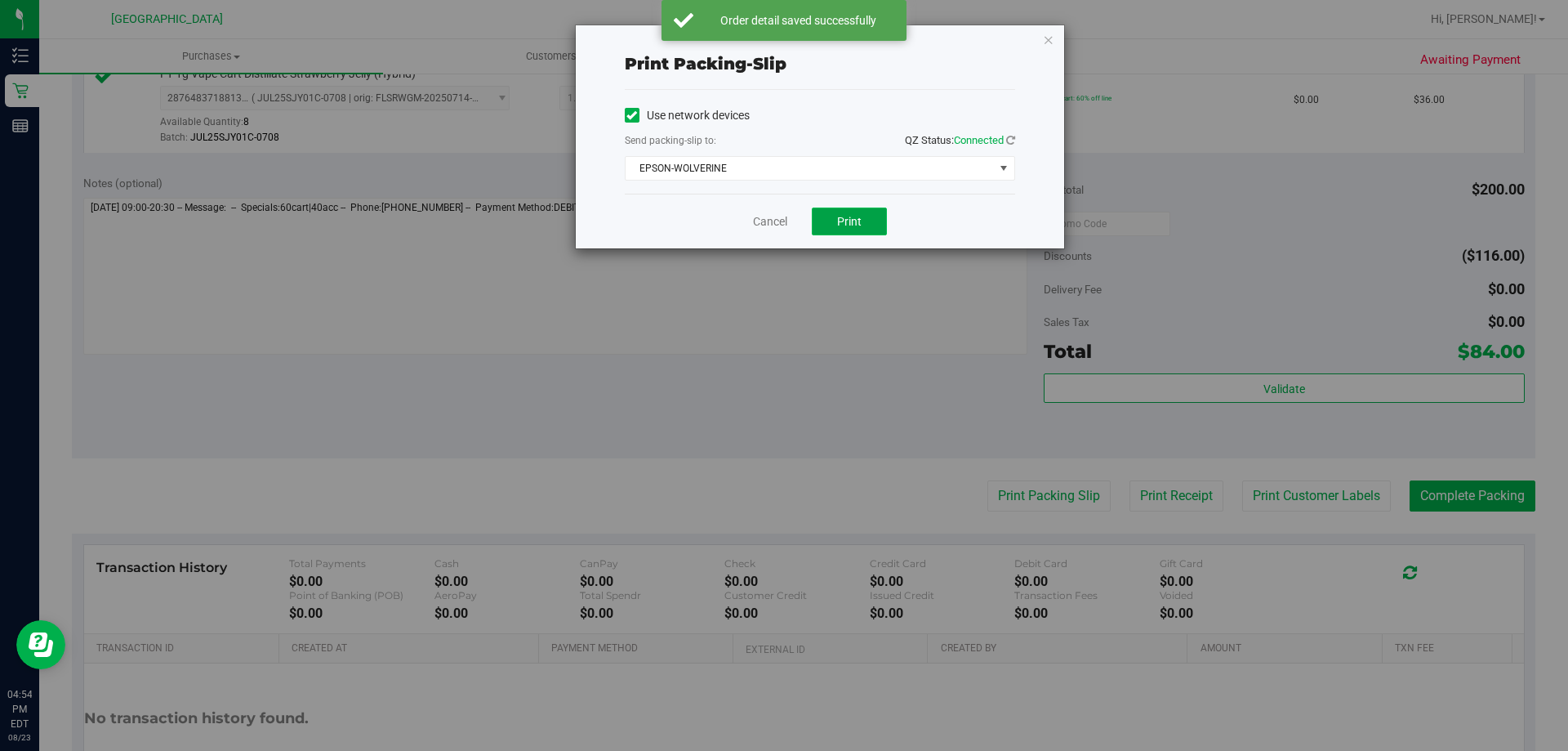
click at [857, 229] on button "Print" at bounding box center [849, 221] width 75 height 28
click at [772, 220] on link "Cancel" at bounding box center [770, 221] width 35 height 17
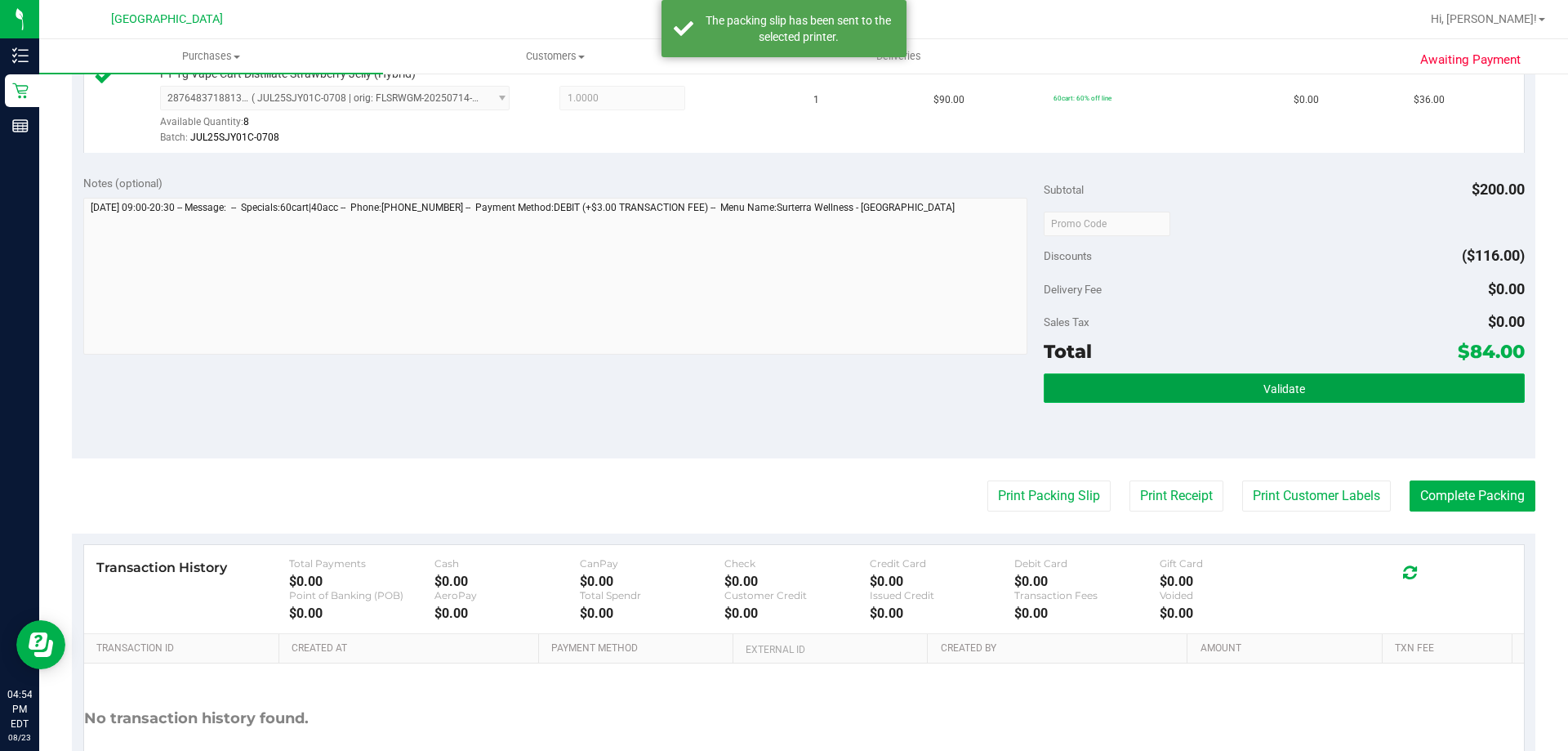
click at [1222, 398] on button "Validate" at bounding box center [1284, 388] width 480 height 29
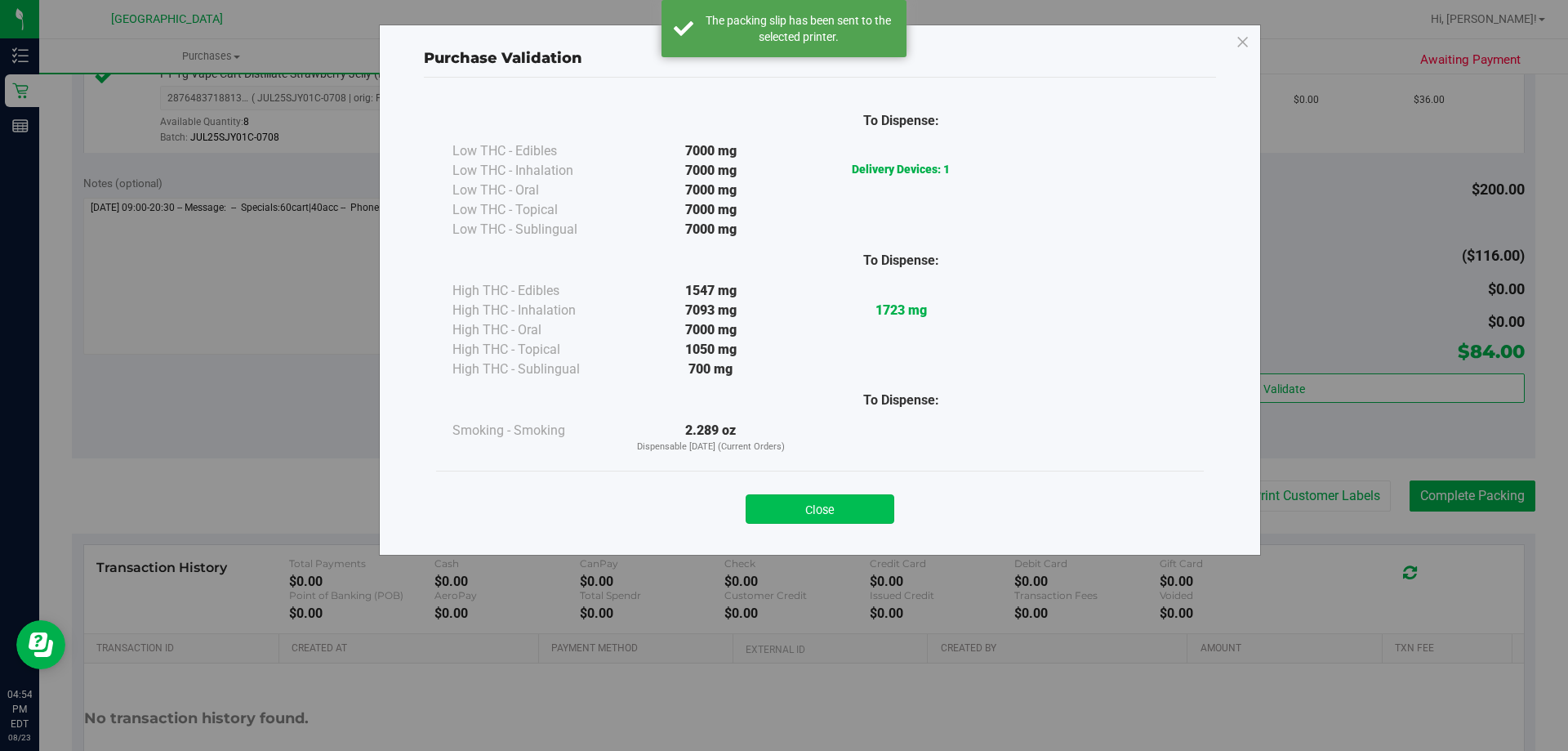
click at [873, 512] on button "Close" at bounding box center [820, 508] width 148 height 29
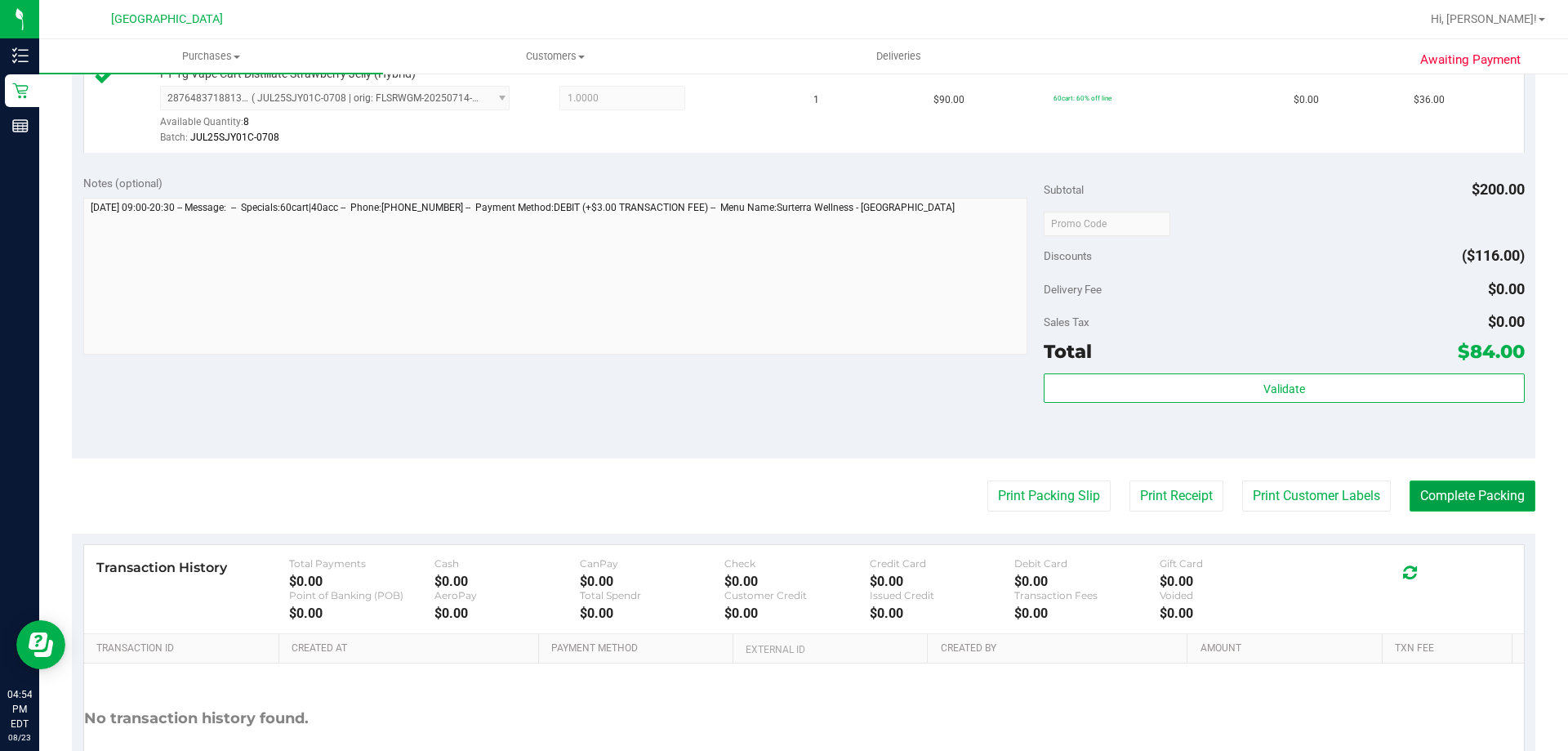
click at [1473, 490] on button "Complete Packing" at bounding box center [1473, 495] width 126 height 31
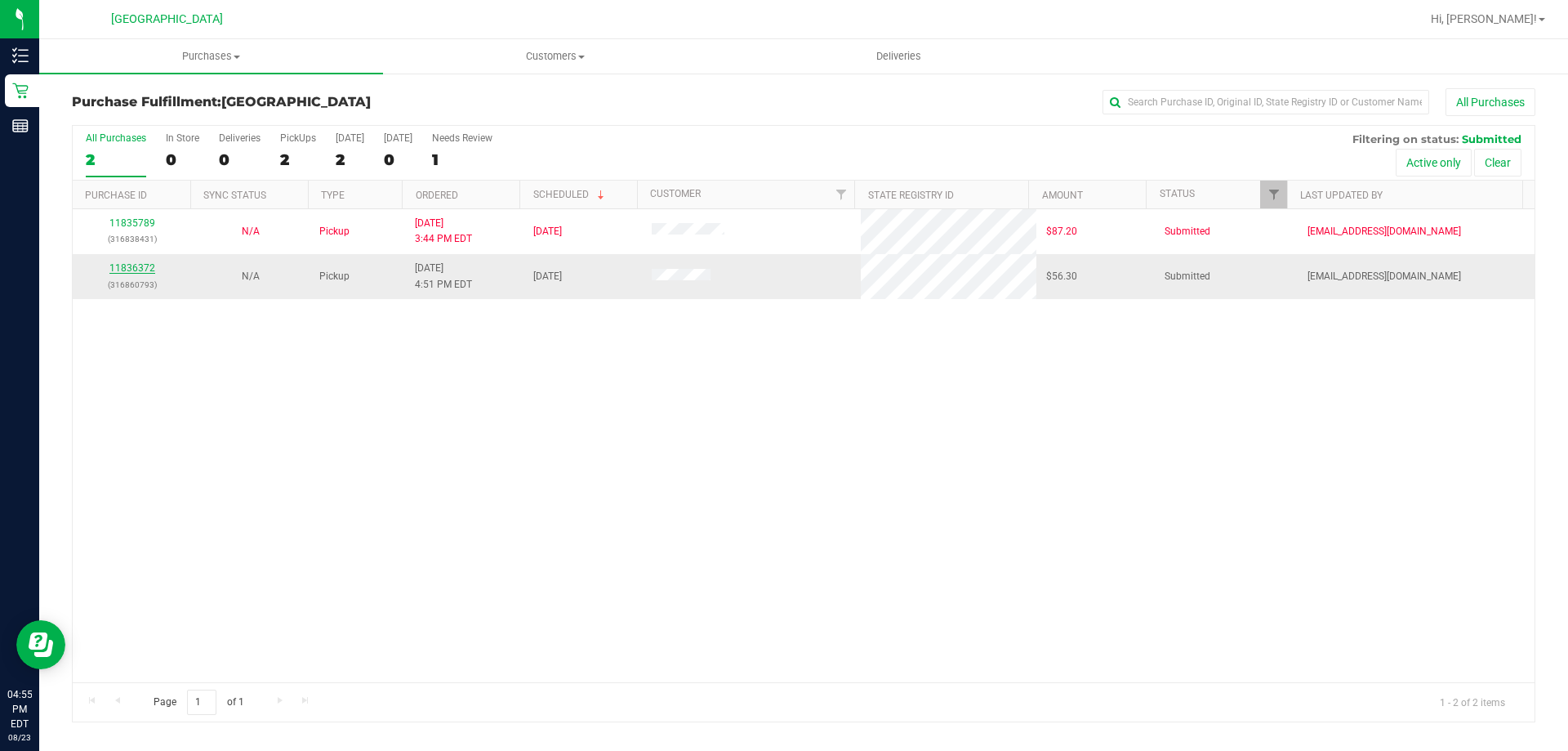
click at [121, 267] on link "11836372" at bounding box center [132, 268] width 46 height 11
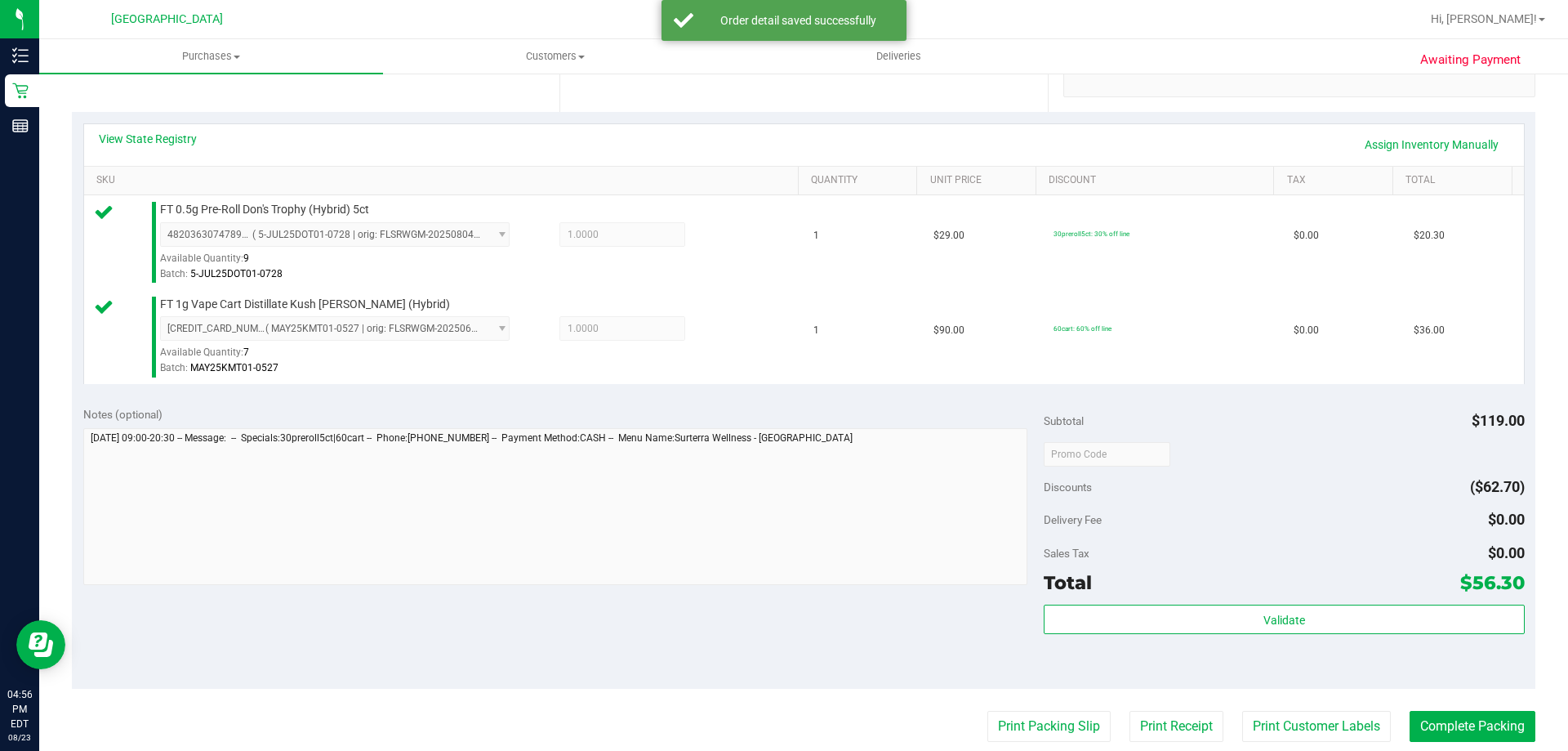
scroll to position [680, 0]
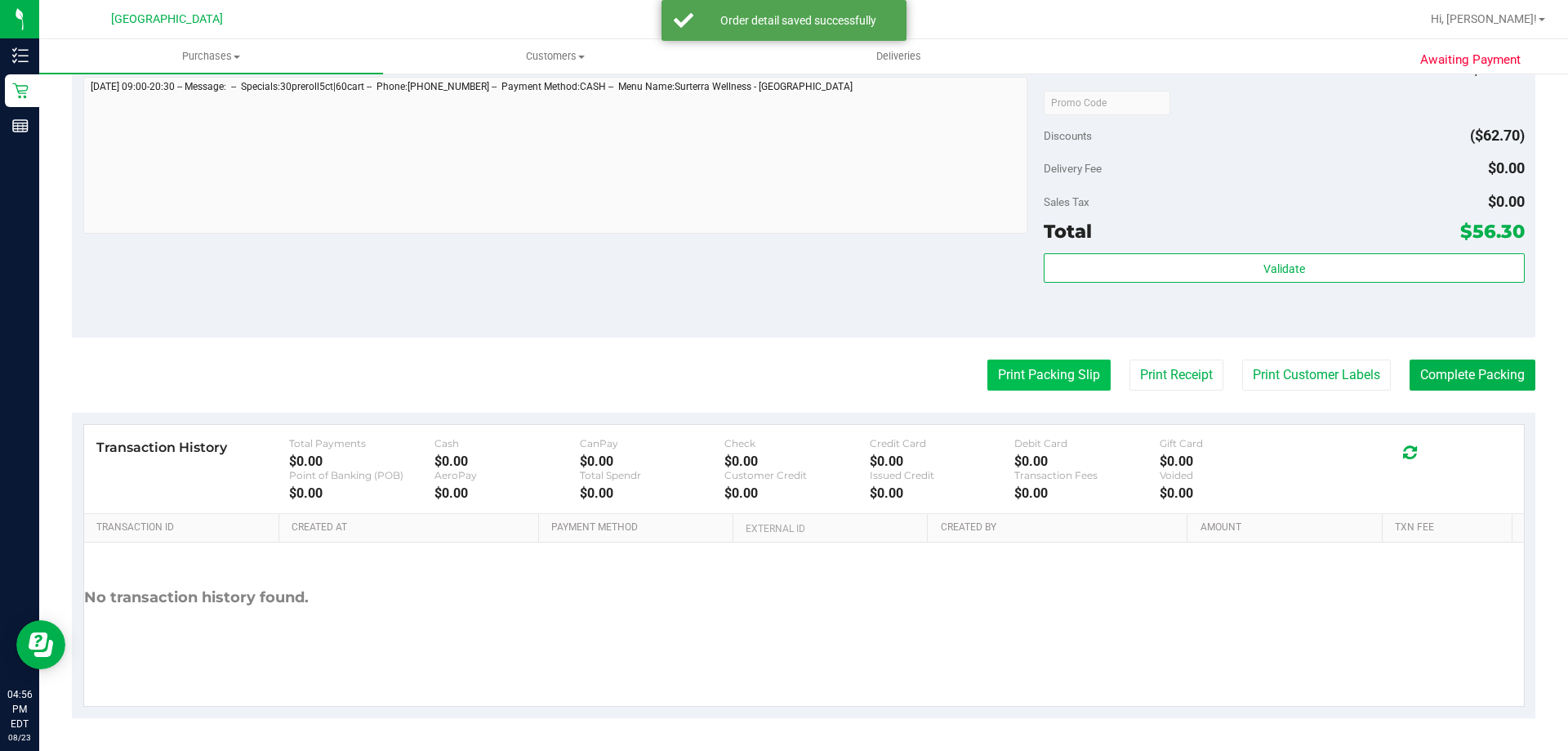
click at [1052, 381] on button "Print Packing Slip" at bounding box center [1049, 375] width 123 height 31
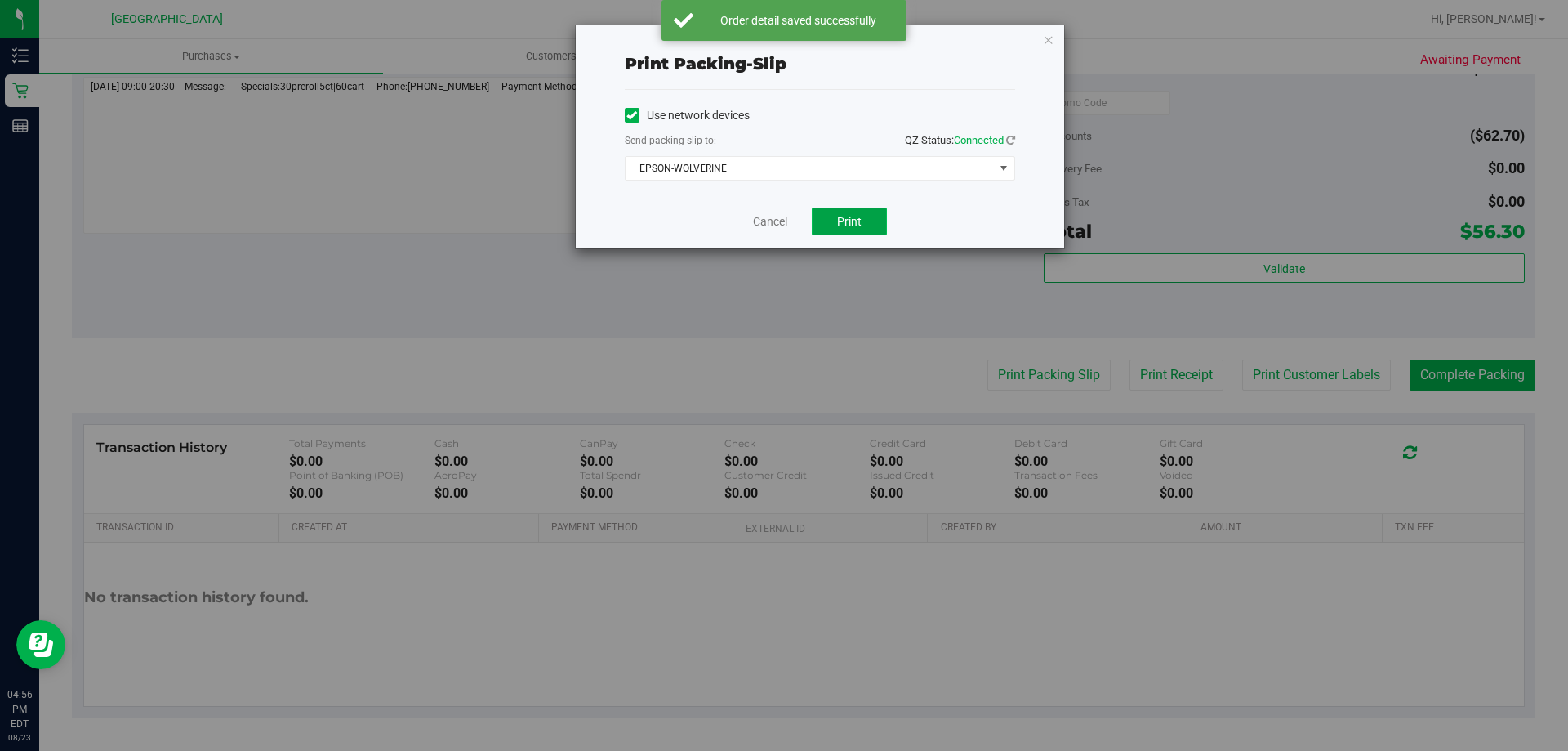
click at [846, 225] on span "Print" at bounding box center [850, 221] width 24 height 13
click at [771, 226] on link "Cancel" at bounding box center [770, 221] width 35 height 17
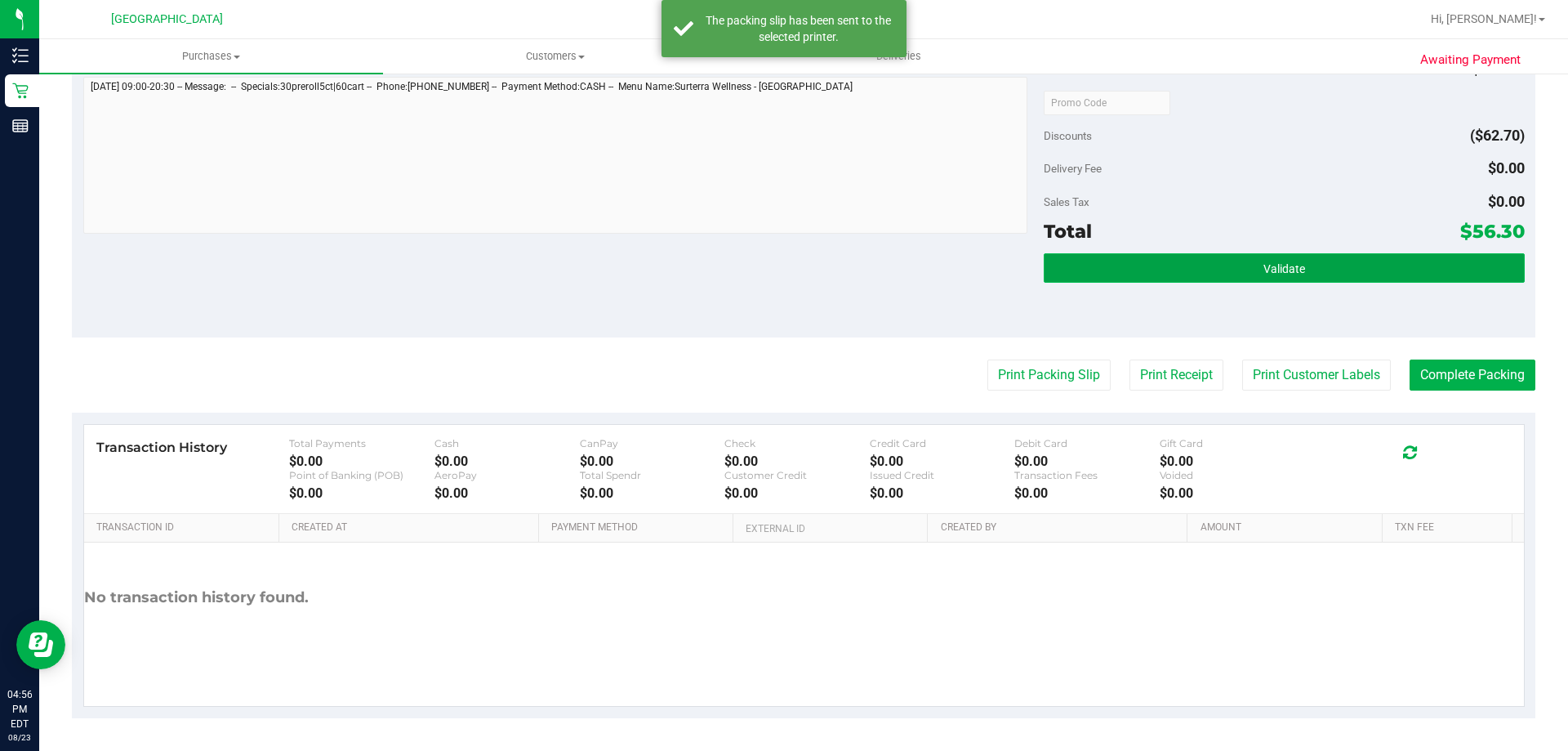
click at [1316, 262] on button "Validate" at bounding box center [1284, 267] width 480 height 29
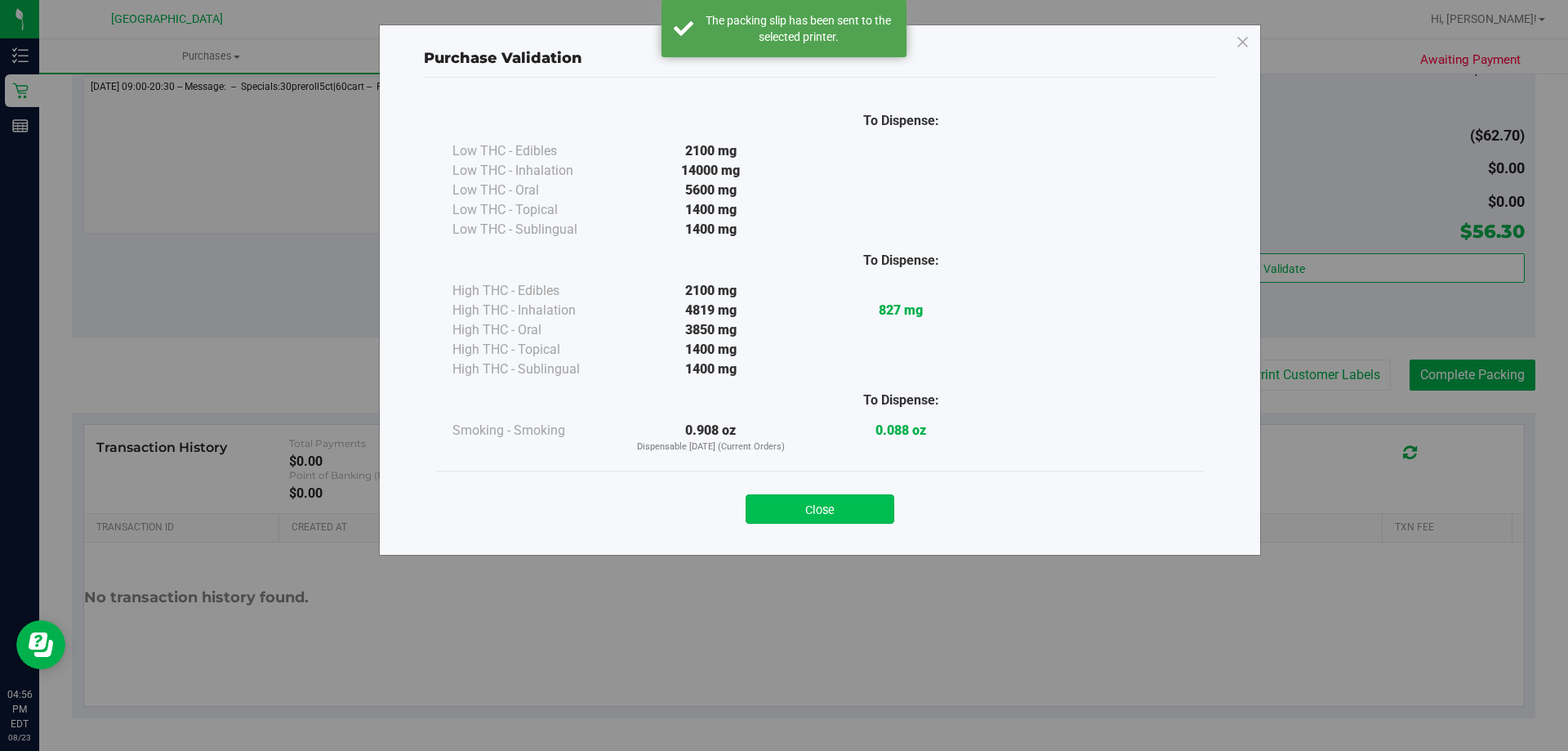
click at [825, 515] on button "Close" at bounding box center [820, 508] width 148 height 29
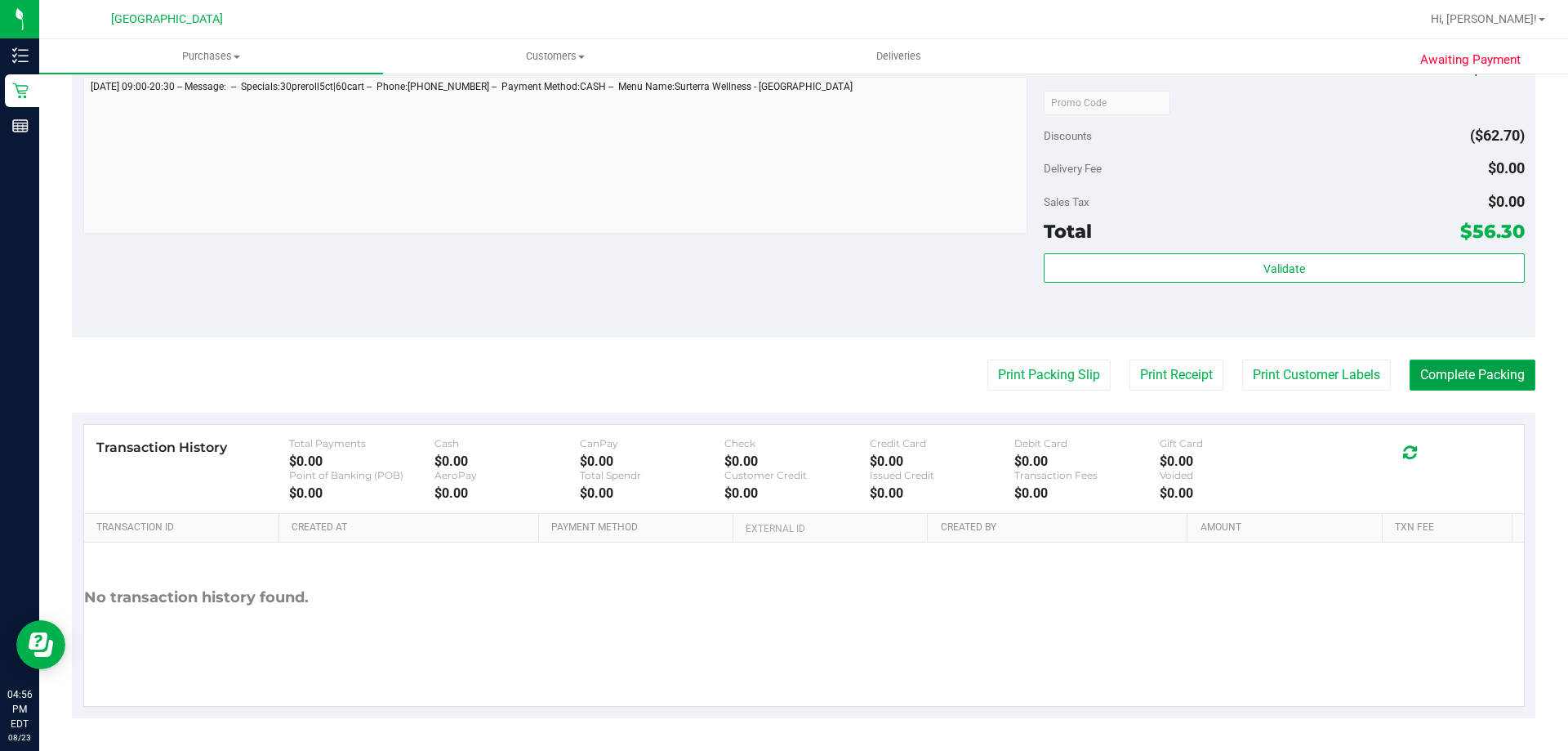
click at [1499, 378] on button "Complete Packing" at bounding box center [1473, 375] width 126 height 31
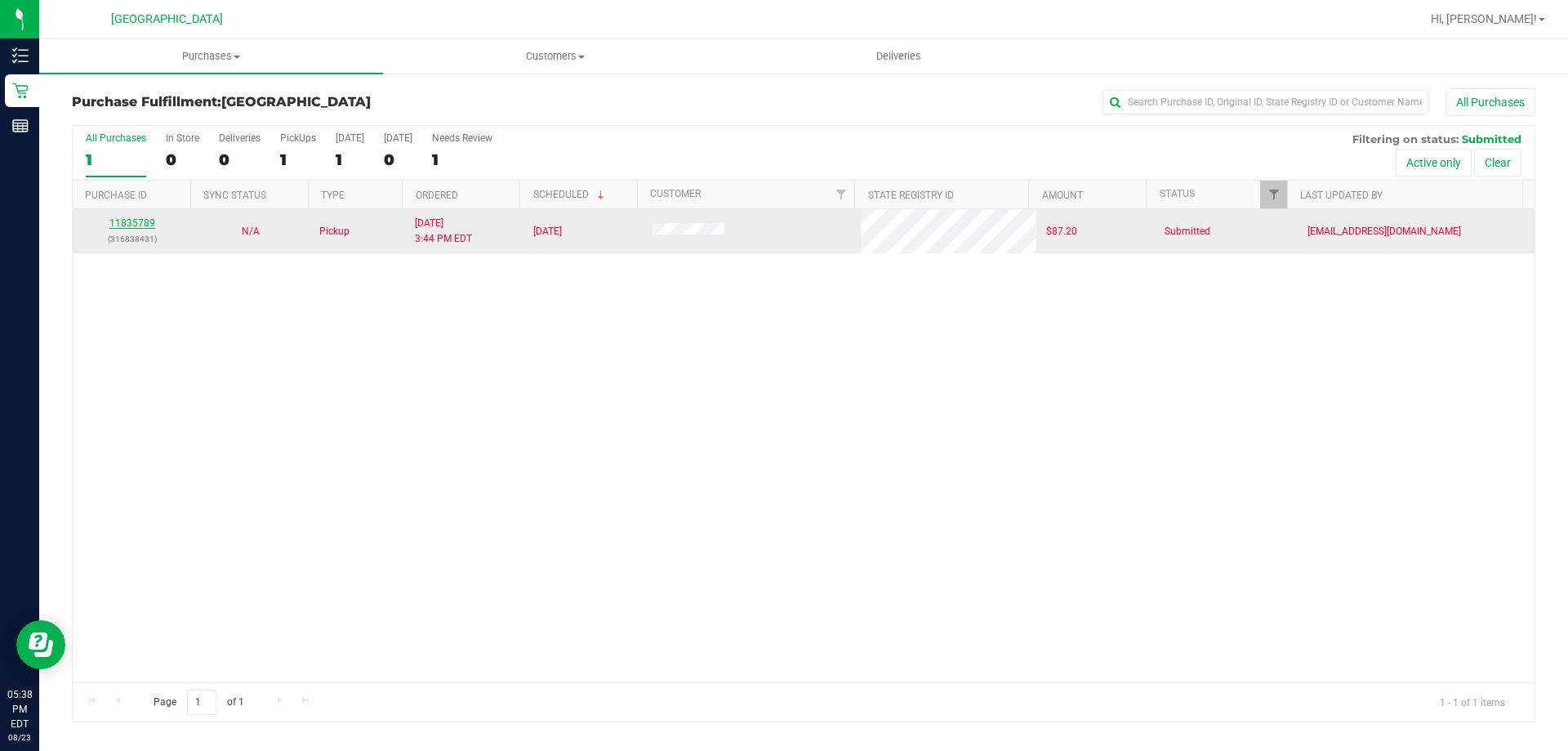
click at [116, 224] on link "11835789" at bounding box center [132, 223] width 46 height 11
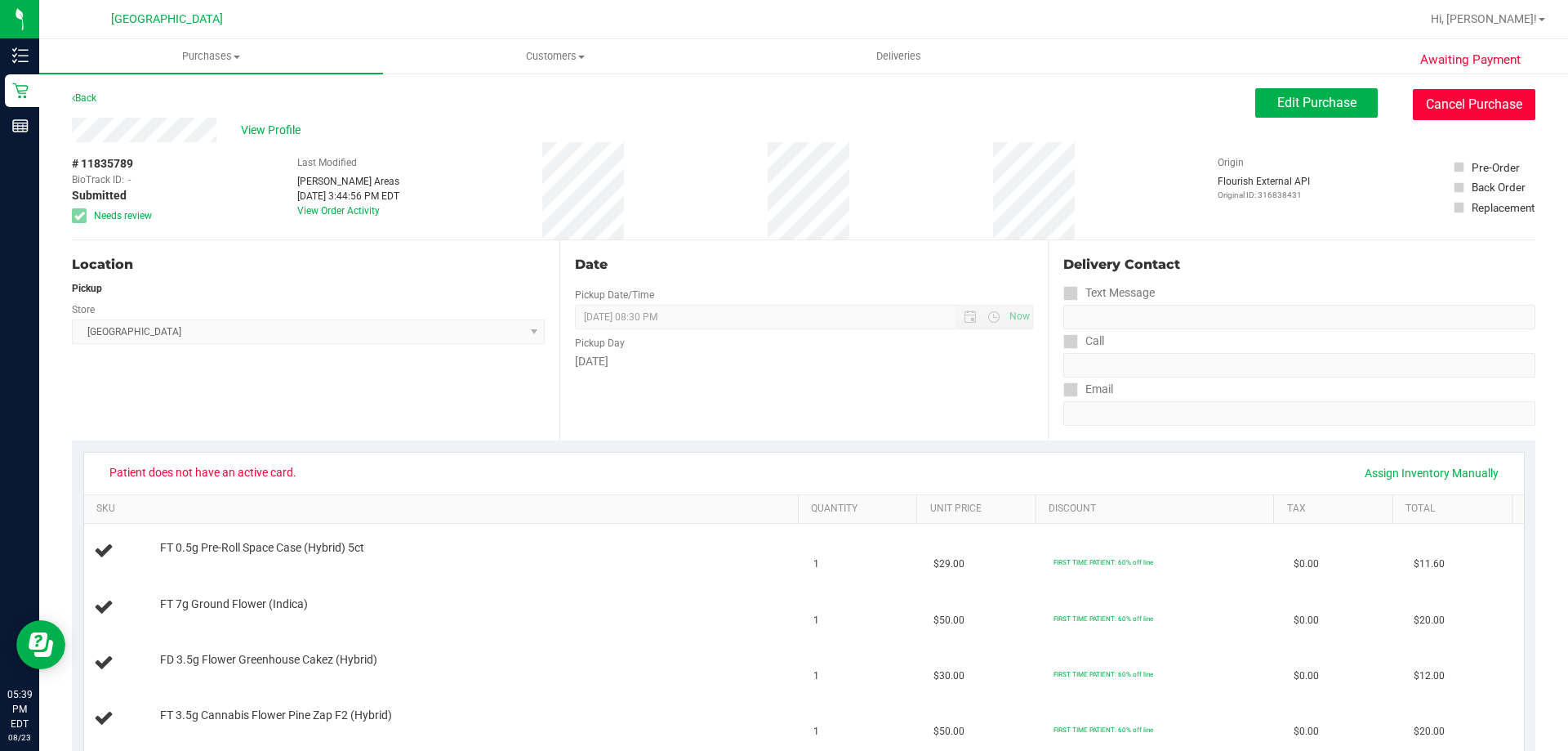
click at [1470, 104] on button "Cancel Purchase" at bounding box center [1474, 104] width 122 height 31
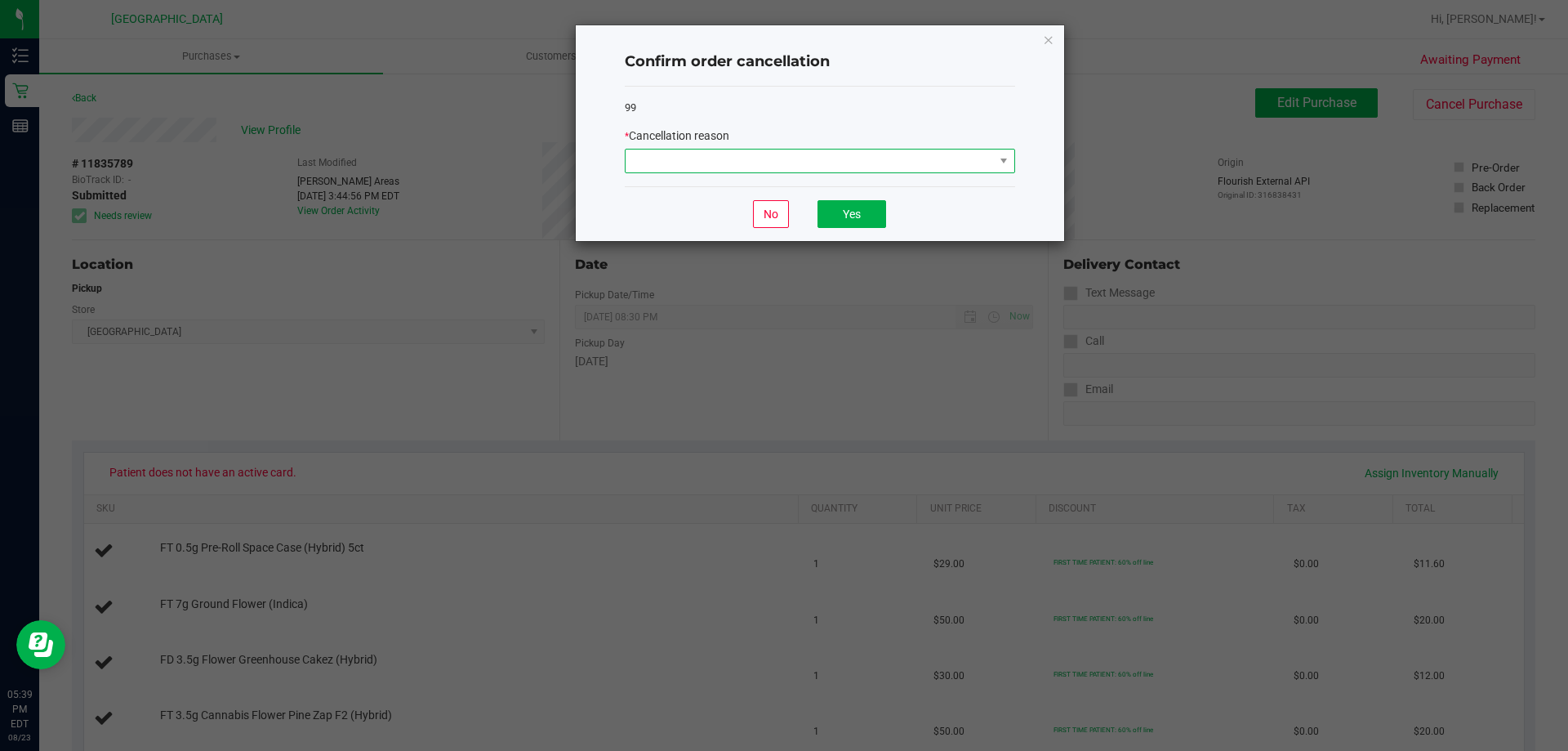
click at [874, 163] on span at bounding box center [810, 161] width 368 height 22
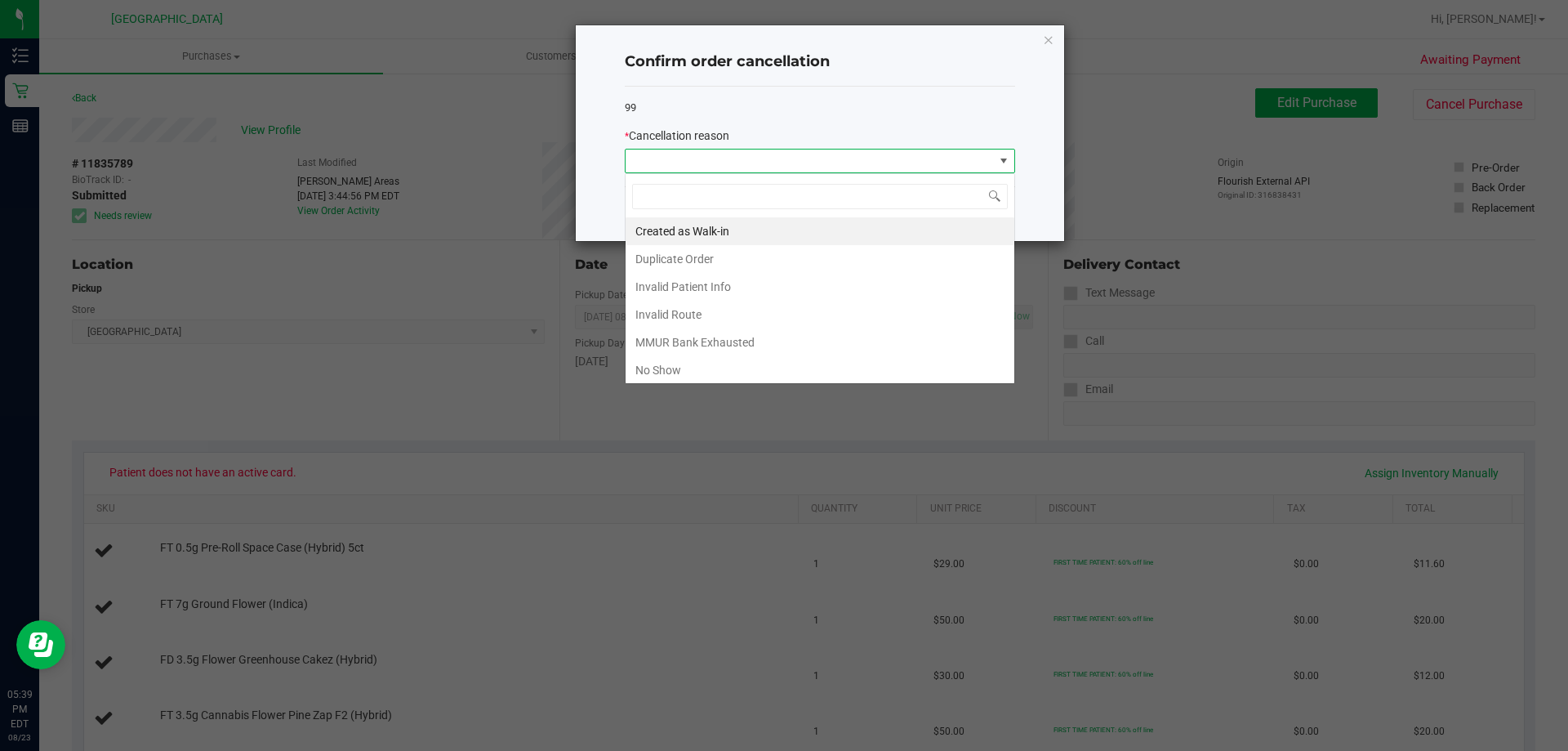
scroll to position [24, 390]
click at [800, 337] on li "MMUR Bank Exhausted" at bounding box center [820, 343] width 388 height 28
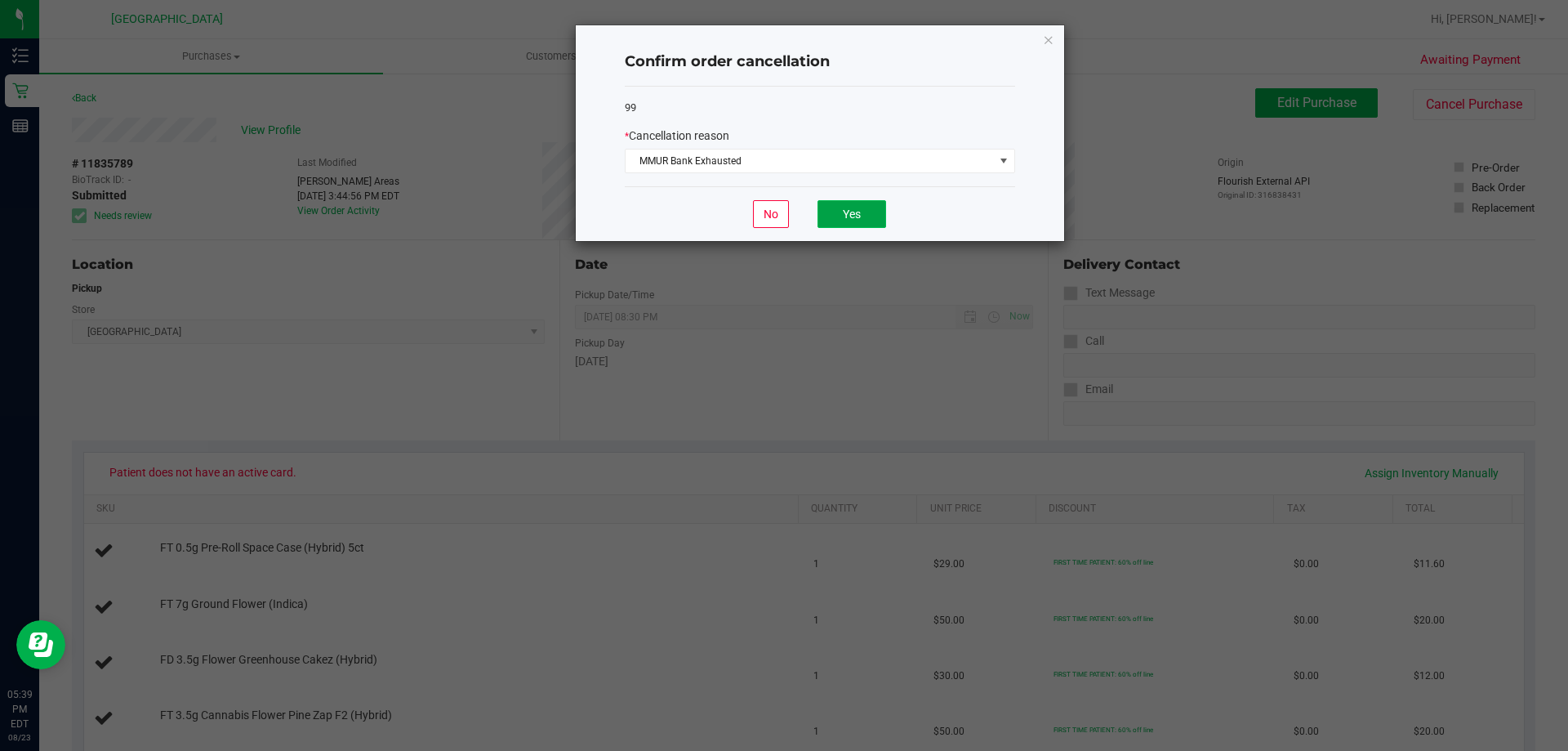
click at [874, 203] on button "Yes" at bounding box center [852, 214] width 68 height 28
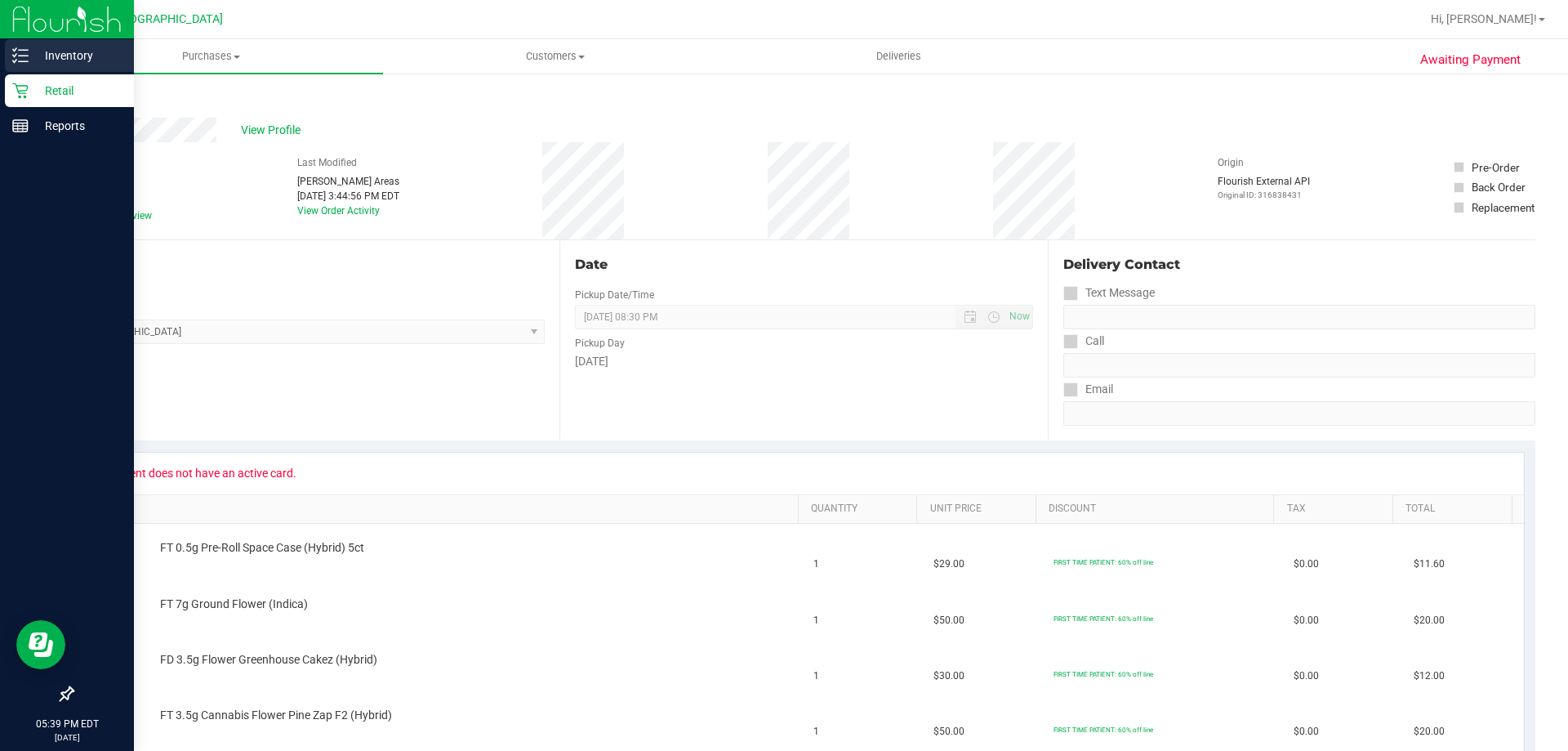
click at [50, 62] on p "Inventory" at bounding box center [78, 55] width 98 height 20
